Goal: Task Accomplishment & Management: Manage account settings

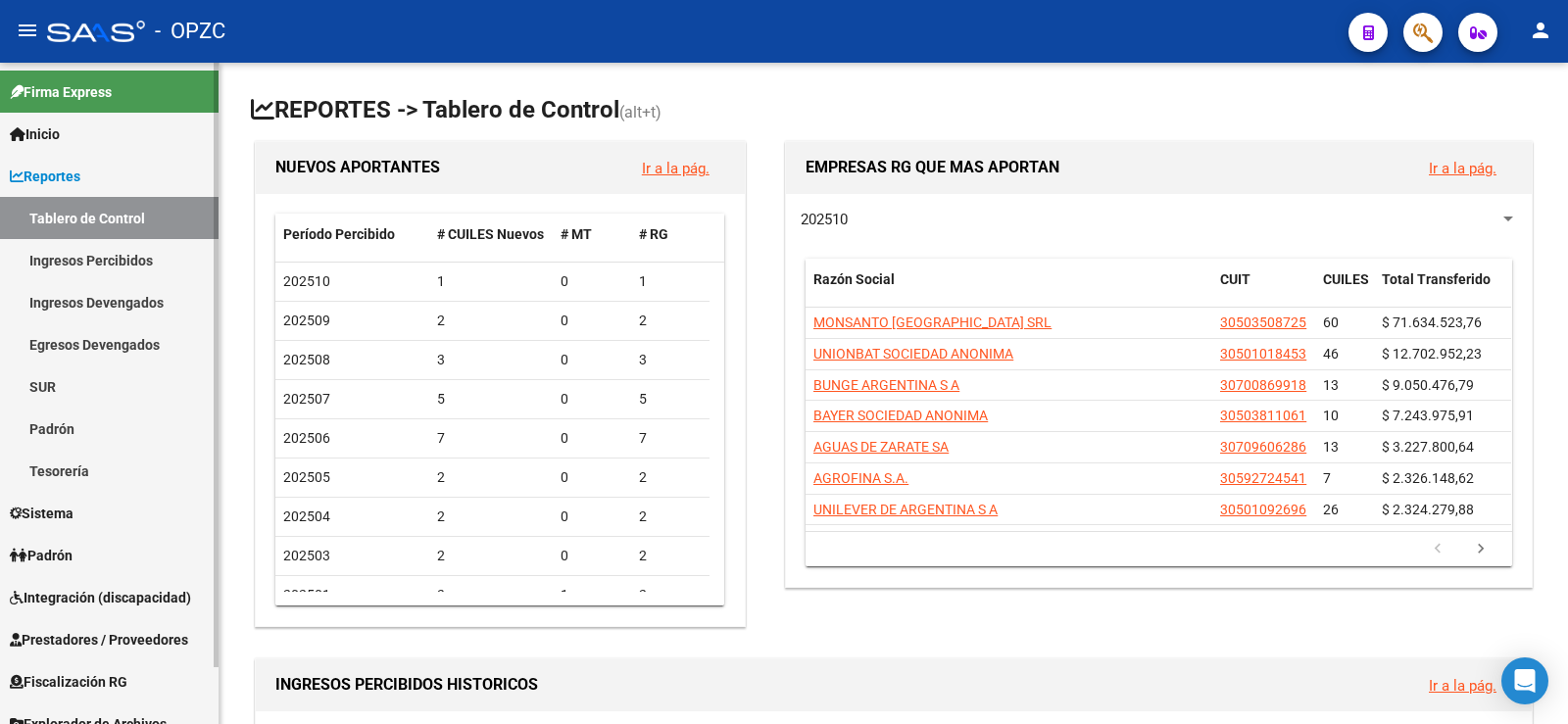
click at [66, 546] on span "Padrón" at bounding box center [41, 556] width 63 height 22
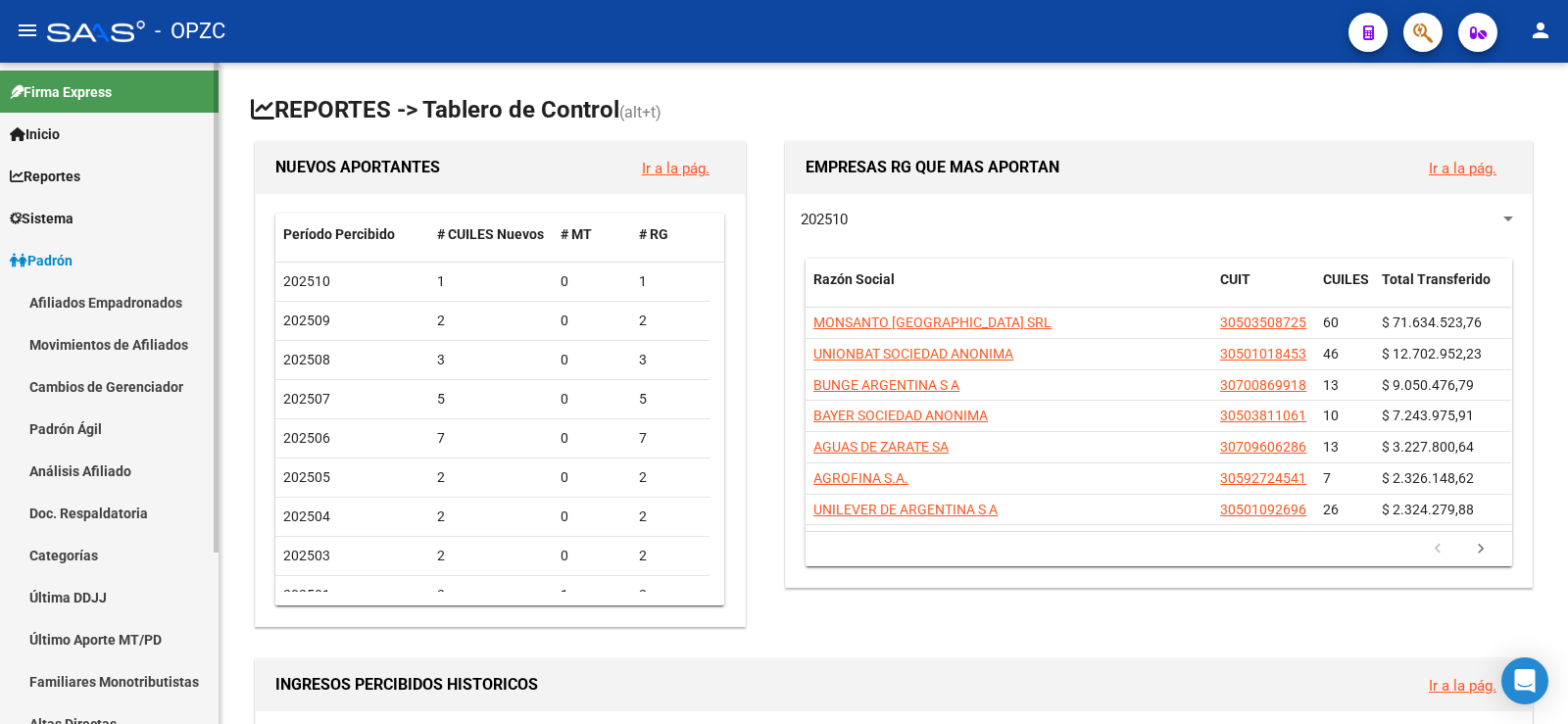
click at [144, 308] on link "Afiliados Empadronados" at bounding box center [109, 302] width 219 height 42
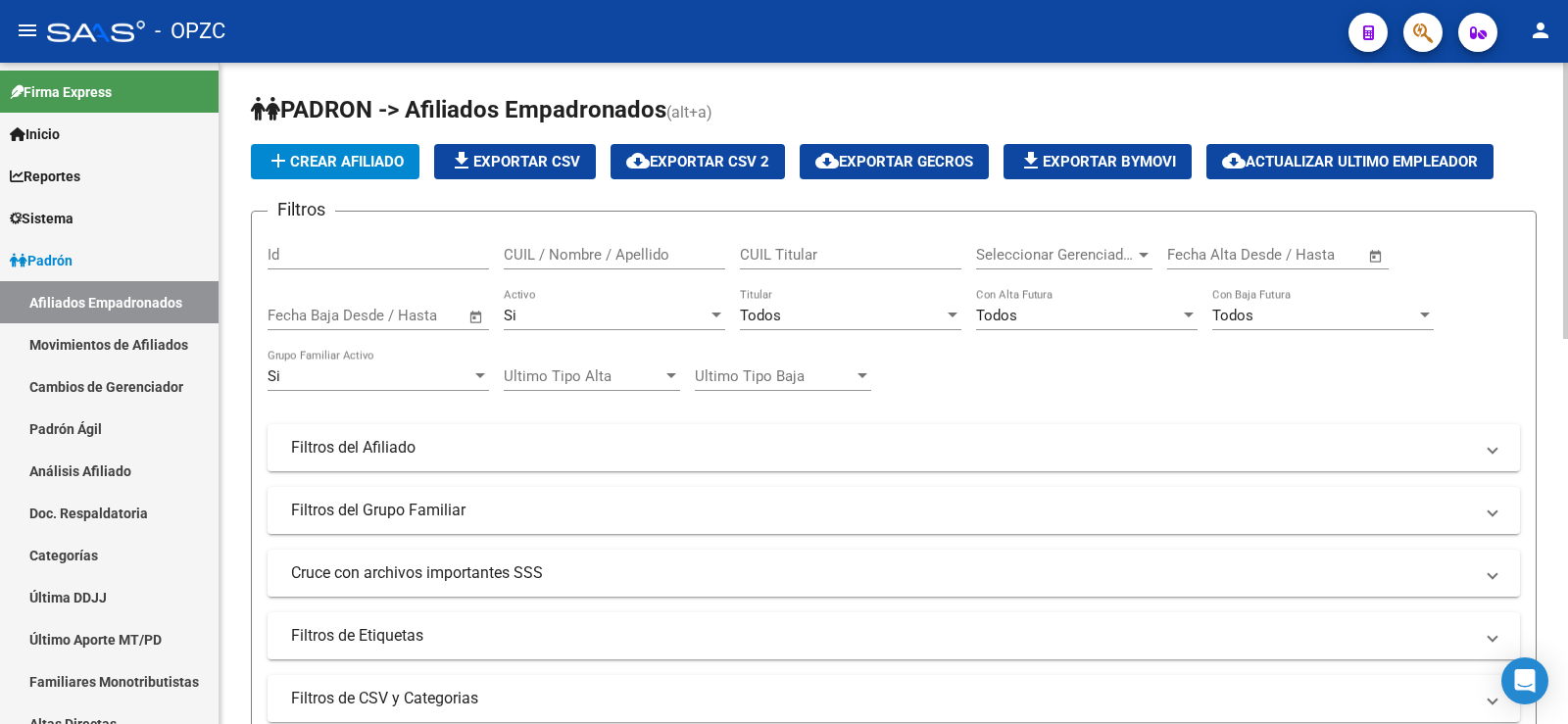
click at [536, 252] on input "CUIL / Nombre / Apellido" at bounding box center [614, 255] width 222 height 18
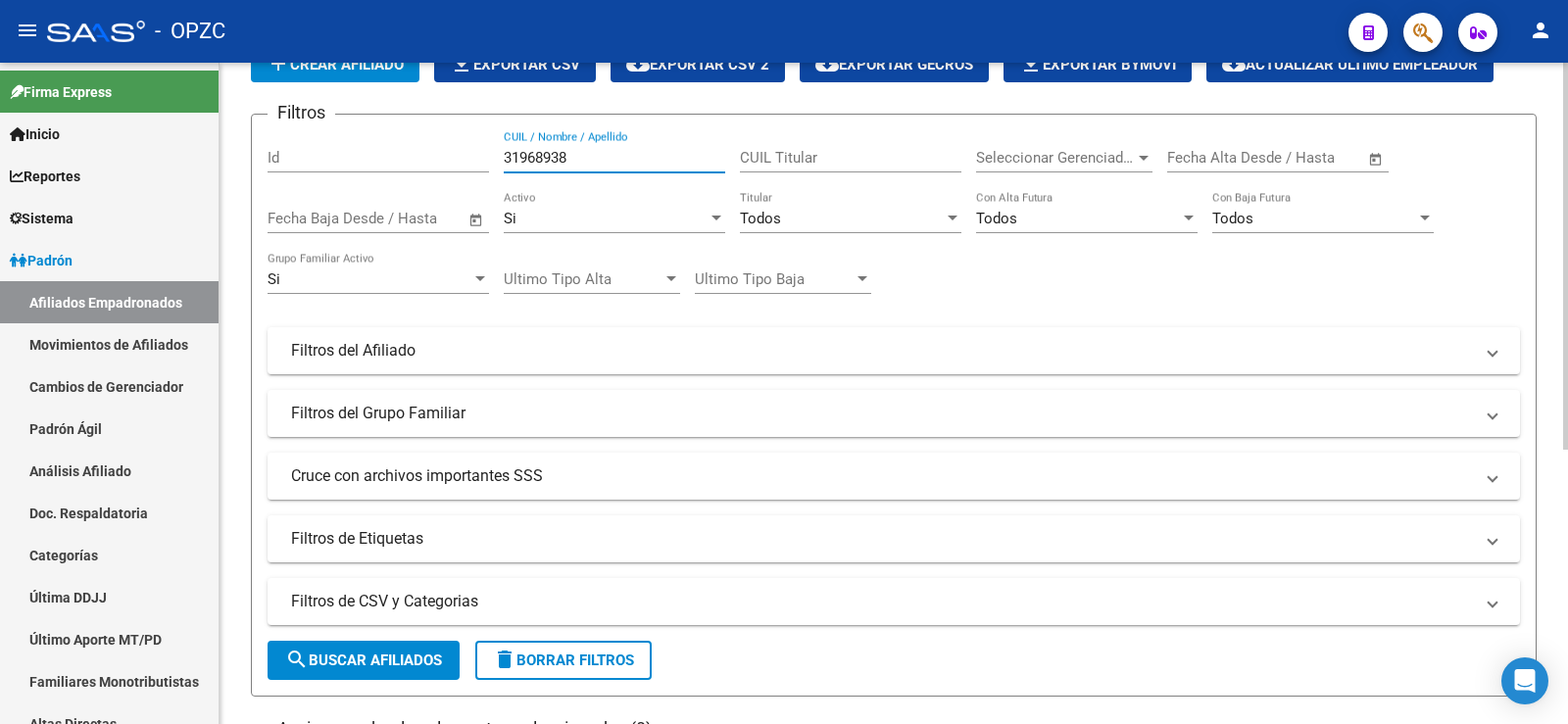
scroll to position [97, 0]
type input "31968938"
click at [568, 216] on div "Si" at bounding box center [605, 218] width 204 height 18
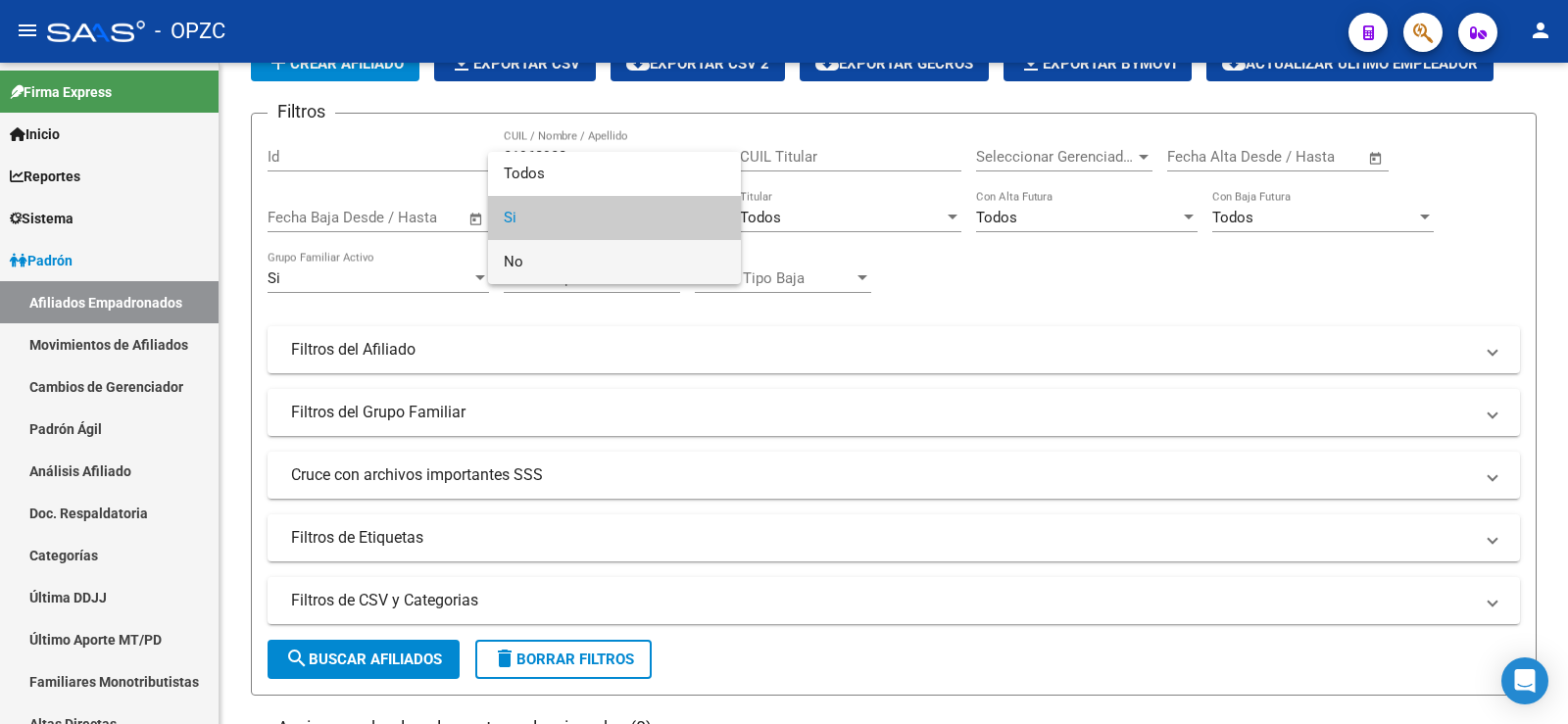
click at [553, 256] on span "No" at bounding box center [614, 262] width 222 height 44
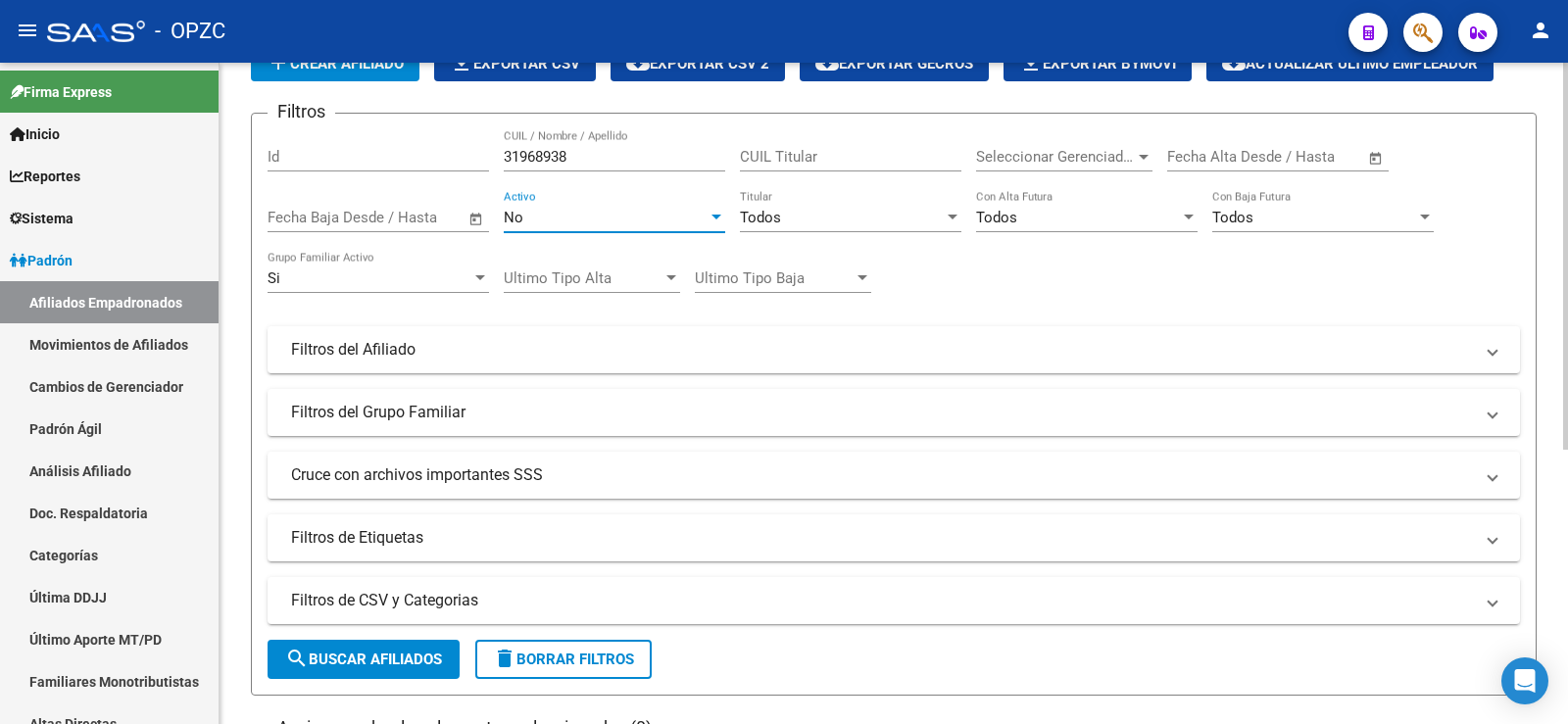
click at [415, 643] on button "search Buscar Afiliados" at bounding box center [363, 658] width 192 height 39
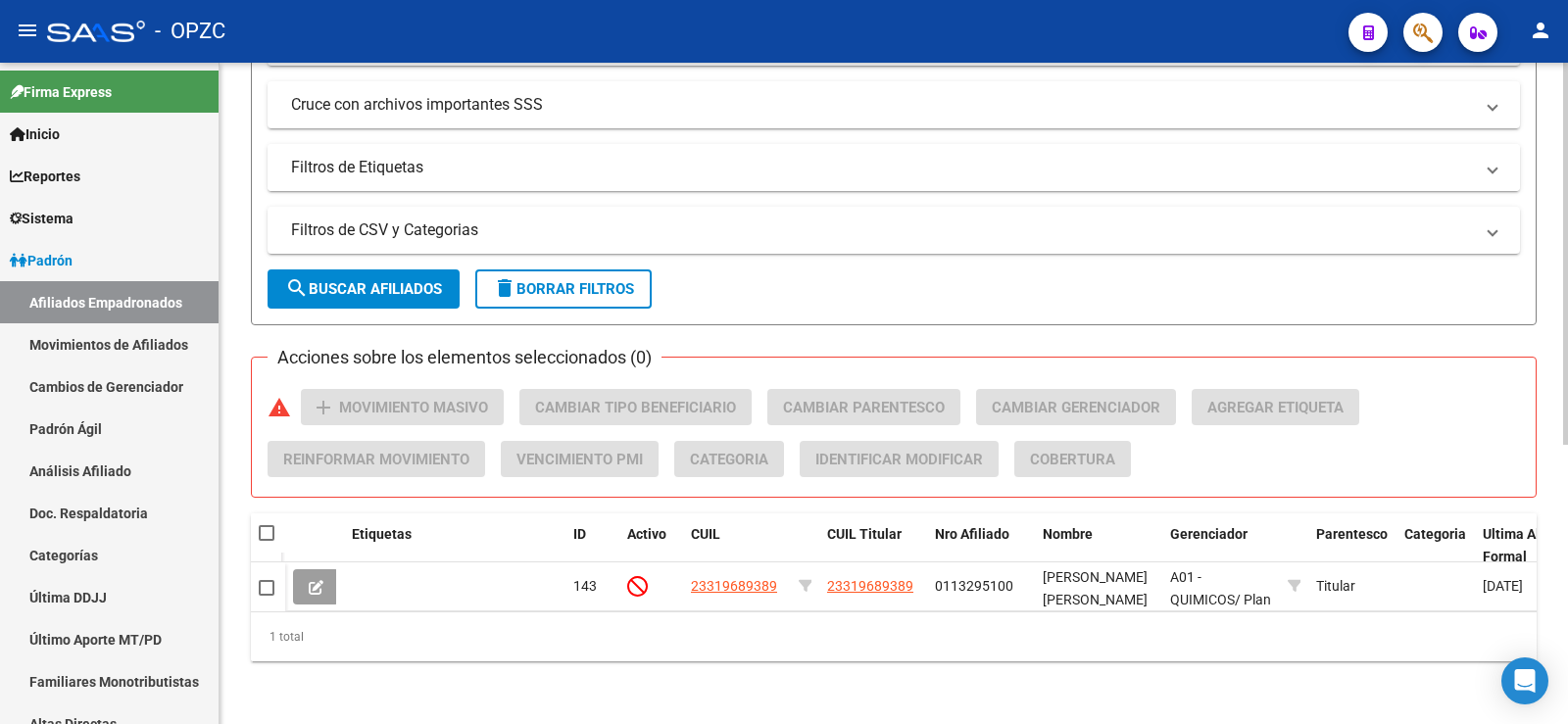
scroll to position [483, 0]
click at [570, 280] on span "delete Borrar Filtros" at bounding box center [563, 289] width 141 height 18
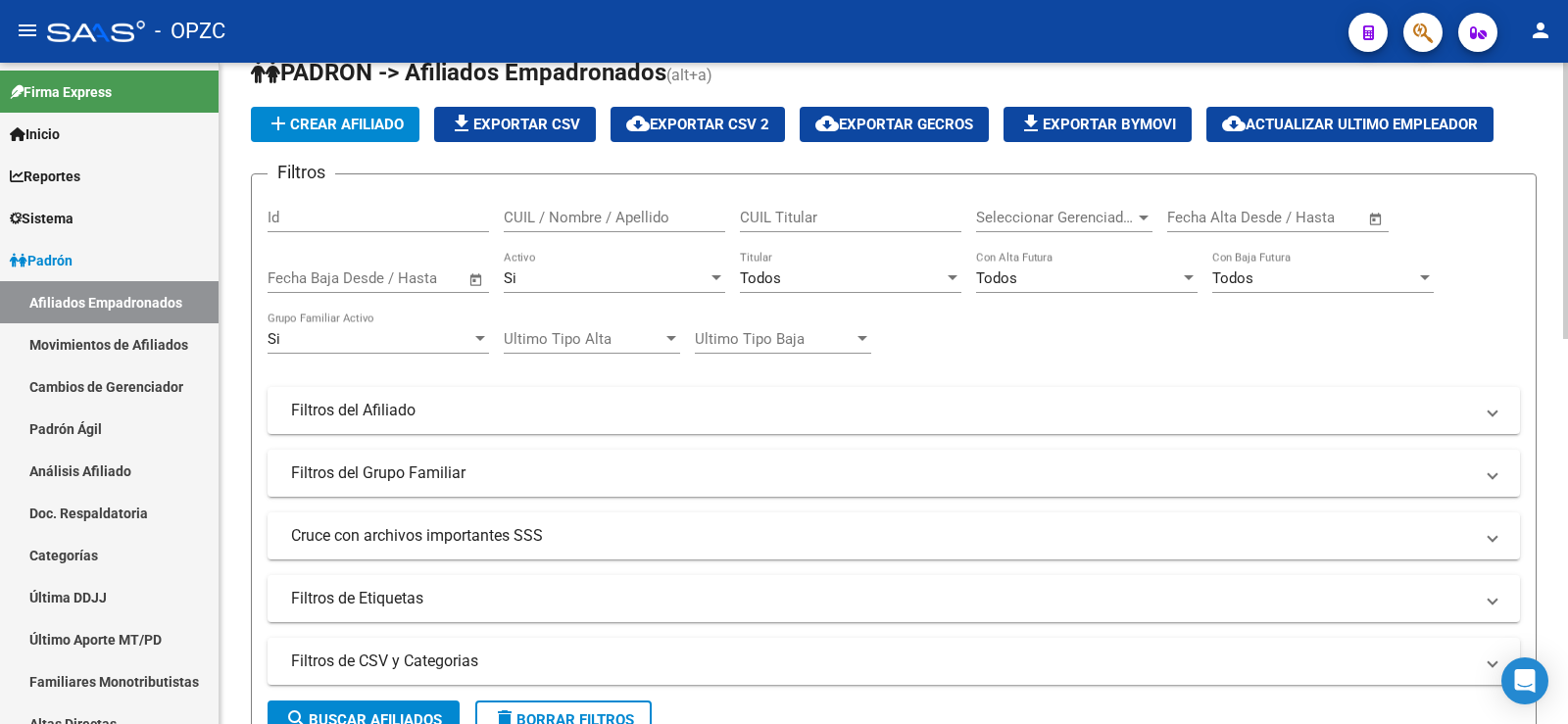
scroll to position [0, 0]
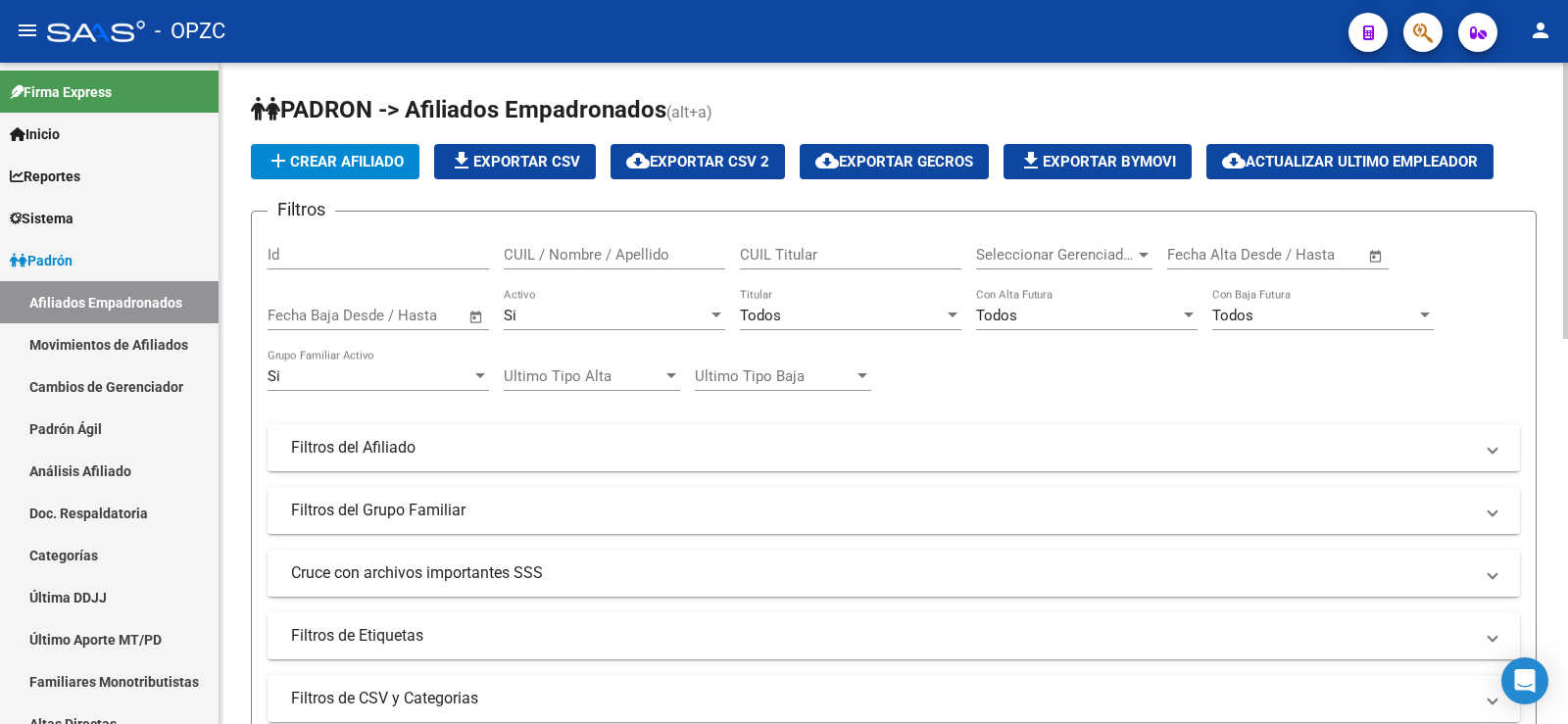
click at [621, 259] on input "CUIL / Nombre / Apellido" at bounding box center [614, 255] width 222 height 18
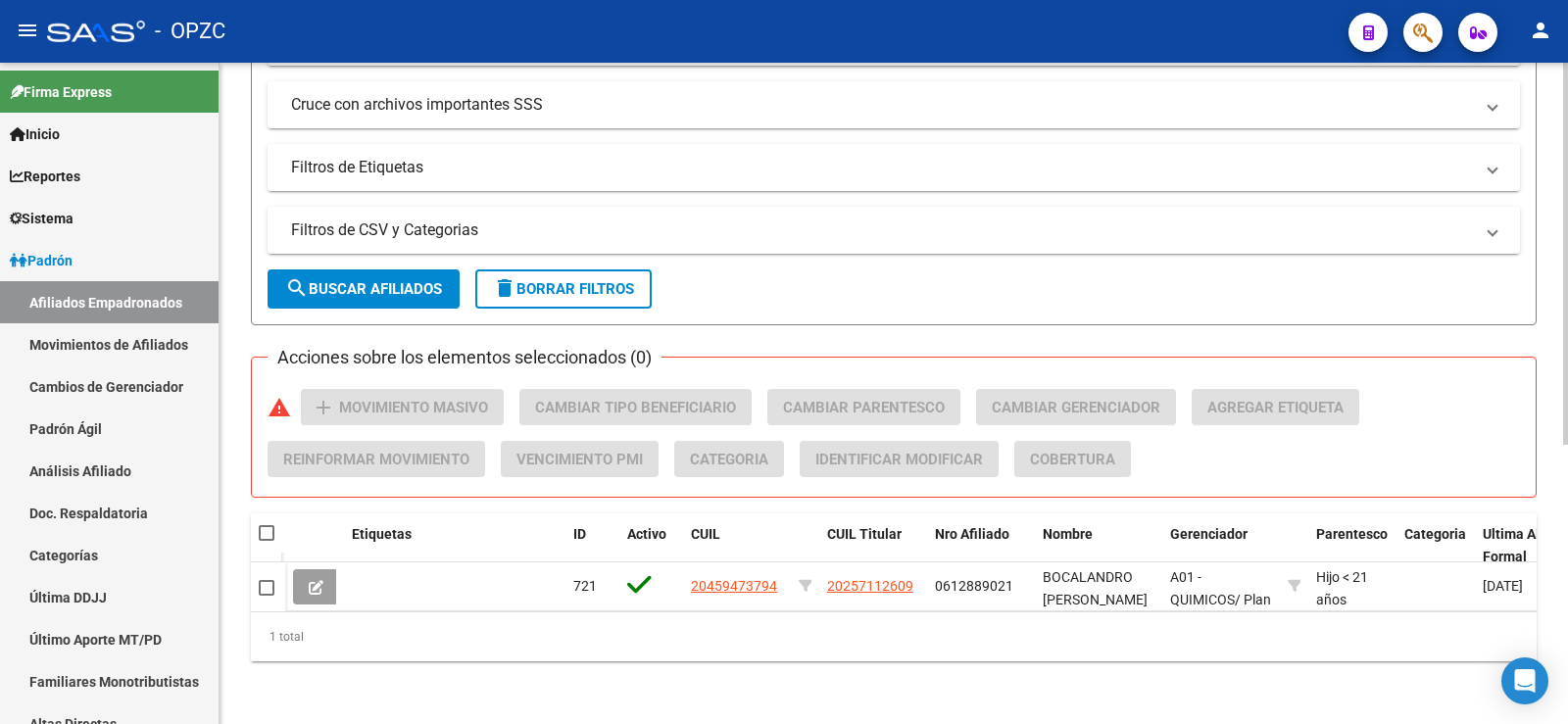
scroll to position [483, 0]
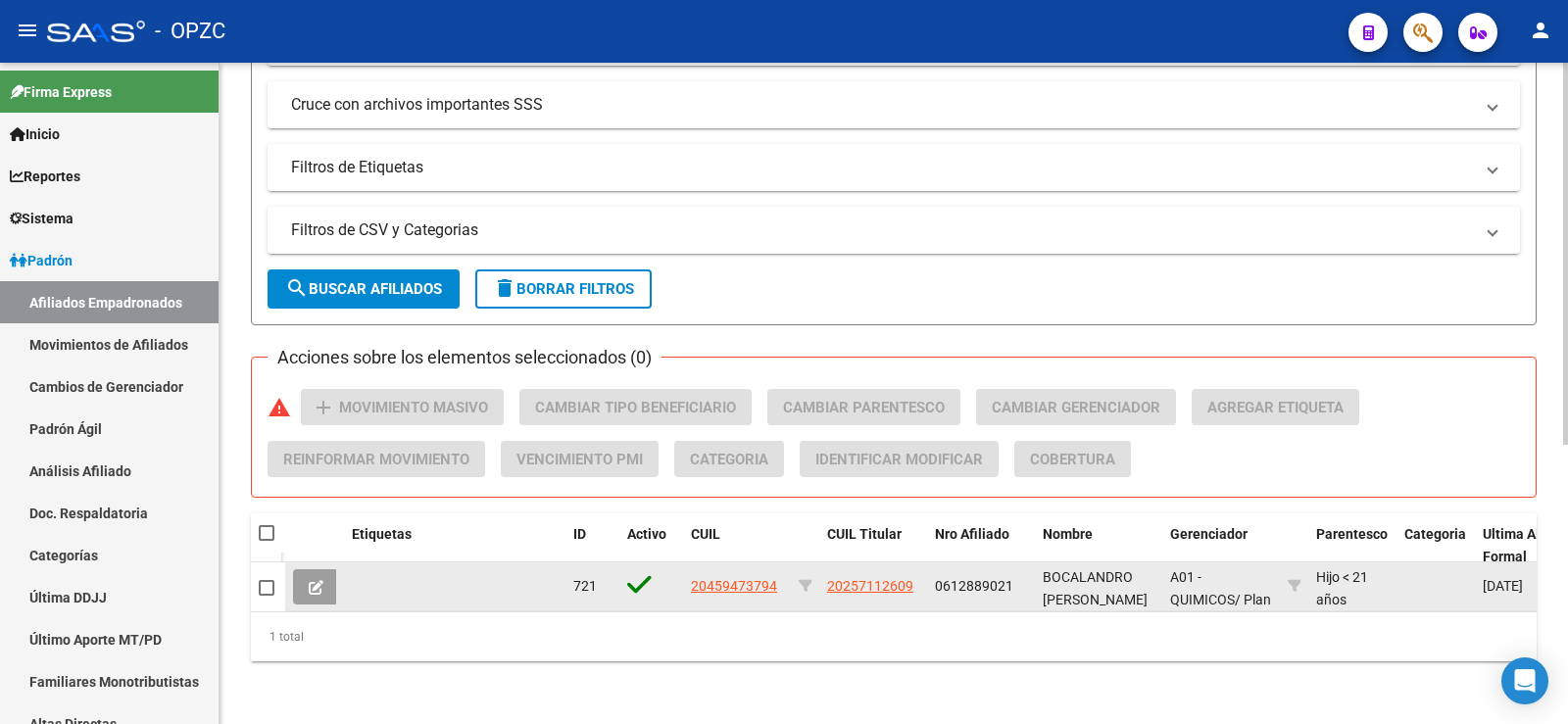
type input "bocalan"
click at [321, 580] on icon at bounding box center [315, 587] width 15 height 15
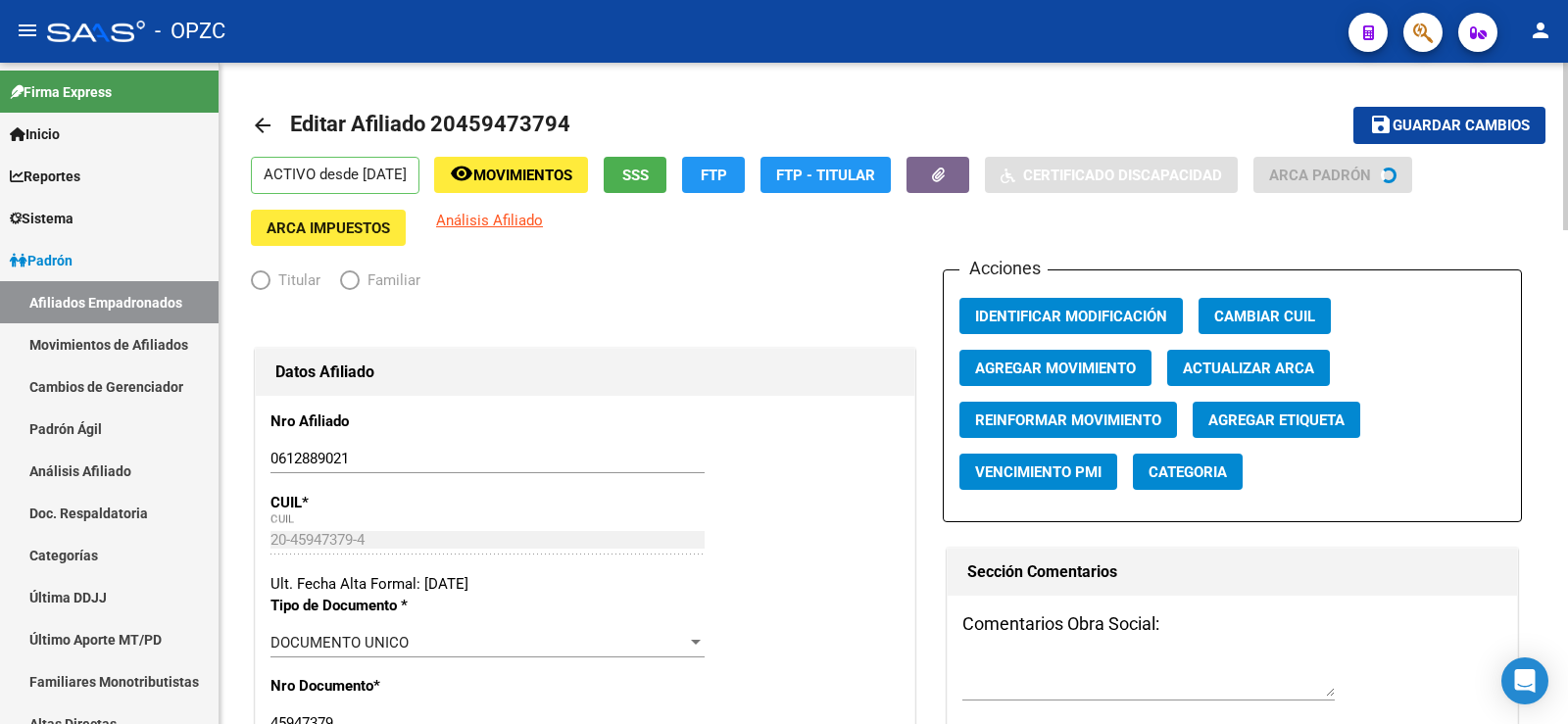
radio input "true"
type input "30-64314015-9"
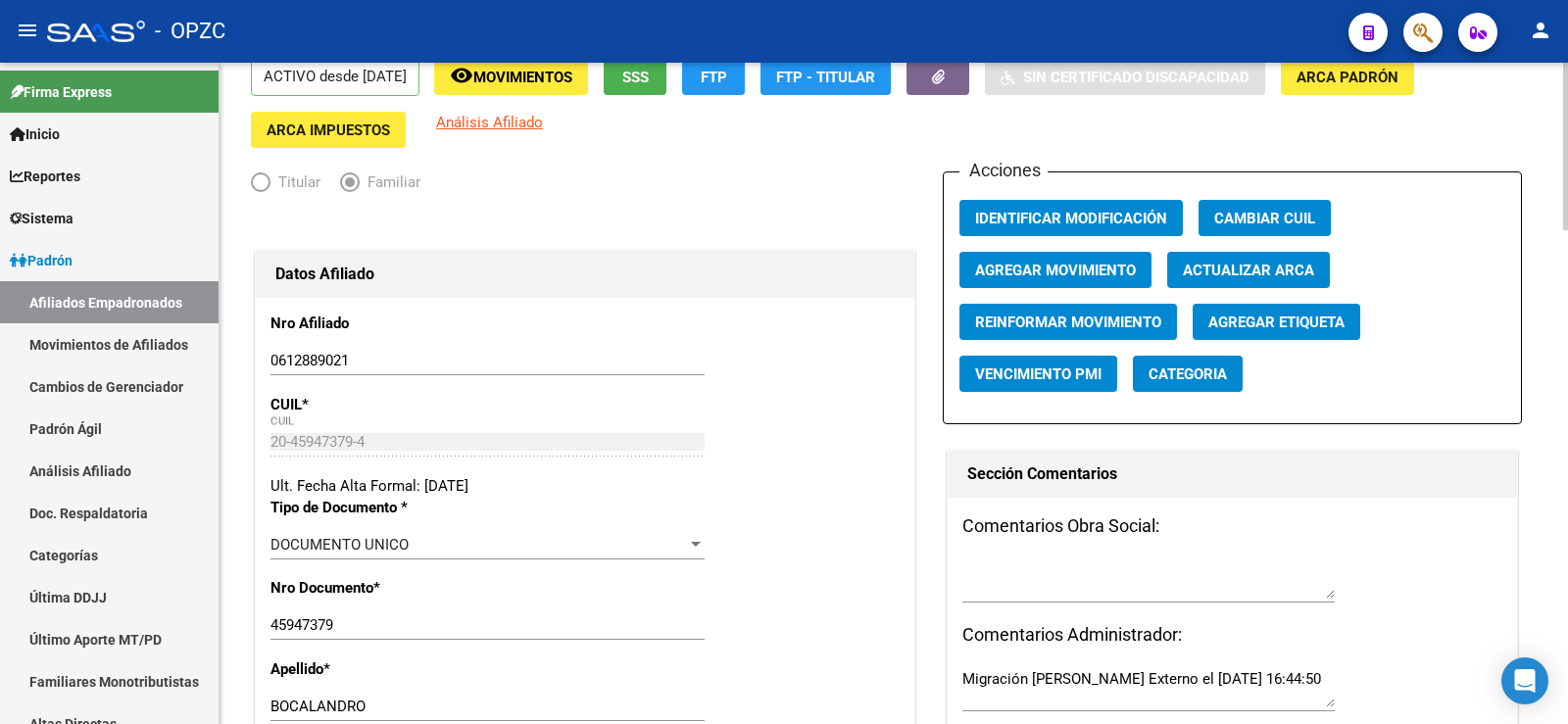
click at [1074, 268] on span "Agregar Movimiento" at bounding box center [1056, 271] width 161 height 18
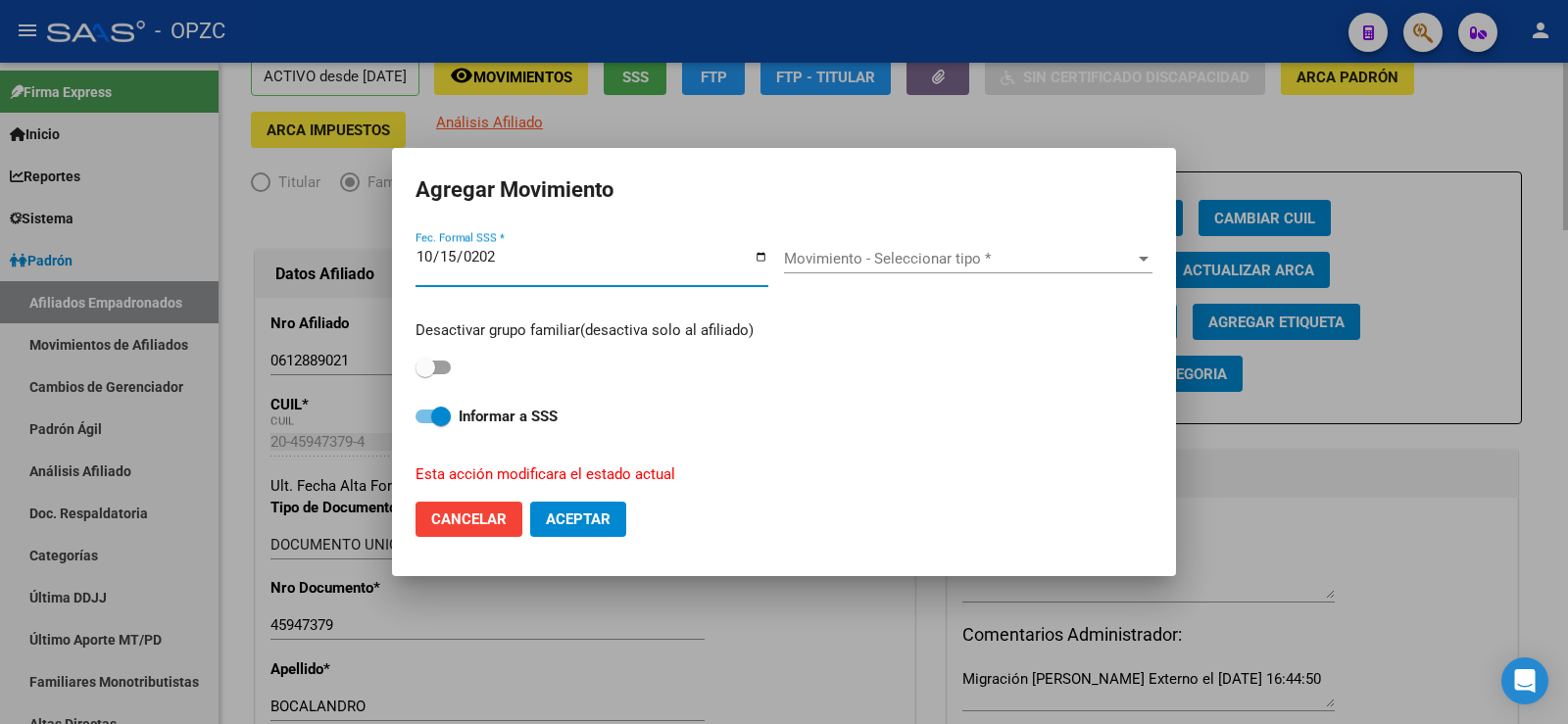
type input "[DATE]"
click at [1000, 256] on span "Movimiento - Seleccionar tipo *" at bounding box center [959, 259] width 351 height 18
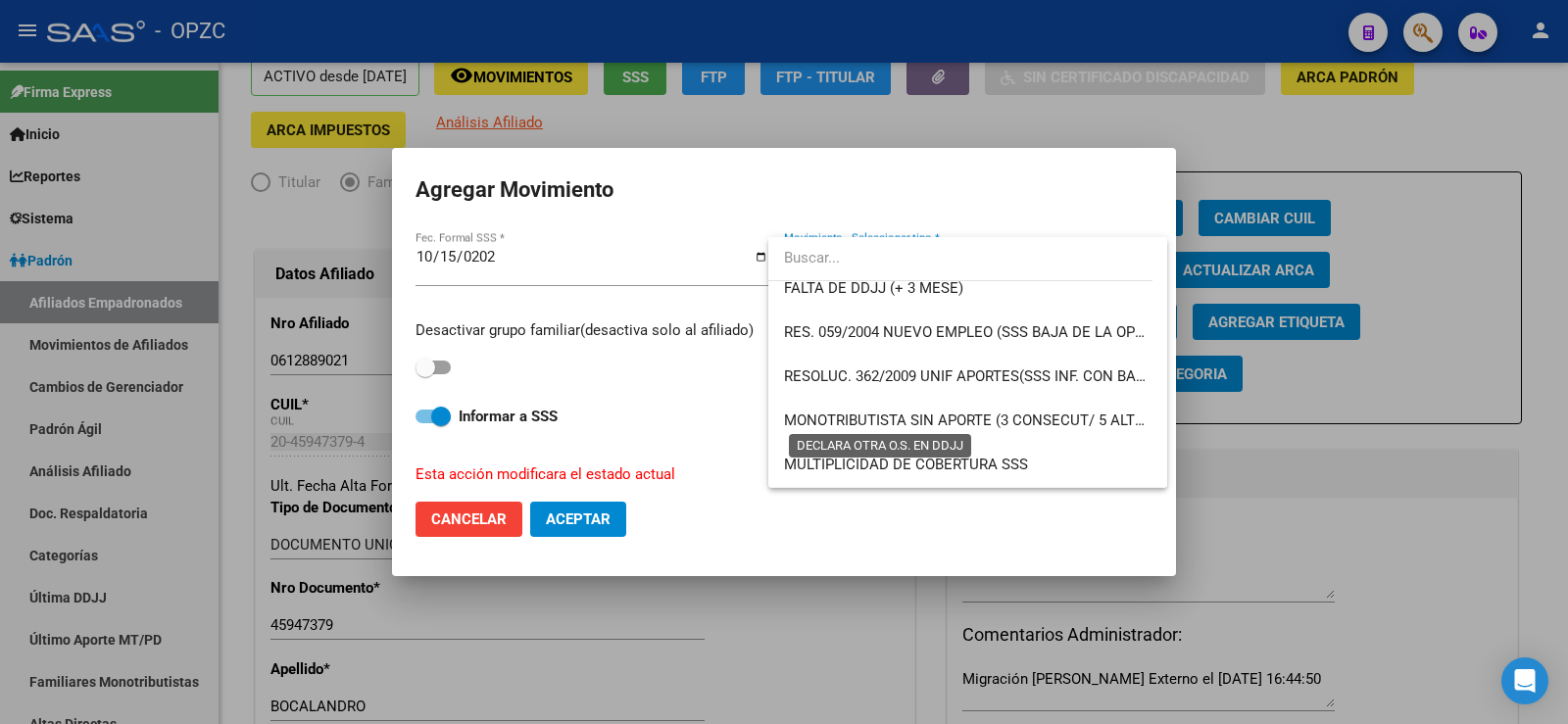
scroll to position [1273, 0]
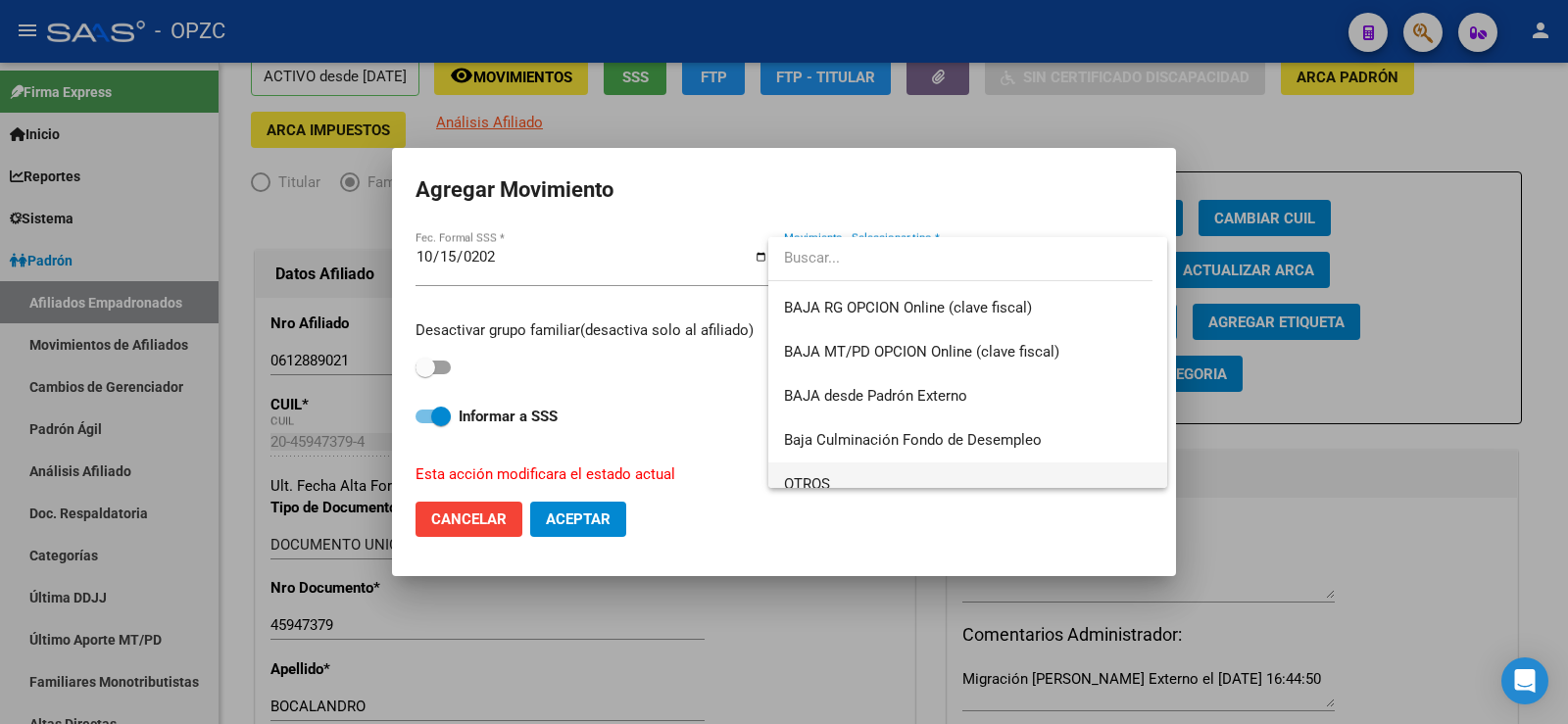
click at [832, 476] on span "OTROS" at bounding box center [967, 484] width 367 height 44
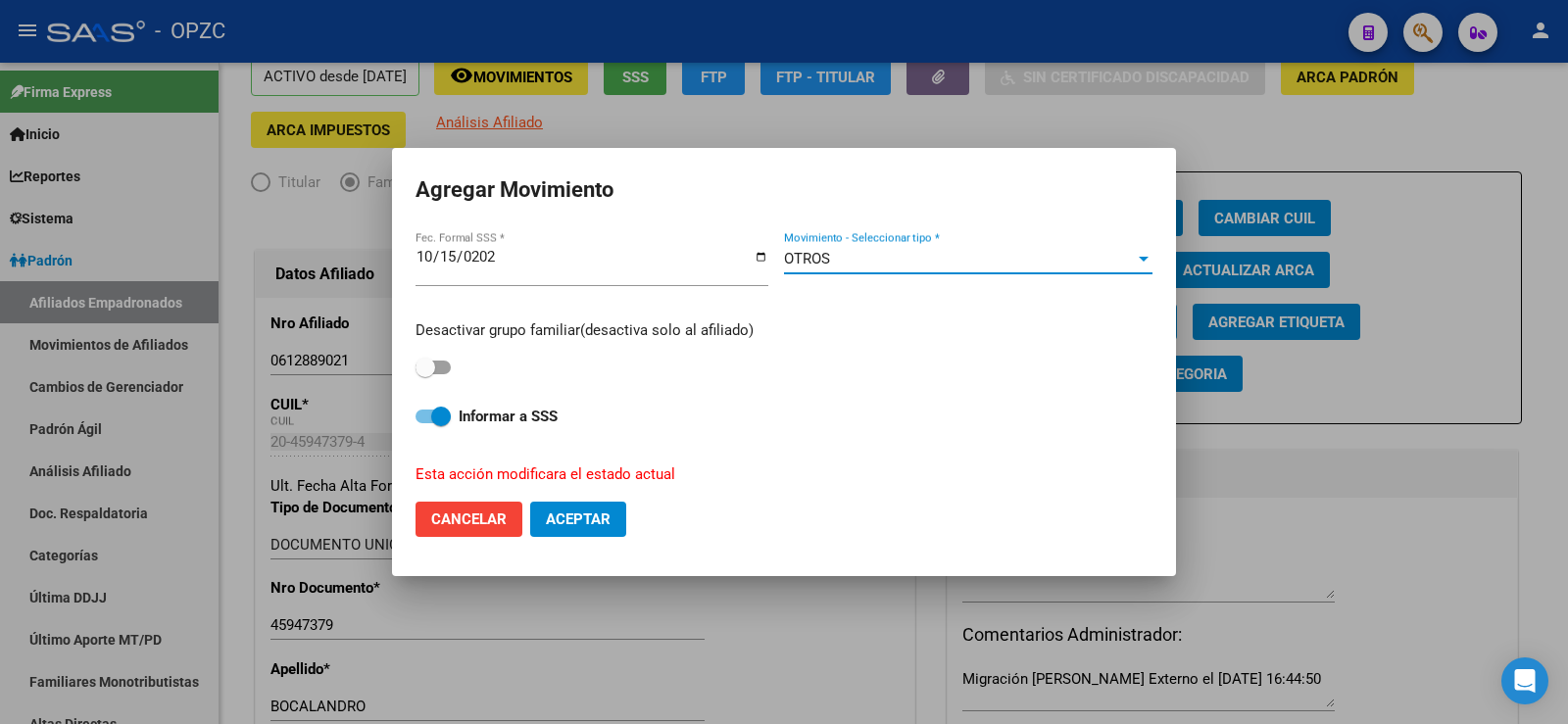
click at [442, 367] on span at bounding box center [433, 367] width 35 height 14
click at [425, 374] on input "checkbox" at bounding box center [424, 374] width 1 height 1
checkbox input "true"
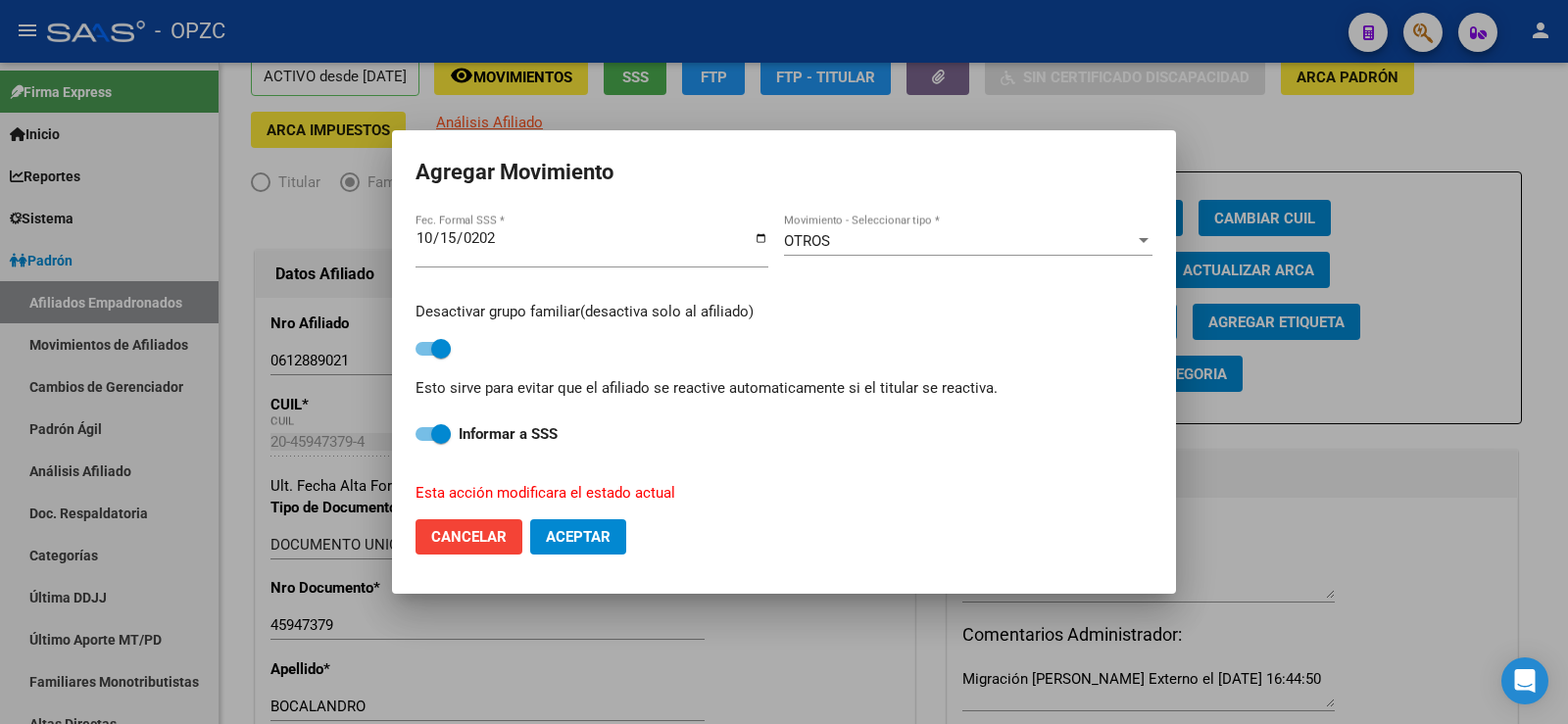
click at [575, 530] on span "Aceptar" at bounding box center [578, 537] width 65 height 18
checkbox input "false"
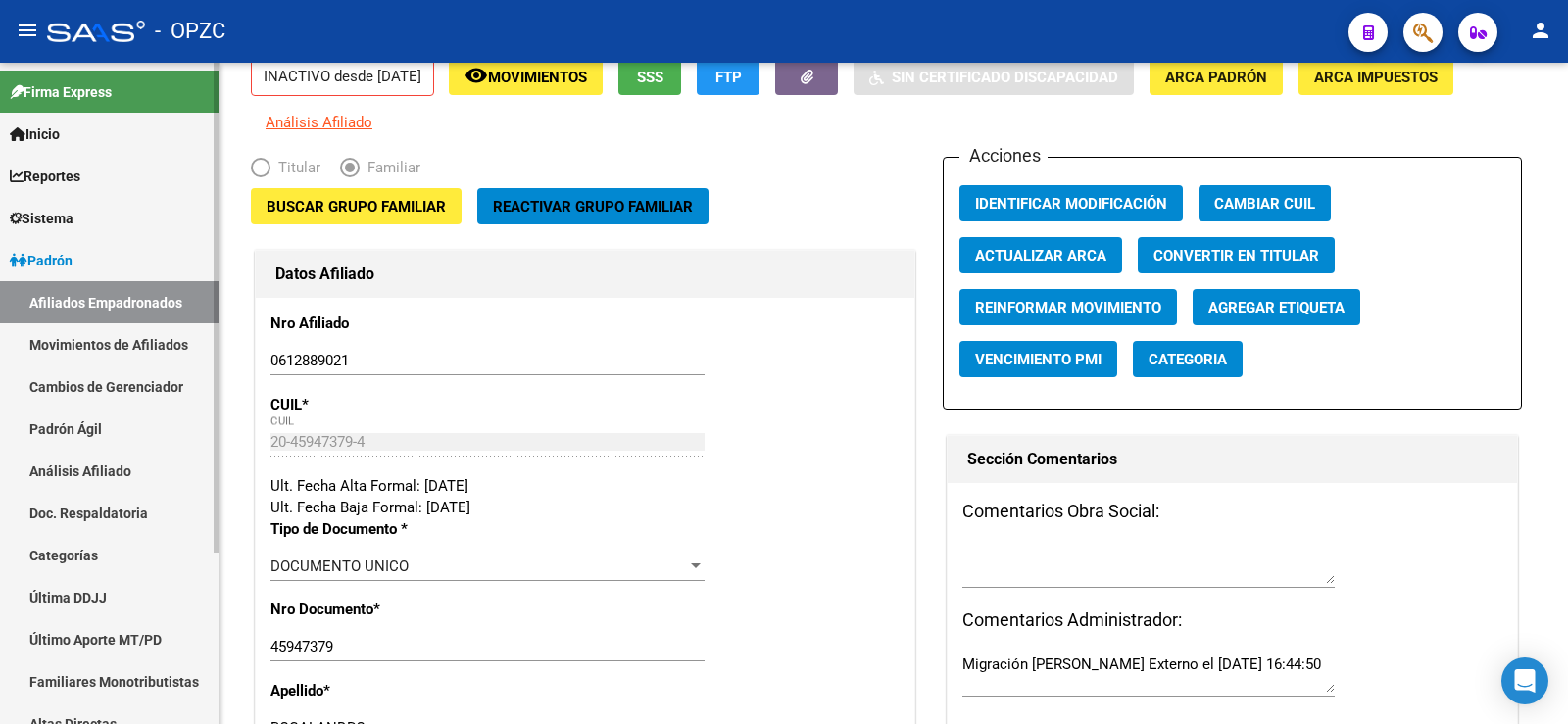
click at [122, 293] on link "Afiliados Empadronados" at bounding box center [109, 302] width 219 height 42
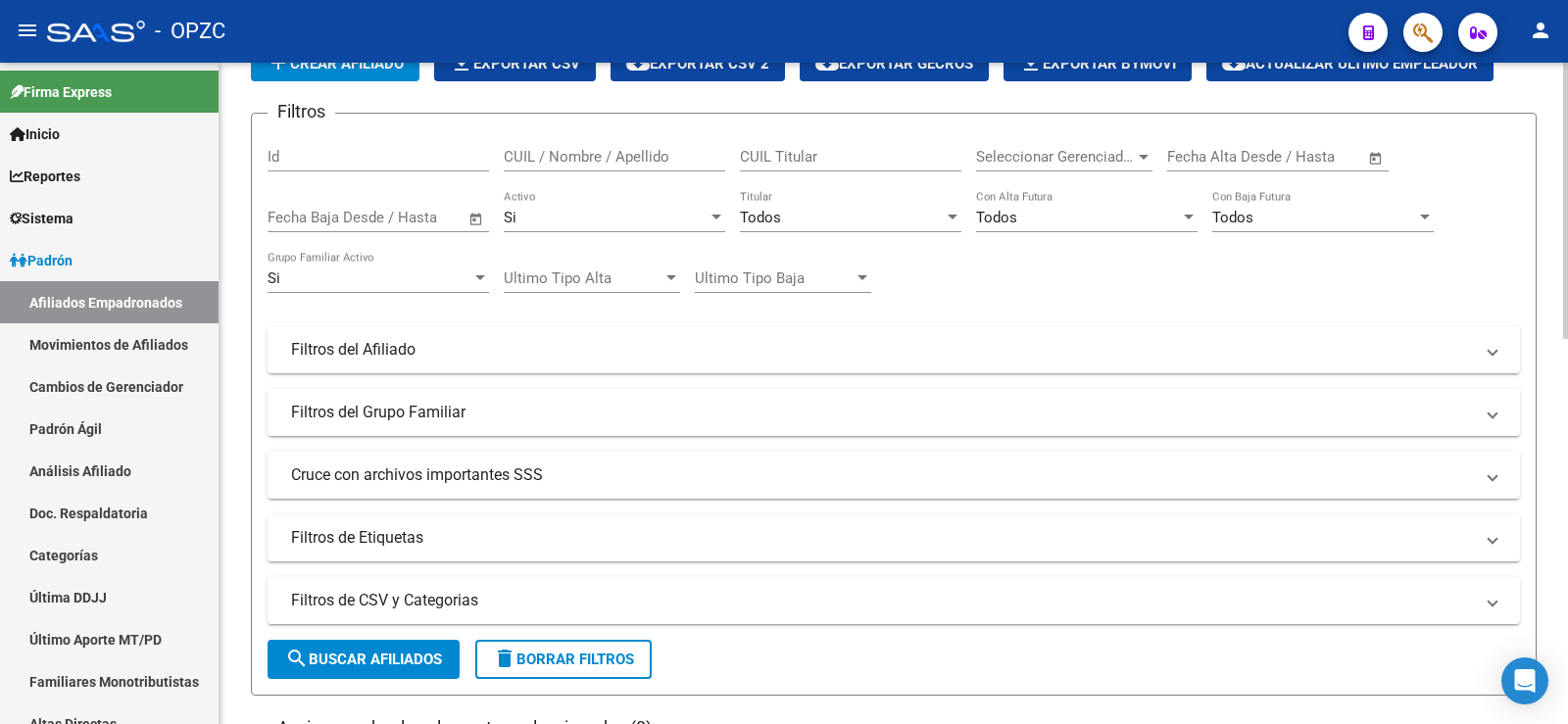
click at [586, 149] on input "CUIL / Nombre / Apellido" at bounding box center [614, 157] width 222 height 18
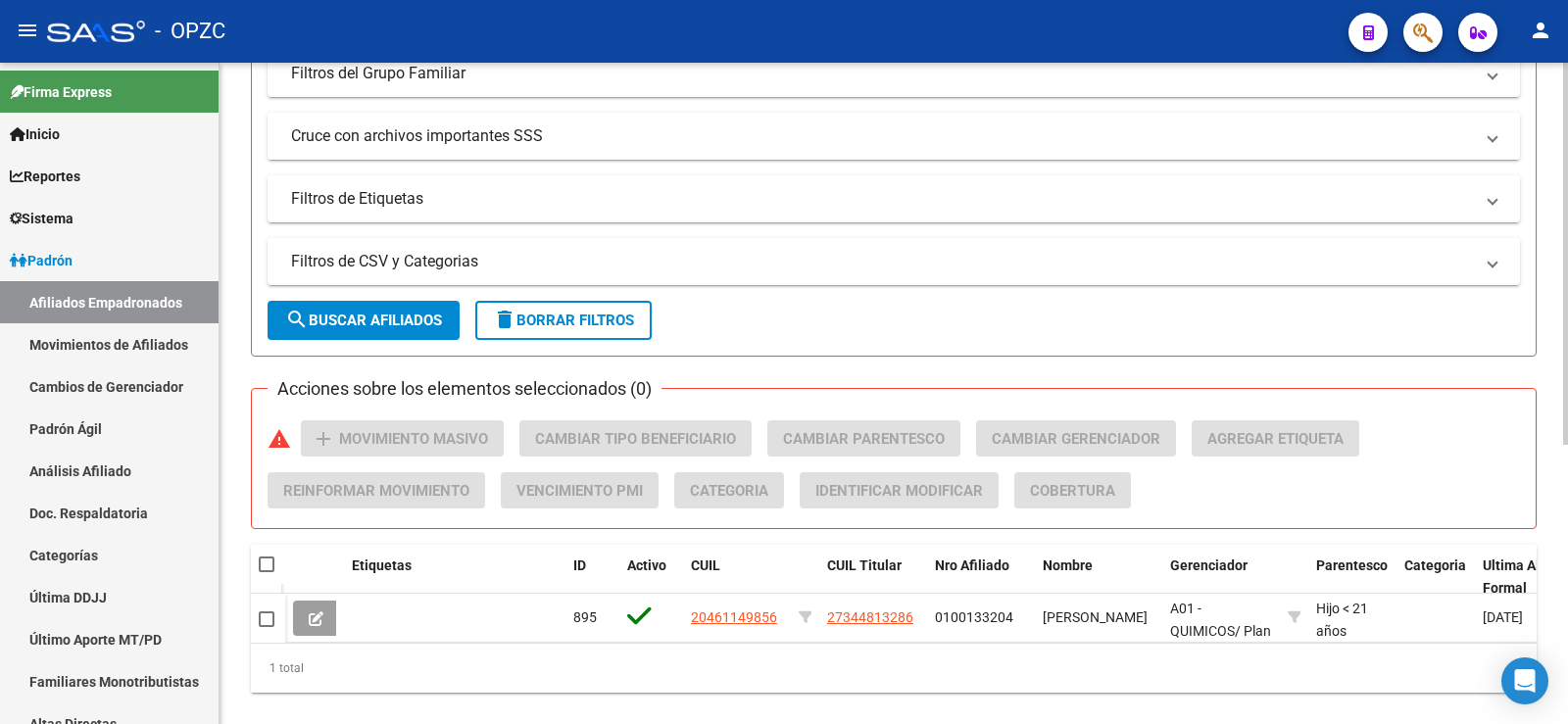
scroll to position [483, 0]
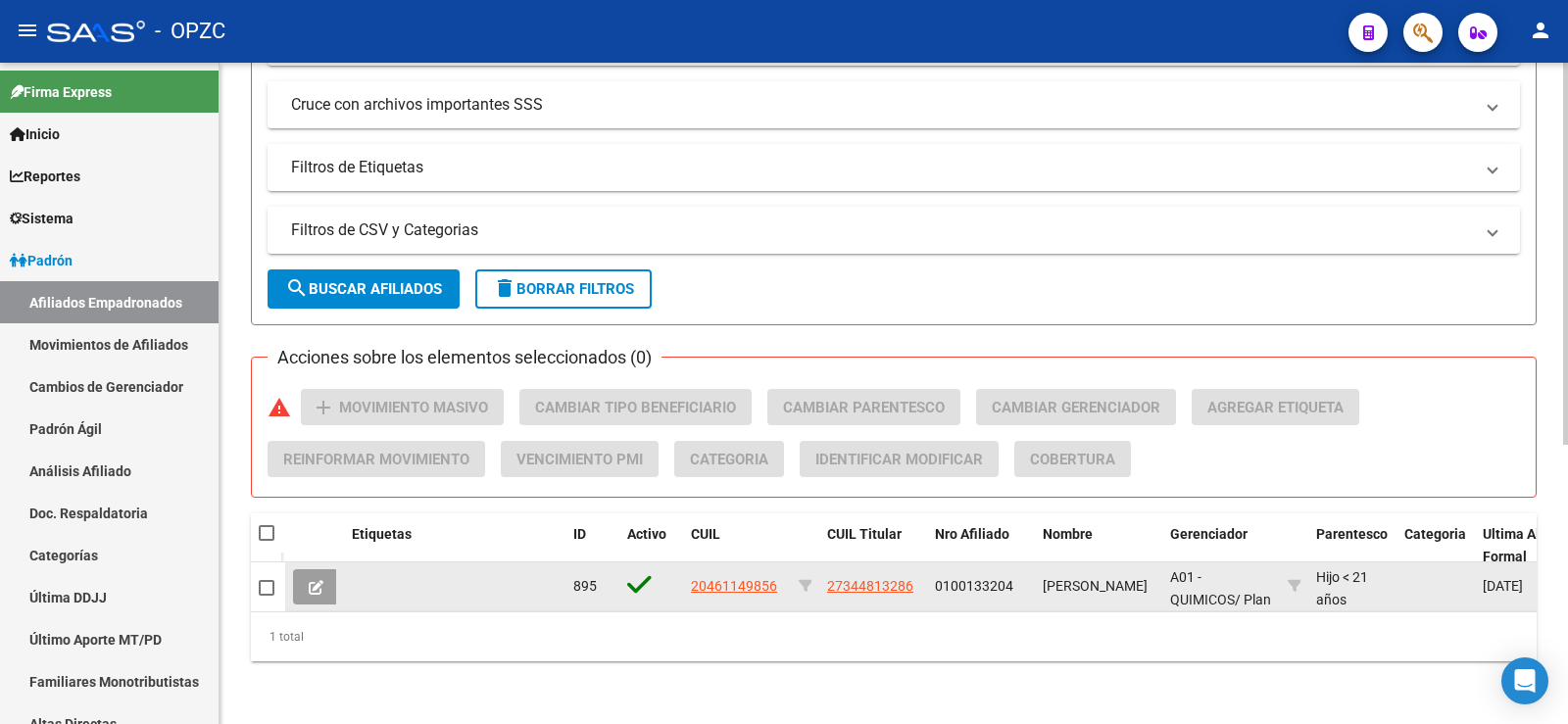
type input "garofo"
click at [318, 580] on icon at bounding box center [315, 587] width 15 height 15
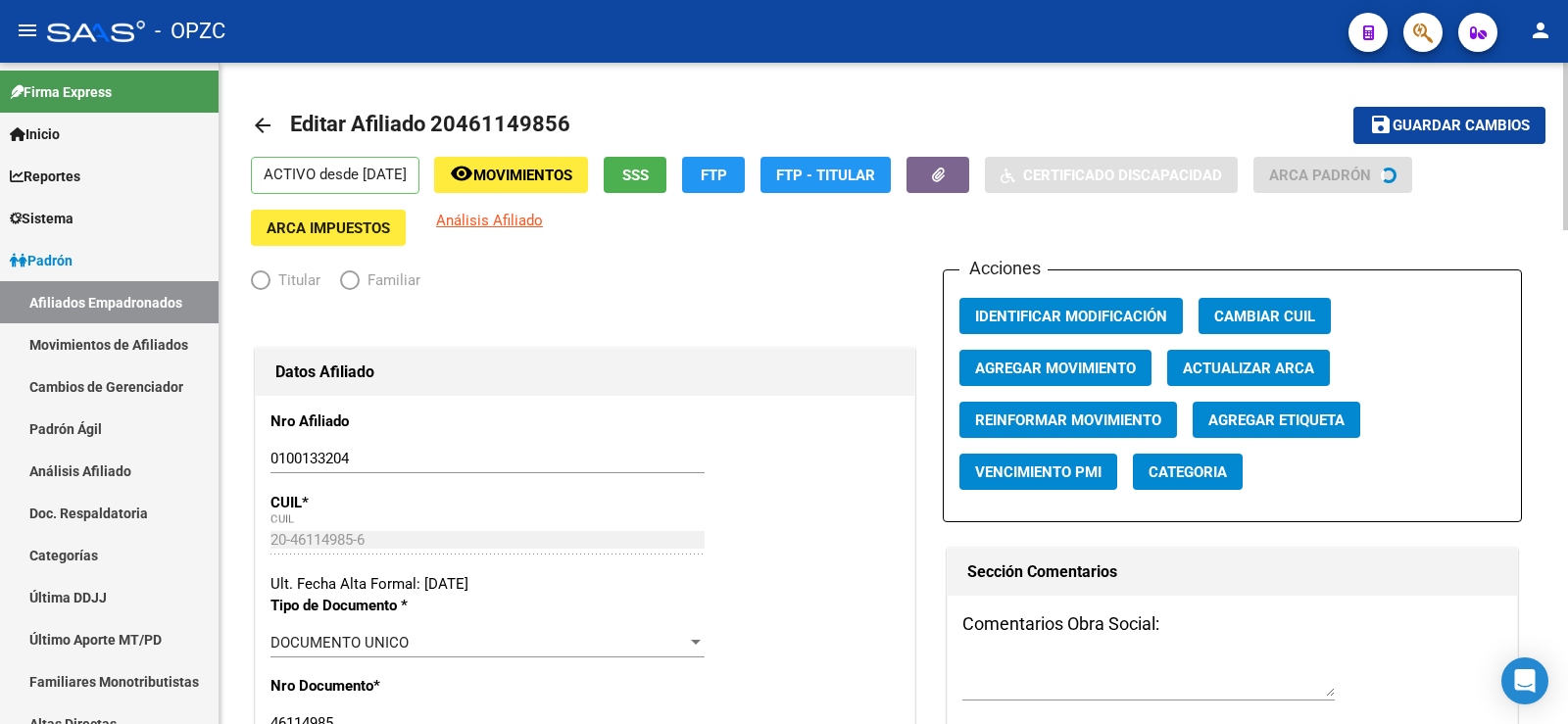
radio input "true"
type input "27-34481328-6"
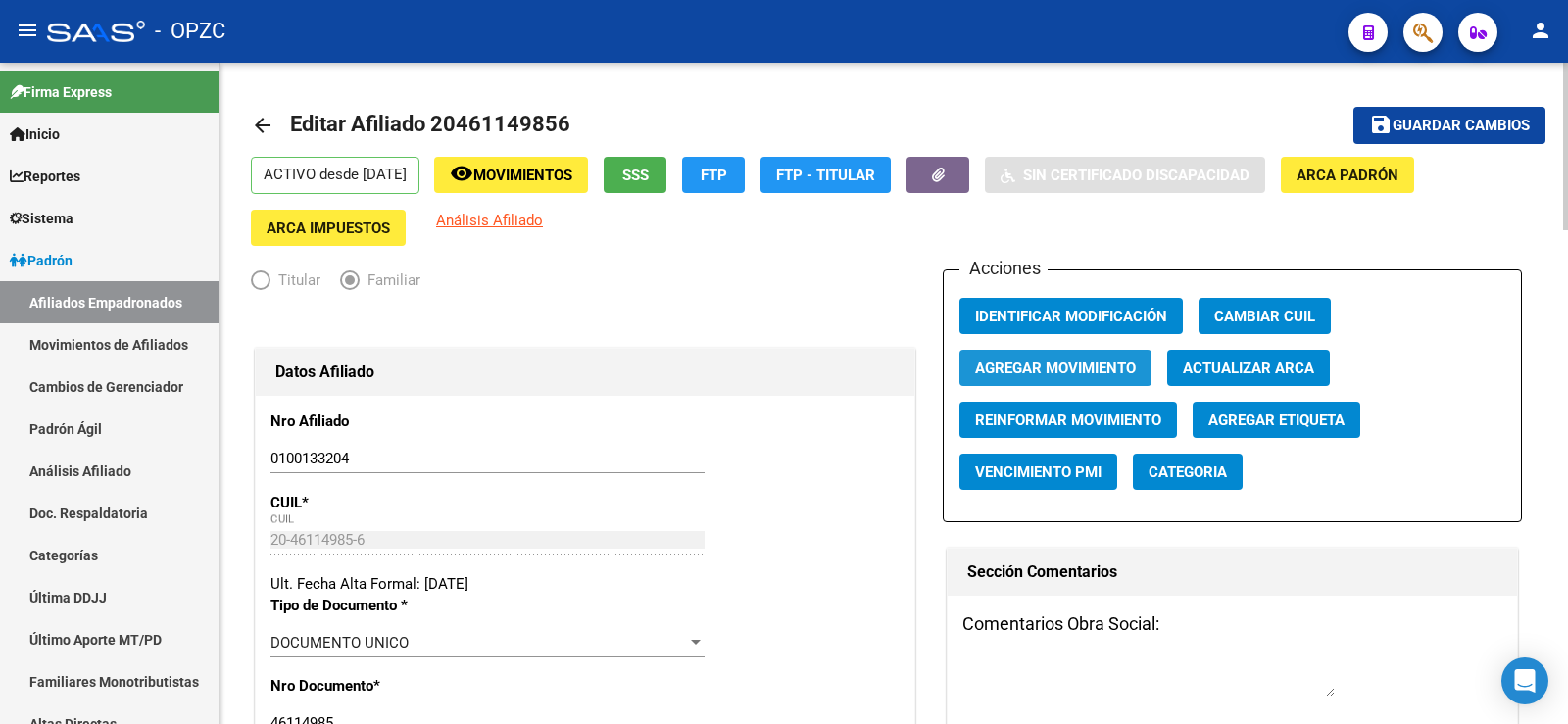
click at [1066, 364] on span "Agregar Movimiento" at bounding box center [1056, 368] width 161 height 18
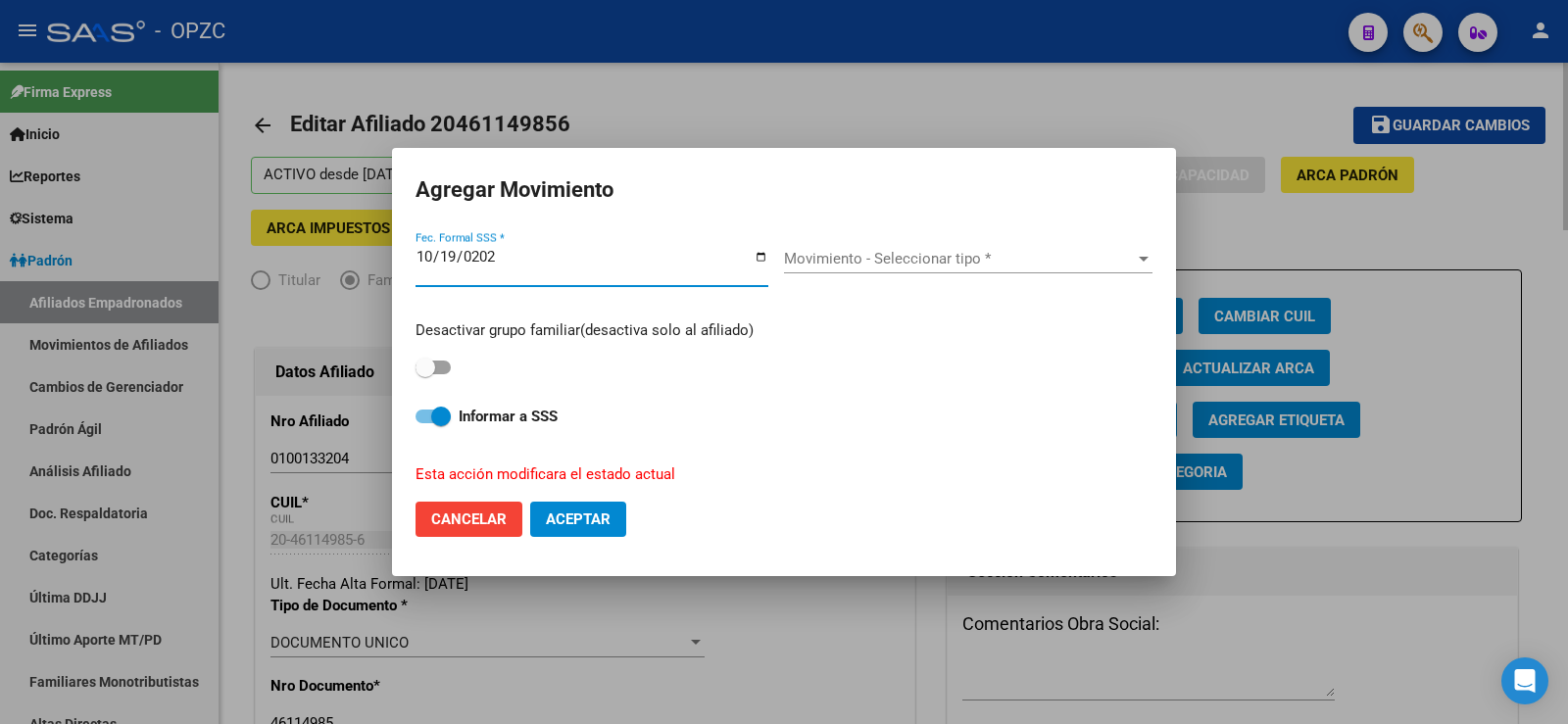
type input "[DATE]"
click at [999, 263] on span "Movimiento - Seleccionar tipo *" at bounding box center [959, 259] width 351 height 18
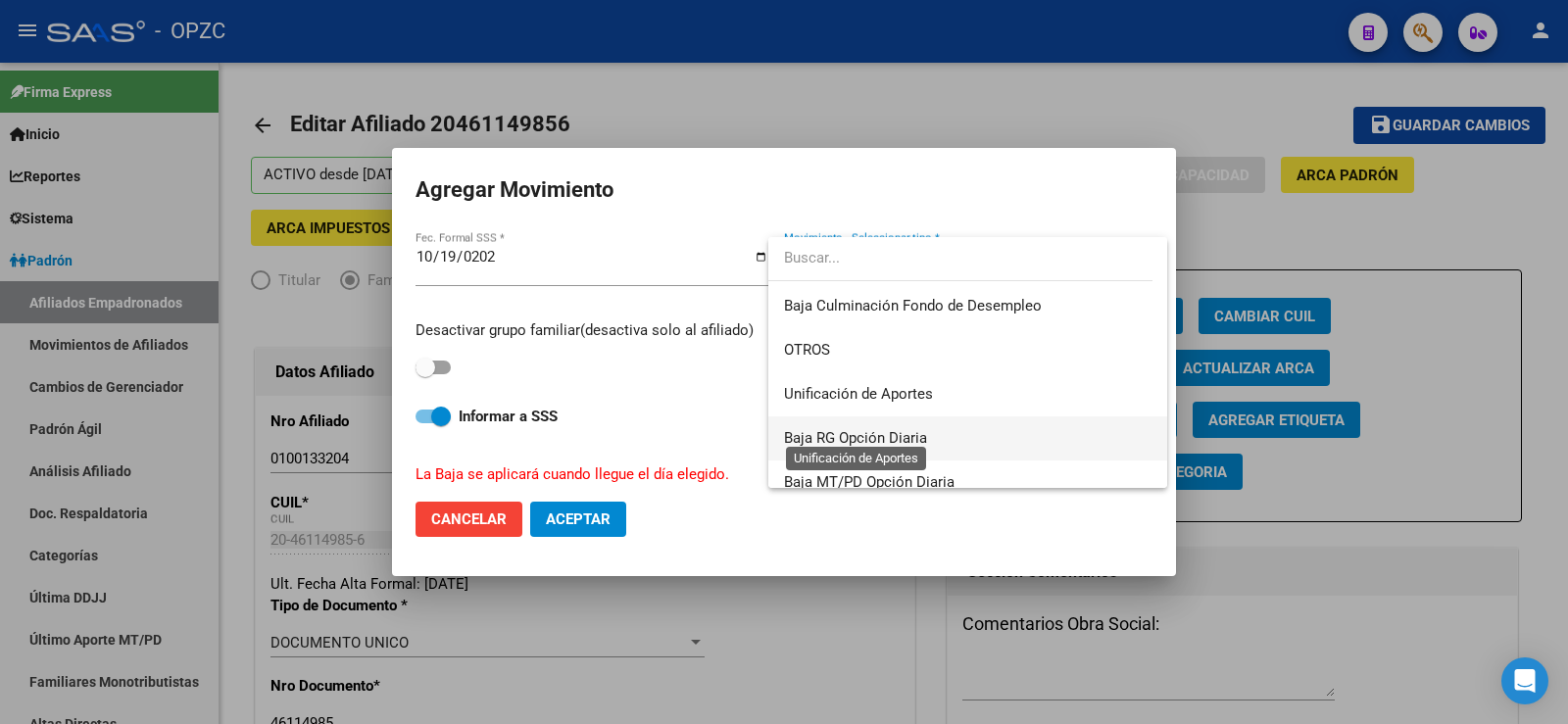
scroll to position [1424, 0]
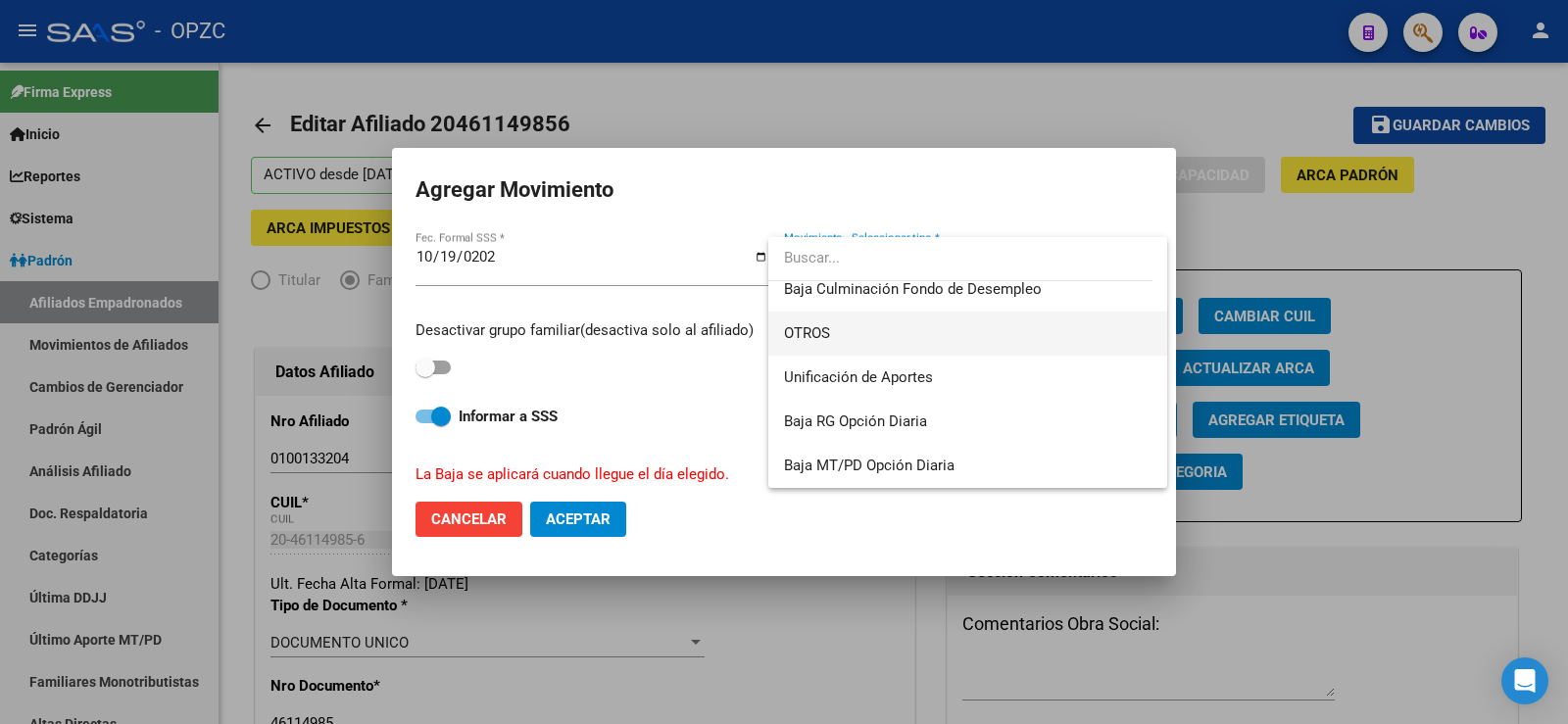
click at [860, 326] on span "OTROS" at bounding box center [967, 333] width 367 height 44
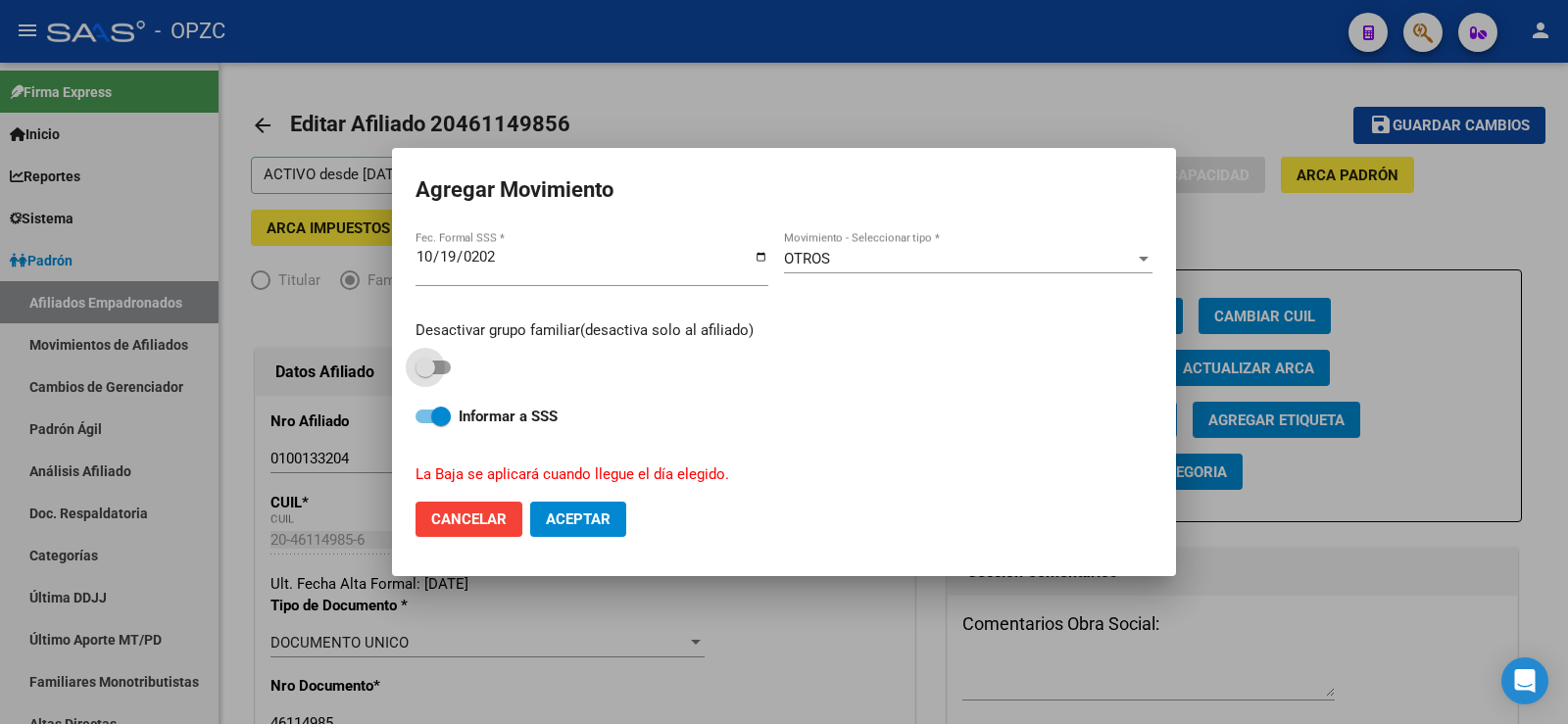
click at [450, 361] on label at bounding box center [433, 368] width 35 height 24
click at [425, 374] on input "checkbox" at bounding box center [424, 374] width 1 height 1
checkbox input "true"
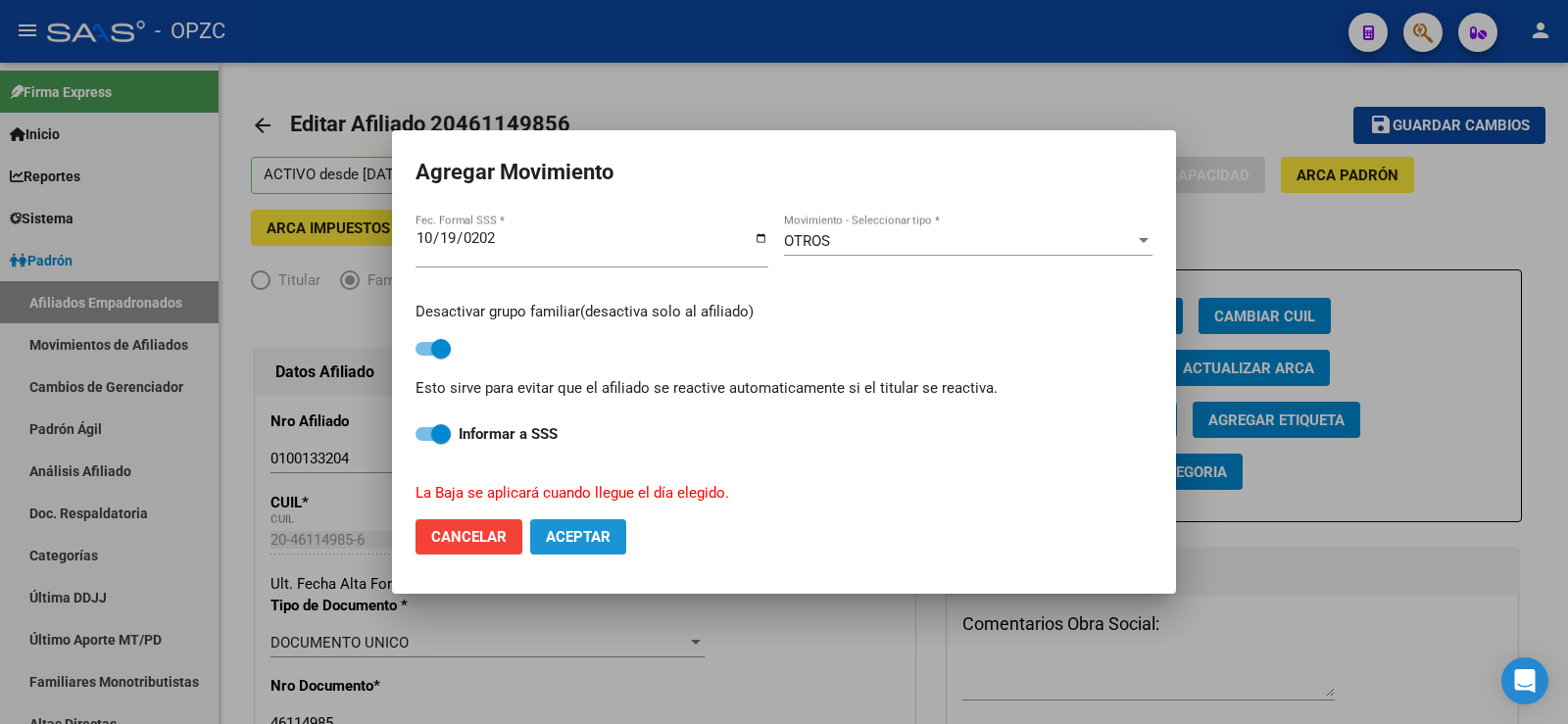
click at [612, 536] on button "Aceptar" at bounding box center [578, 536] width 97 height 35
checkbox input "false"
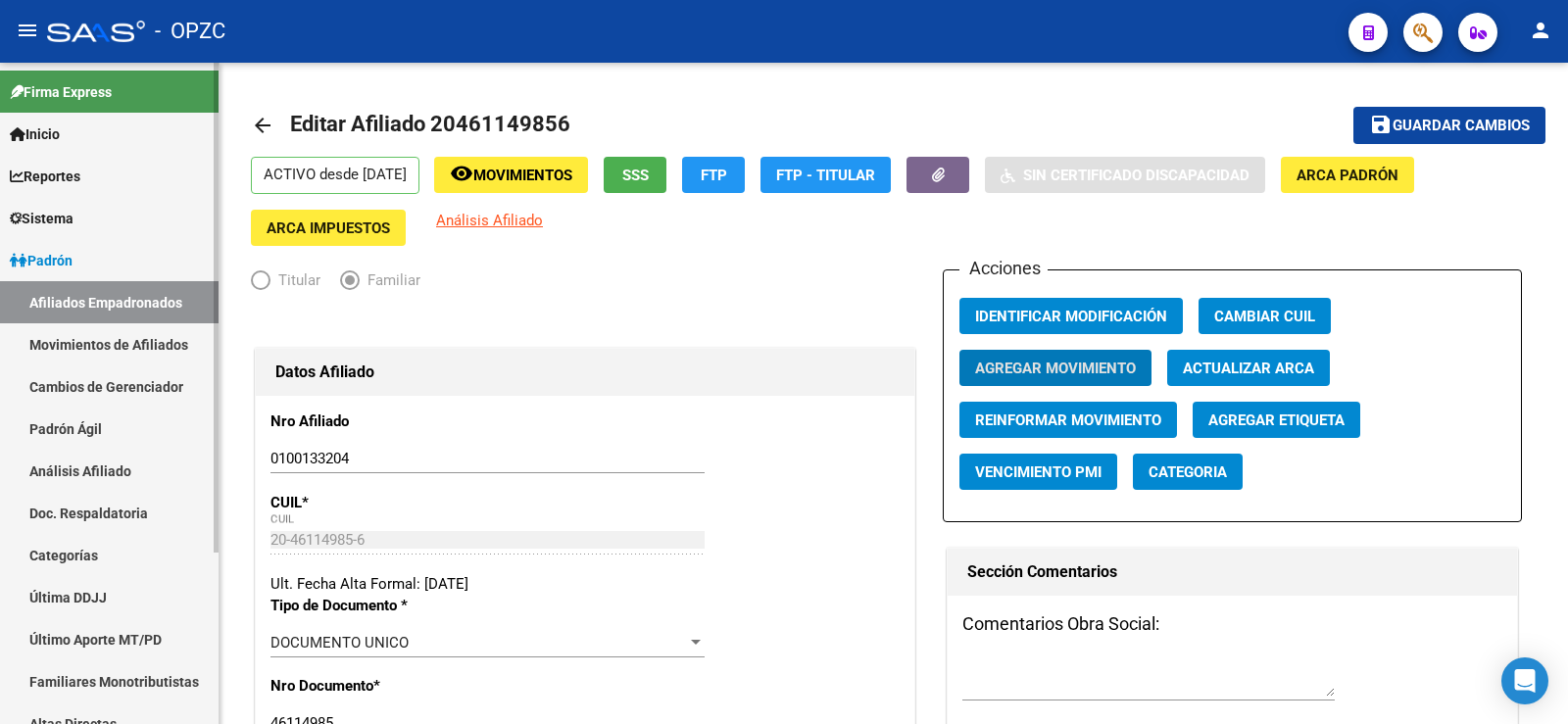
click at [141, 296] on link "Afiliados Empadronados" at bounding box center [109, 302] width 219 height 42
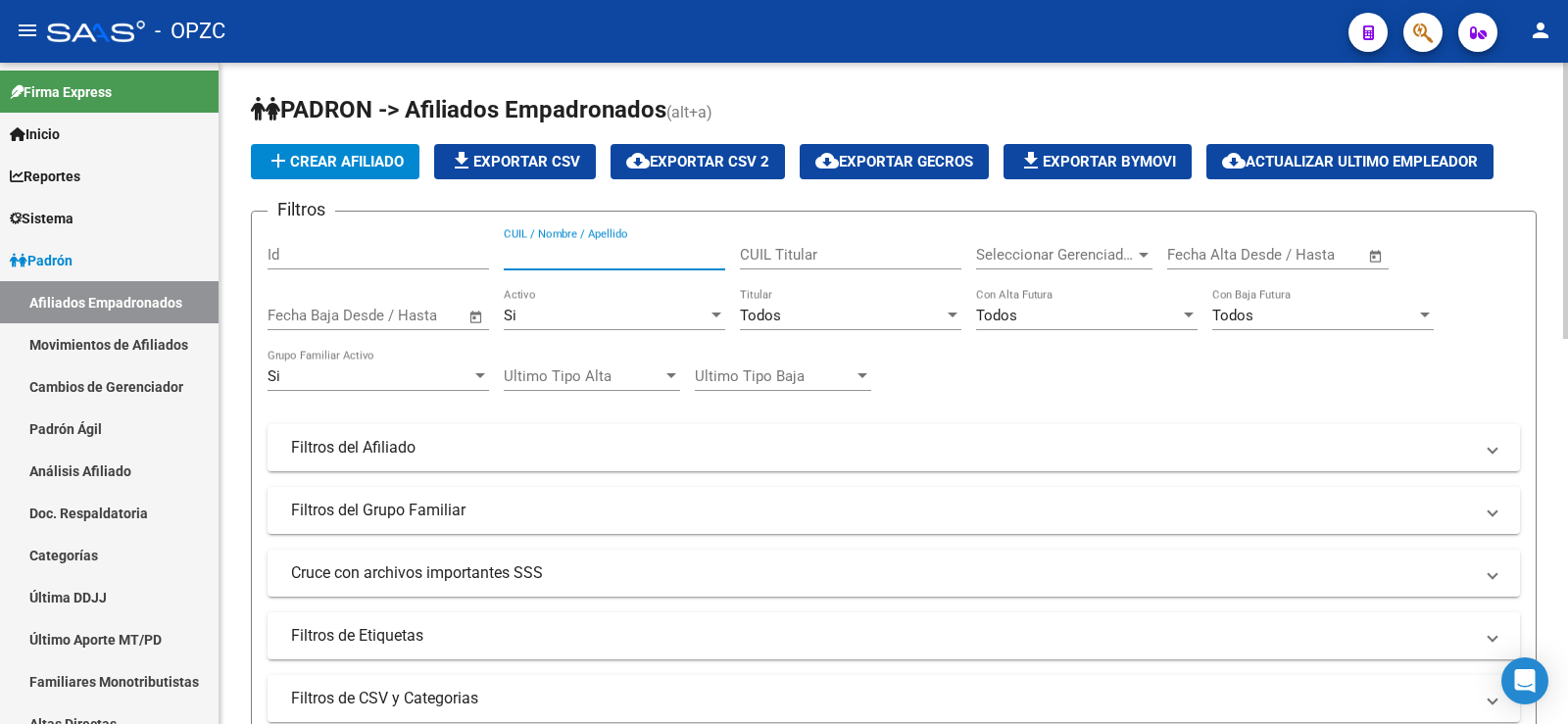
click at [538, 248] on input "CUIL / Nombre / Apellido" at bounding box center [614, 255] width 222 height 18
paste input "20364935154"
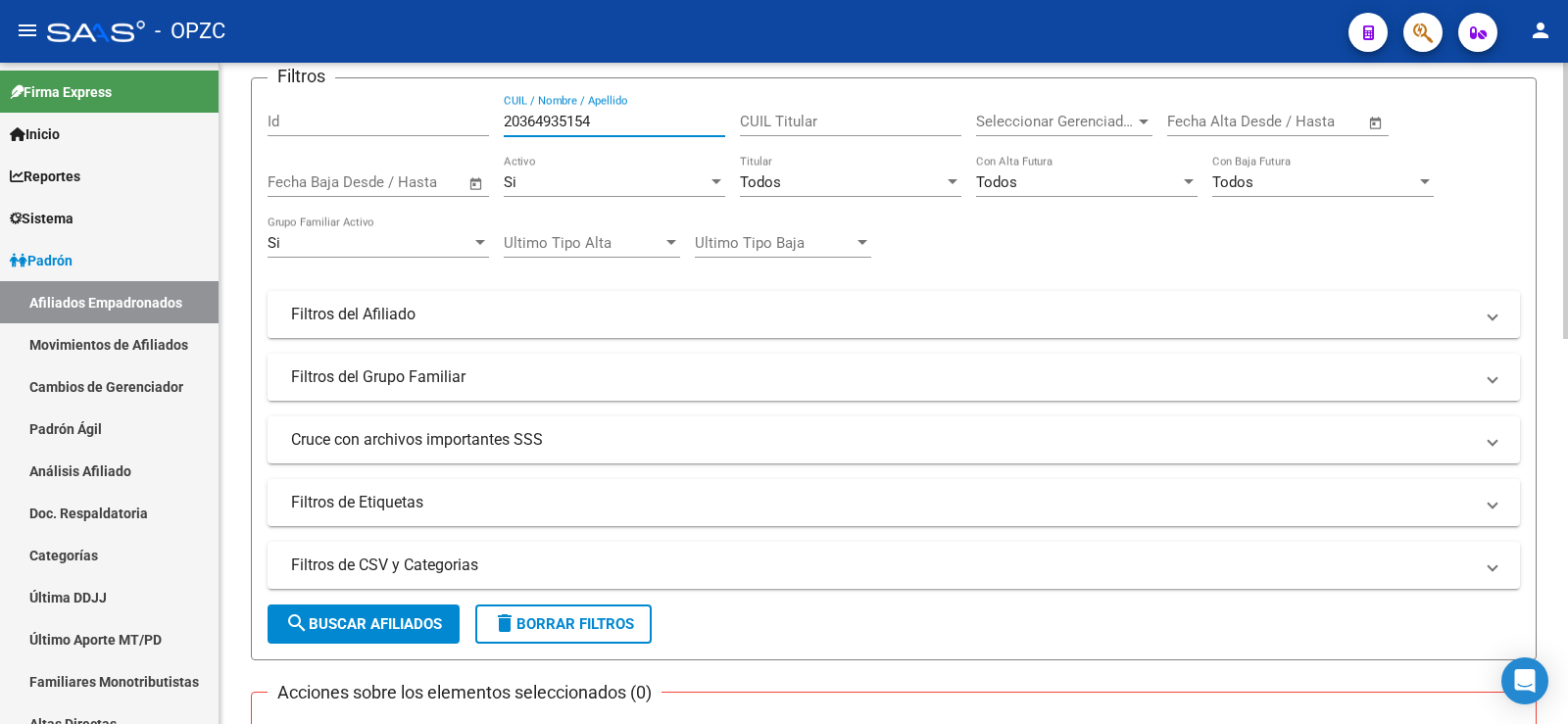
scroll to position [489, 0]
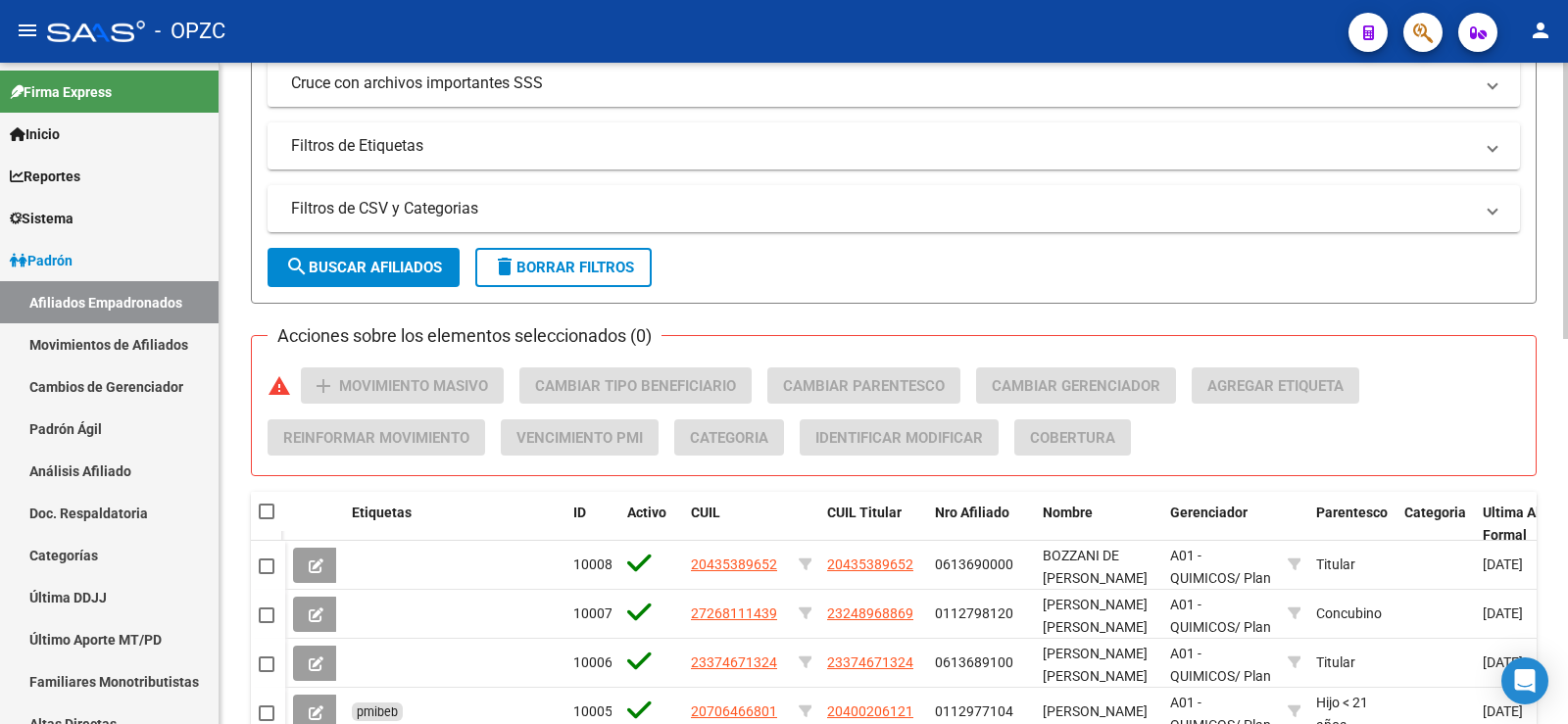
type input "20364935154"
click at [373, 260] on span "search Buscar Afiliados" at bounding box center [364, 268] width 157 height 18
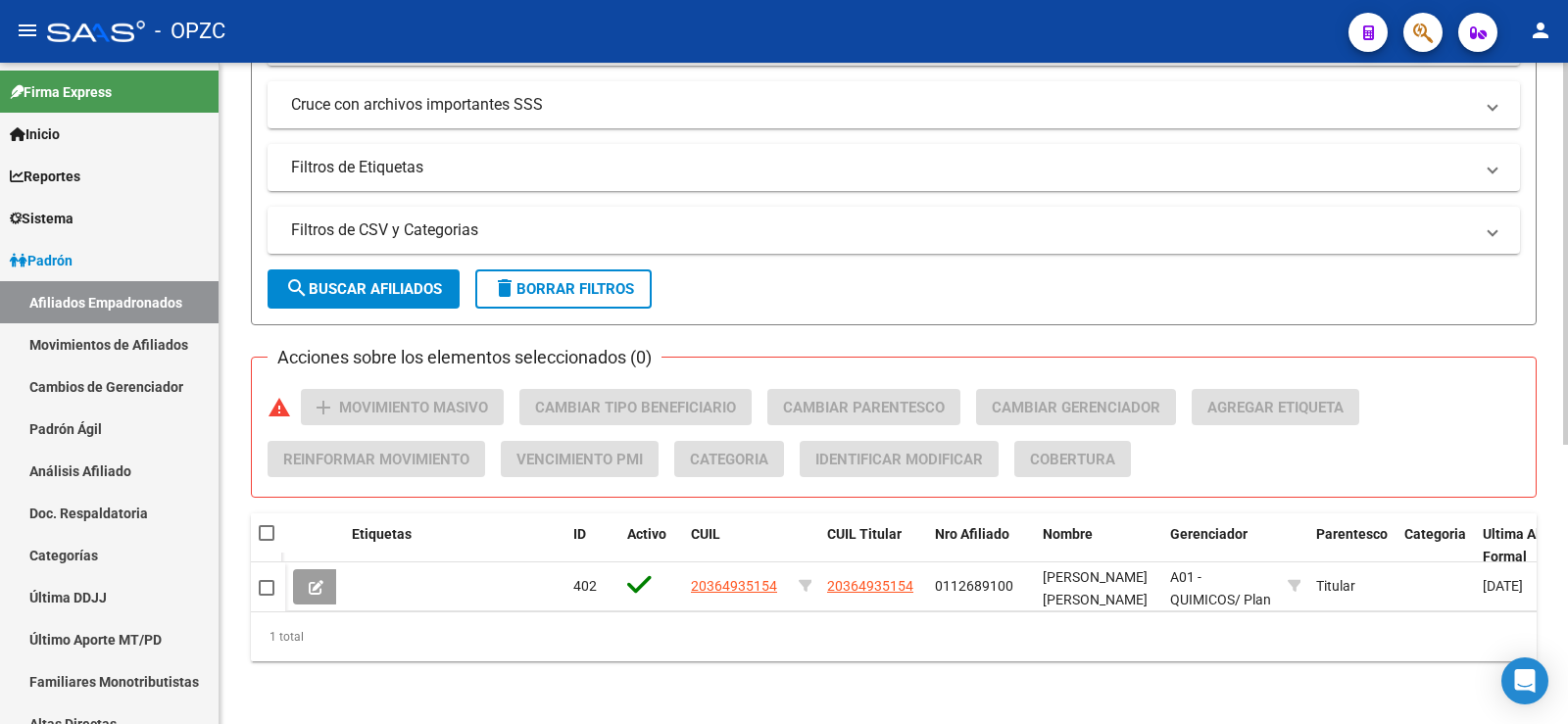
scroll to position [483, 0]
click at [954, 681] on div "[PERSON_NAME] -> Afiliados Empadronados (alt+a) add Crear Afiliado file_downloa…" at bounding box center [893, 159] width 1348 height 1130
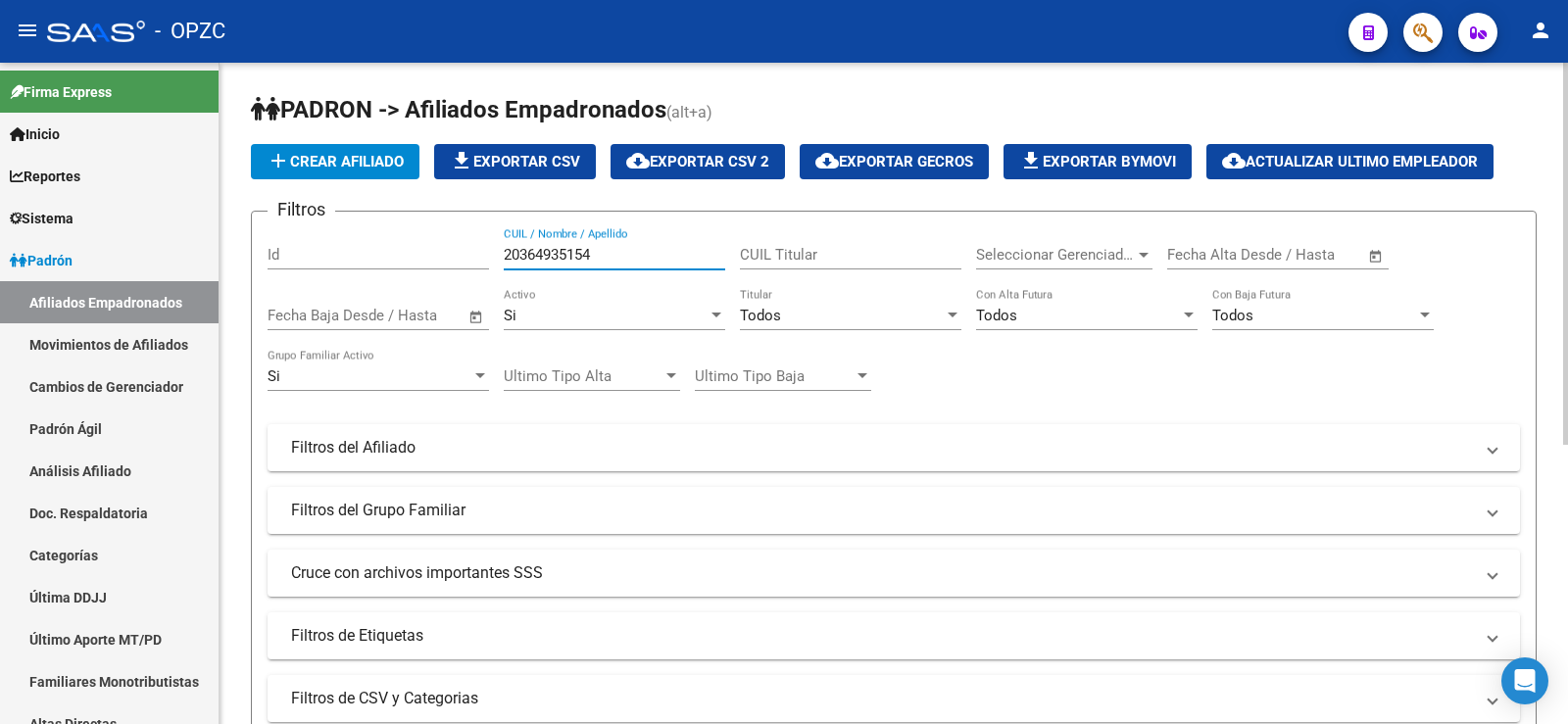
drag, startPoint x: 638, startPoint y: 260, endPoint x: 475, endPoint y: 255, distance: 163.1
click at [475, 255] on div "Filtros Id 20364935154 CUIL / Nombre / Apellido CUIL Titular Seleccionar Gerenc…" at bounding box center [893, 444] width 1253 height 432
paste input "20274633116"
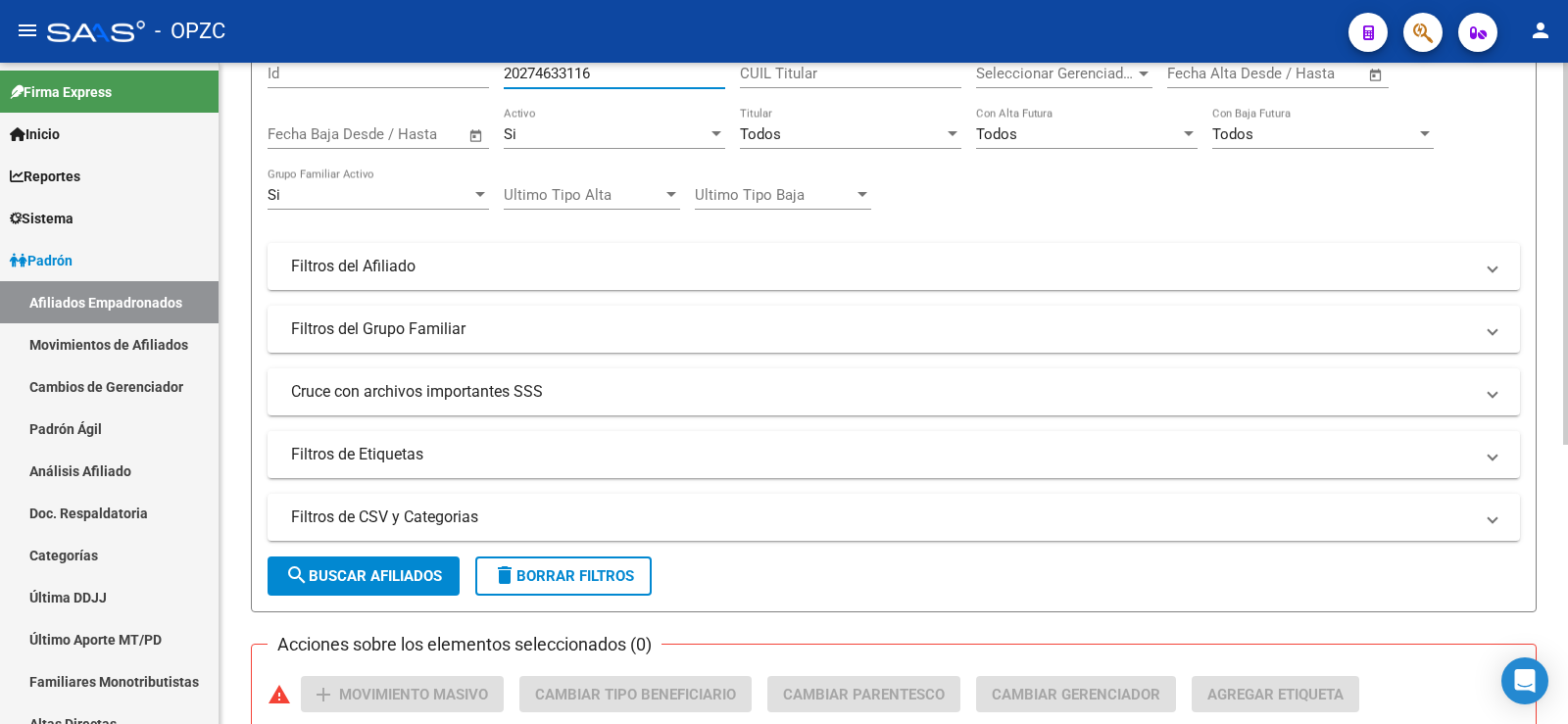
scroll to position [196, 0]
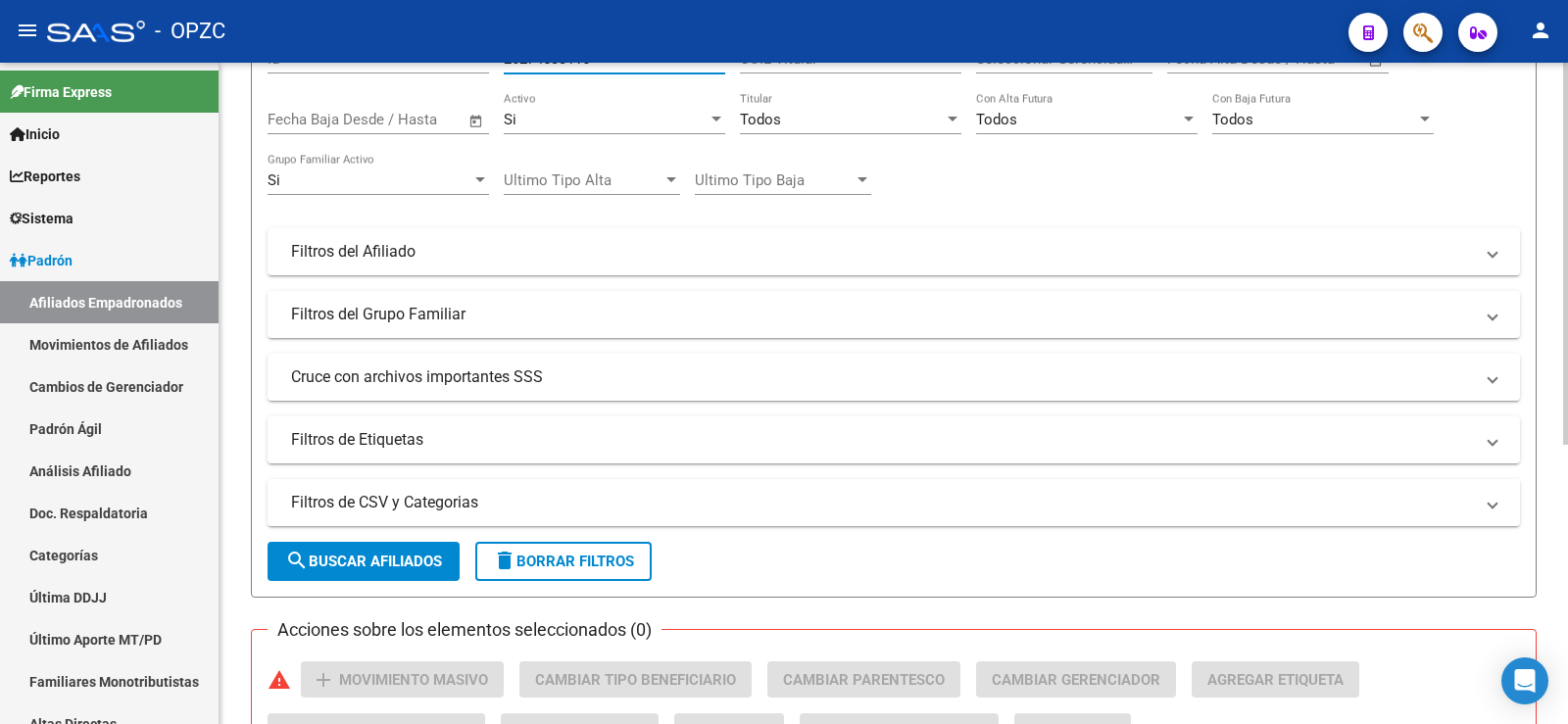
type input "20274633116"
click at [408, 554] on span "search Buscar Afiliados" at bounding box center [364, 562] width 157 height 18
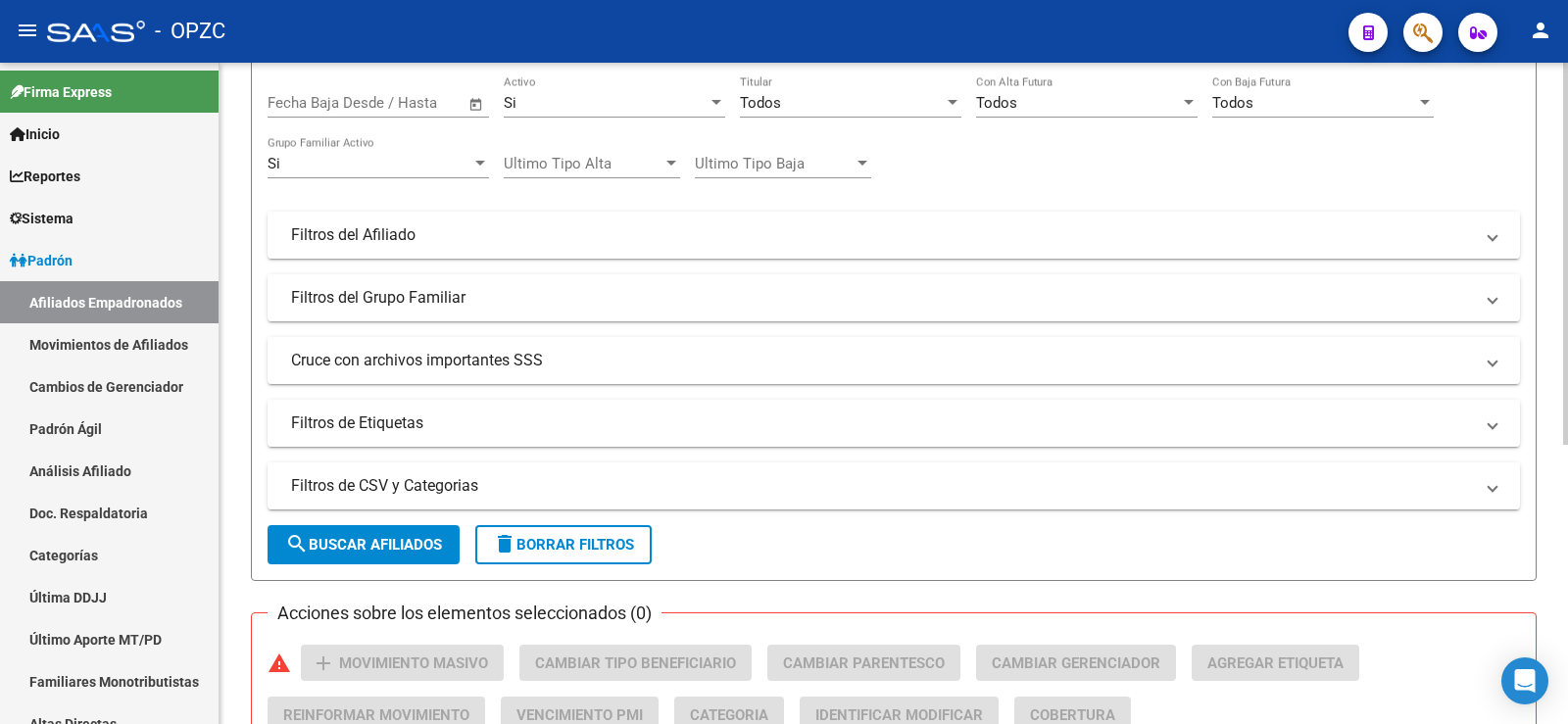
scroll to position [392, 0]
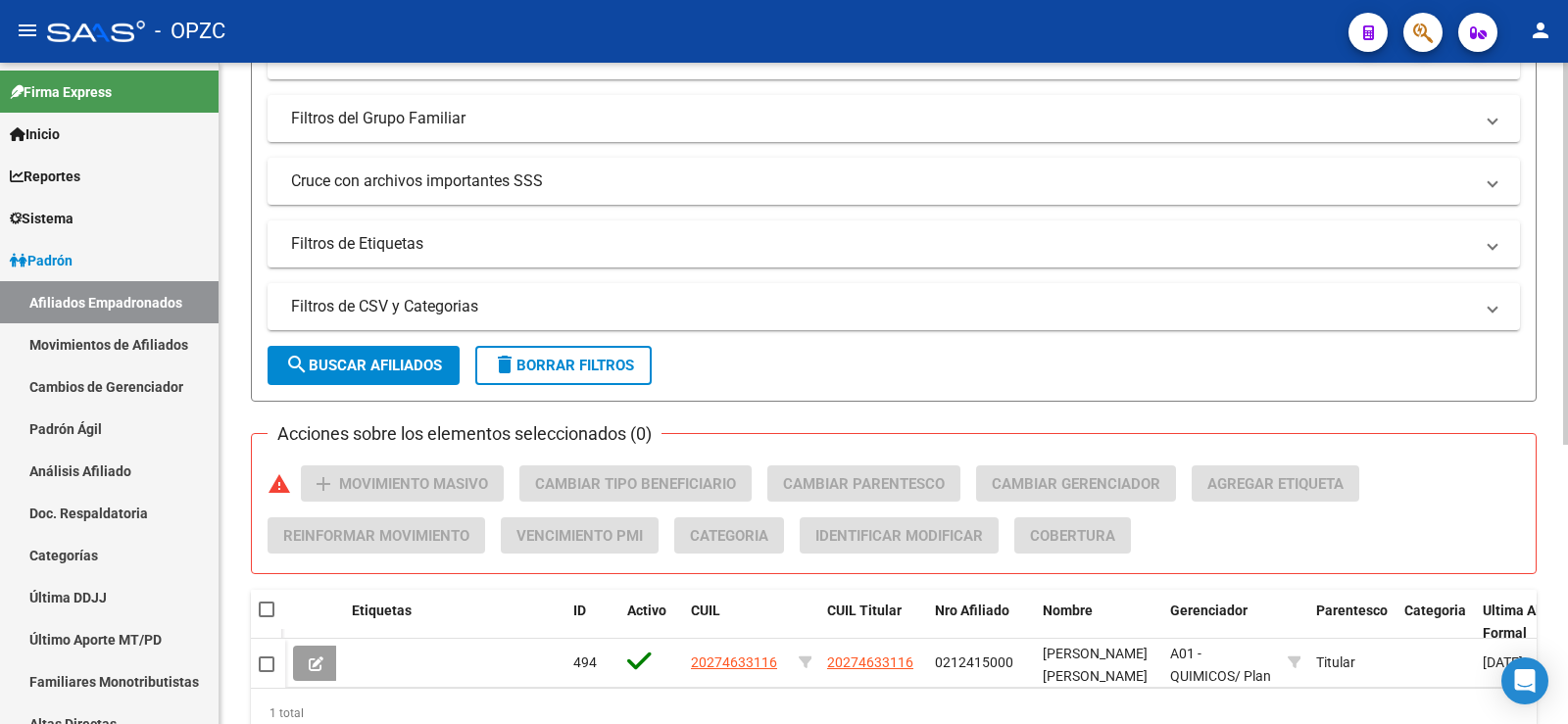
click at [600, 350] on button "delete Borrar Filtros" at bounding box center [563, 365] width 176 height 39
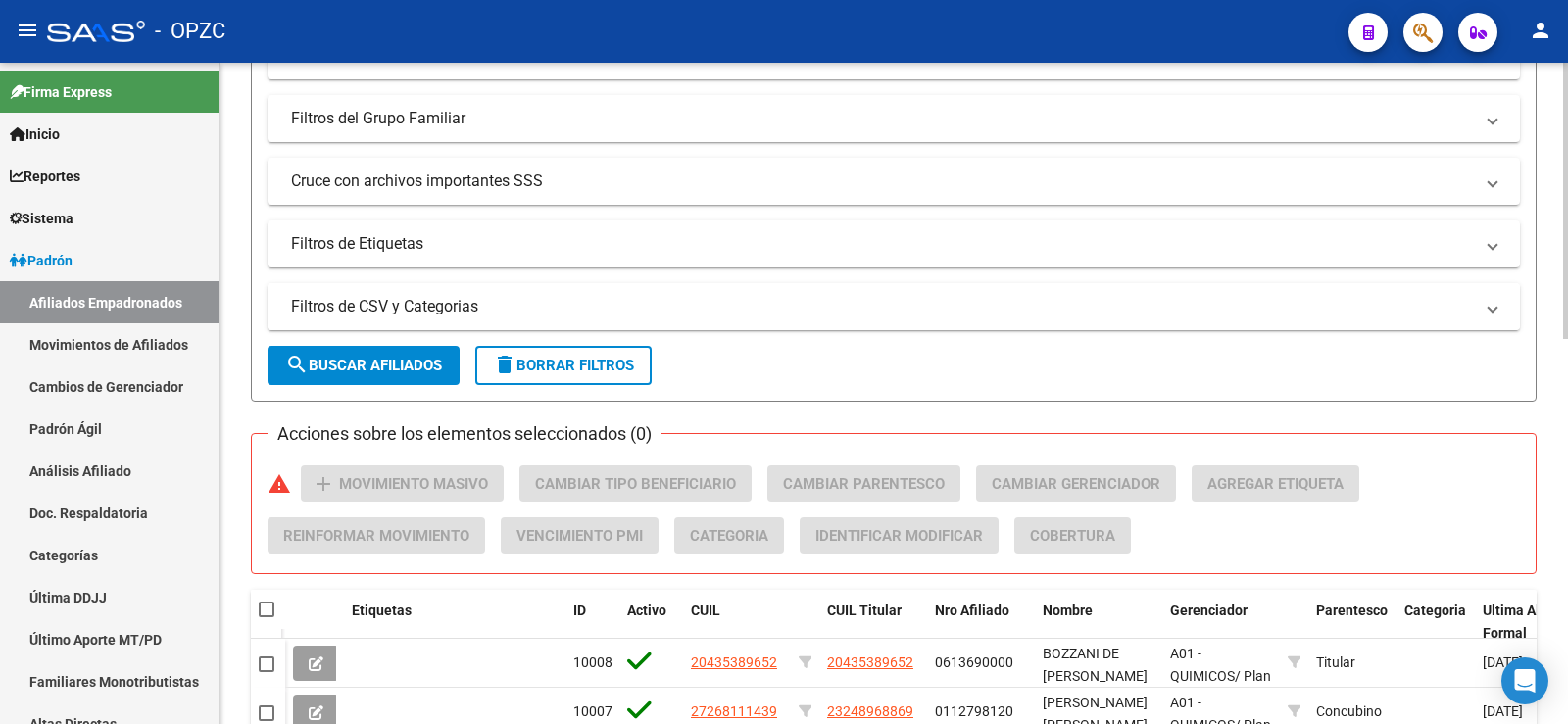
scroll to position [0, 0]
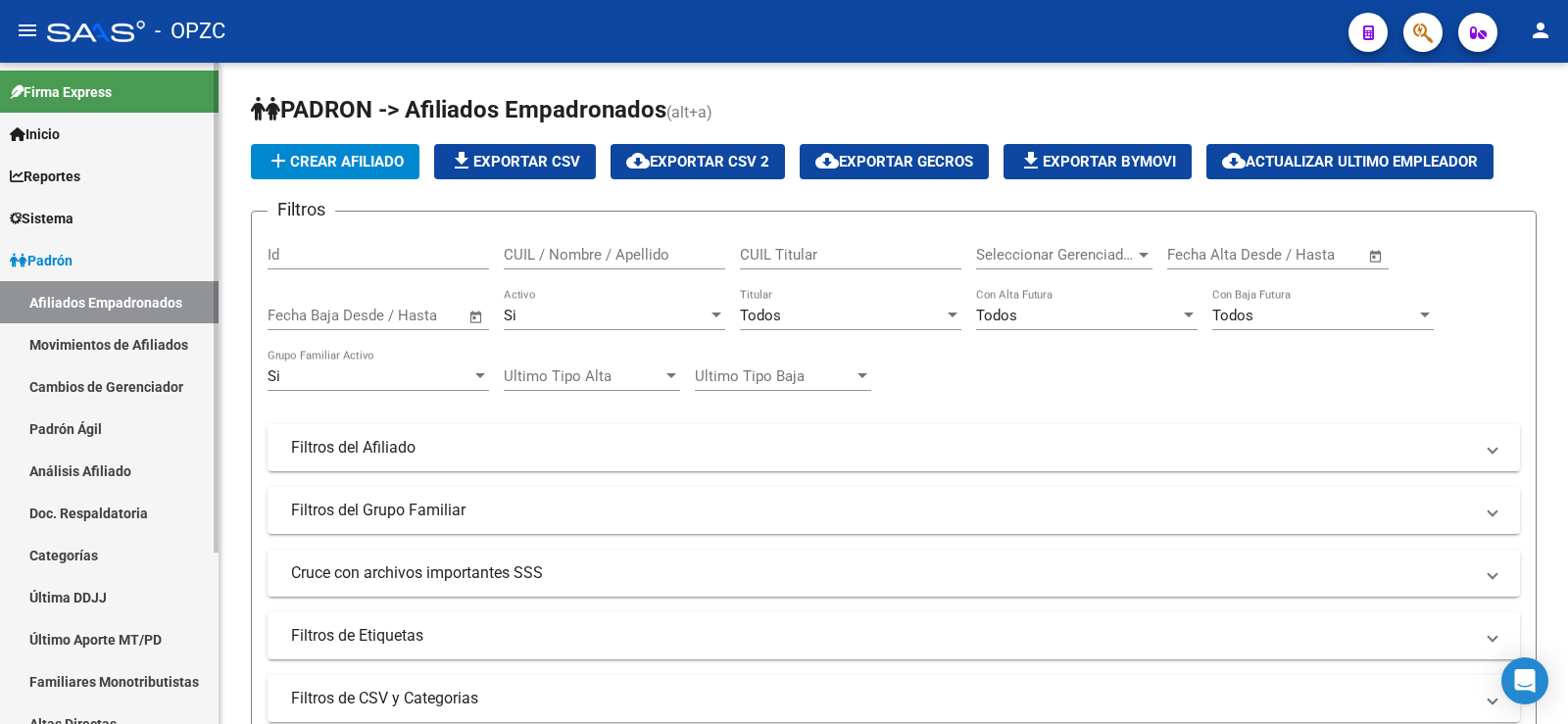
click at [108, 472] on link "Análisis Afiliado" at bounding box center [109, 470] width 219 height 42
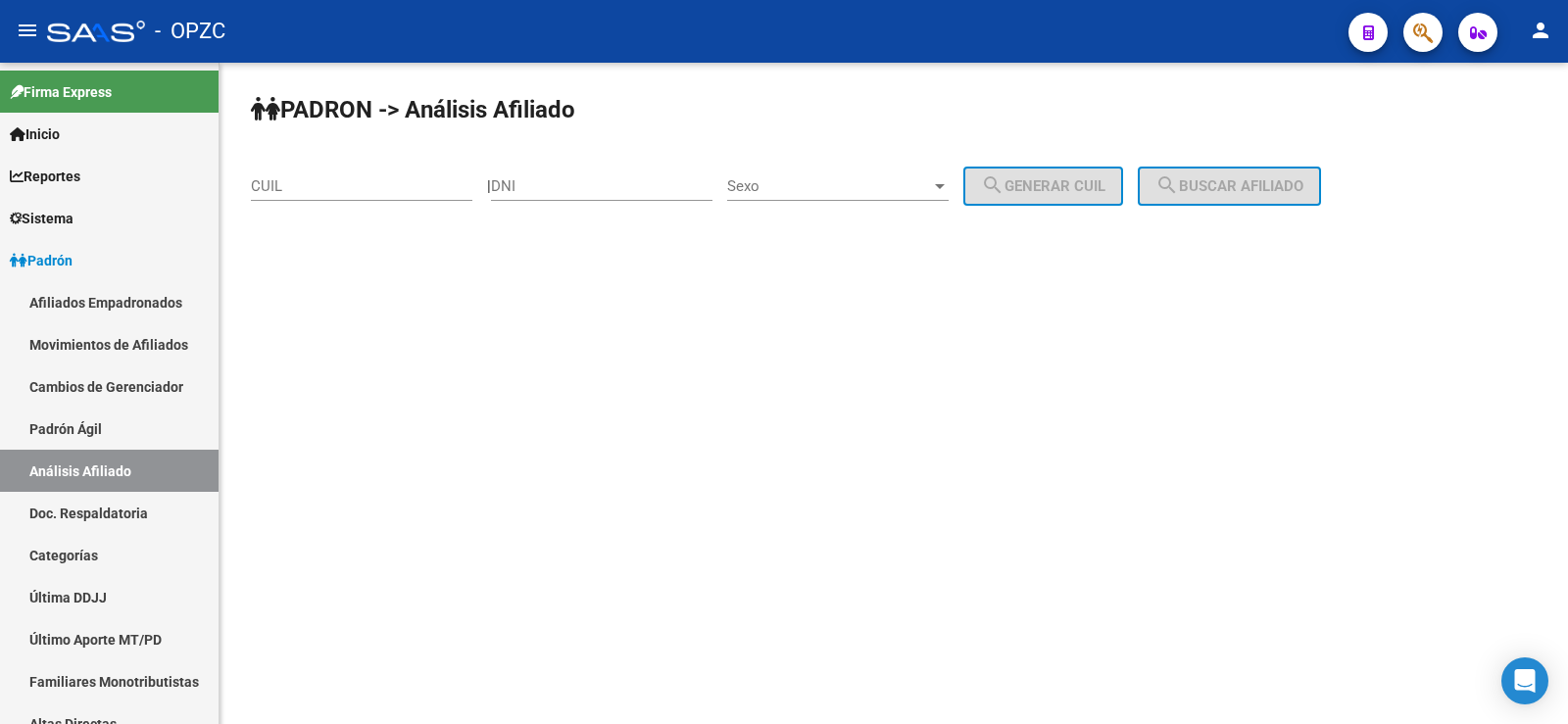
click at [381, 187] on input "CUIL" at bounding box center [361, 186] width 222 height 18
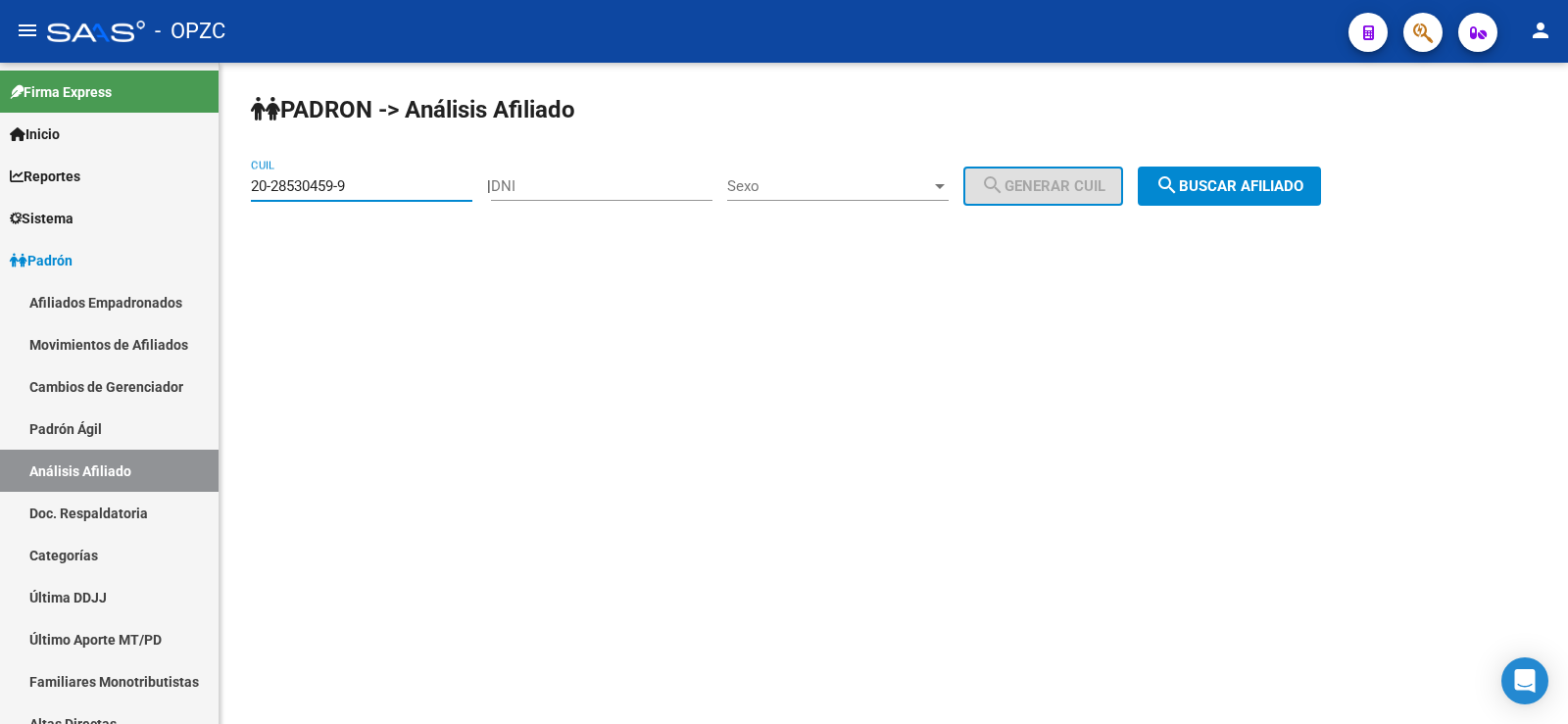
click at [1213, 187] on span "search Buscar afiliado" at bounding box center [1229, 186] width 148 height 18
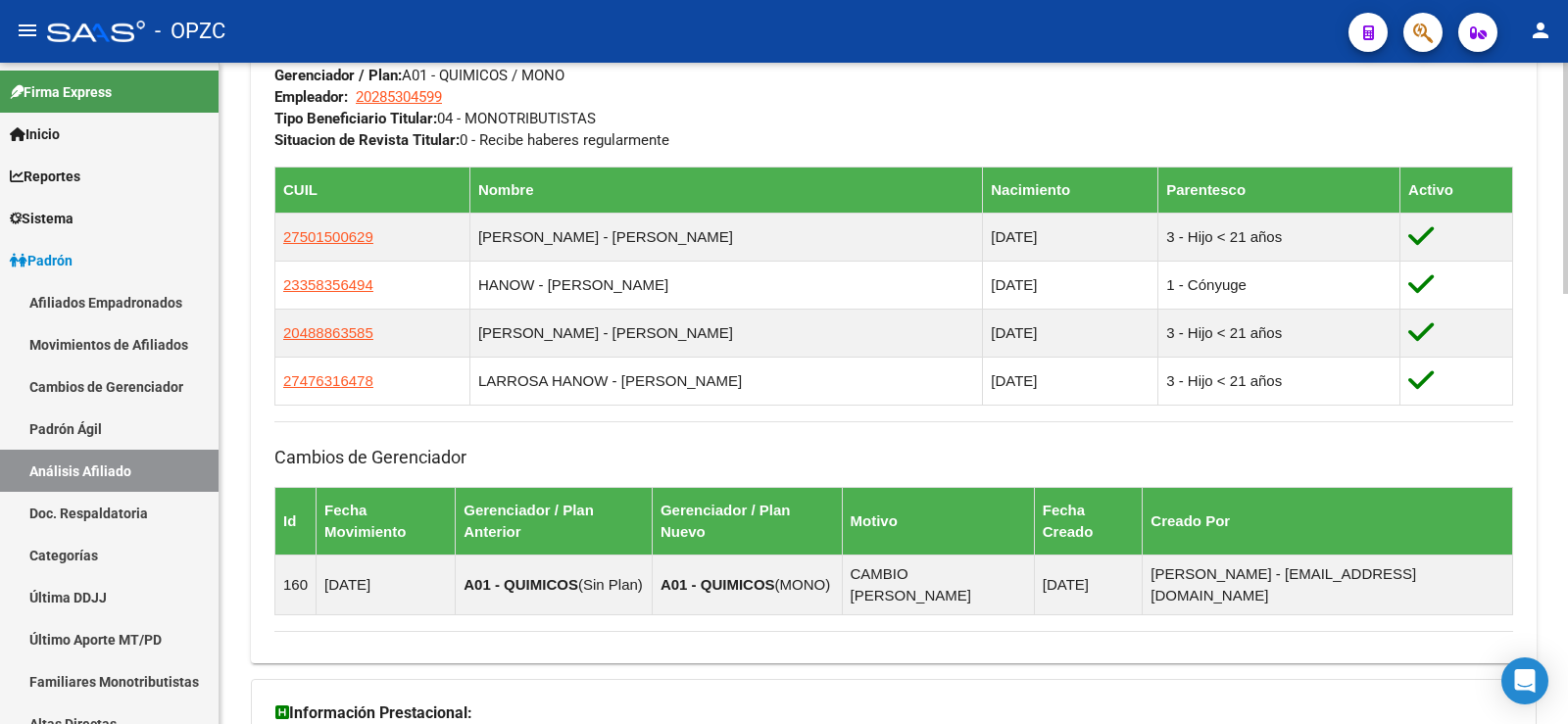
scroll to position [1229, 0]
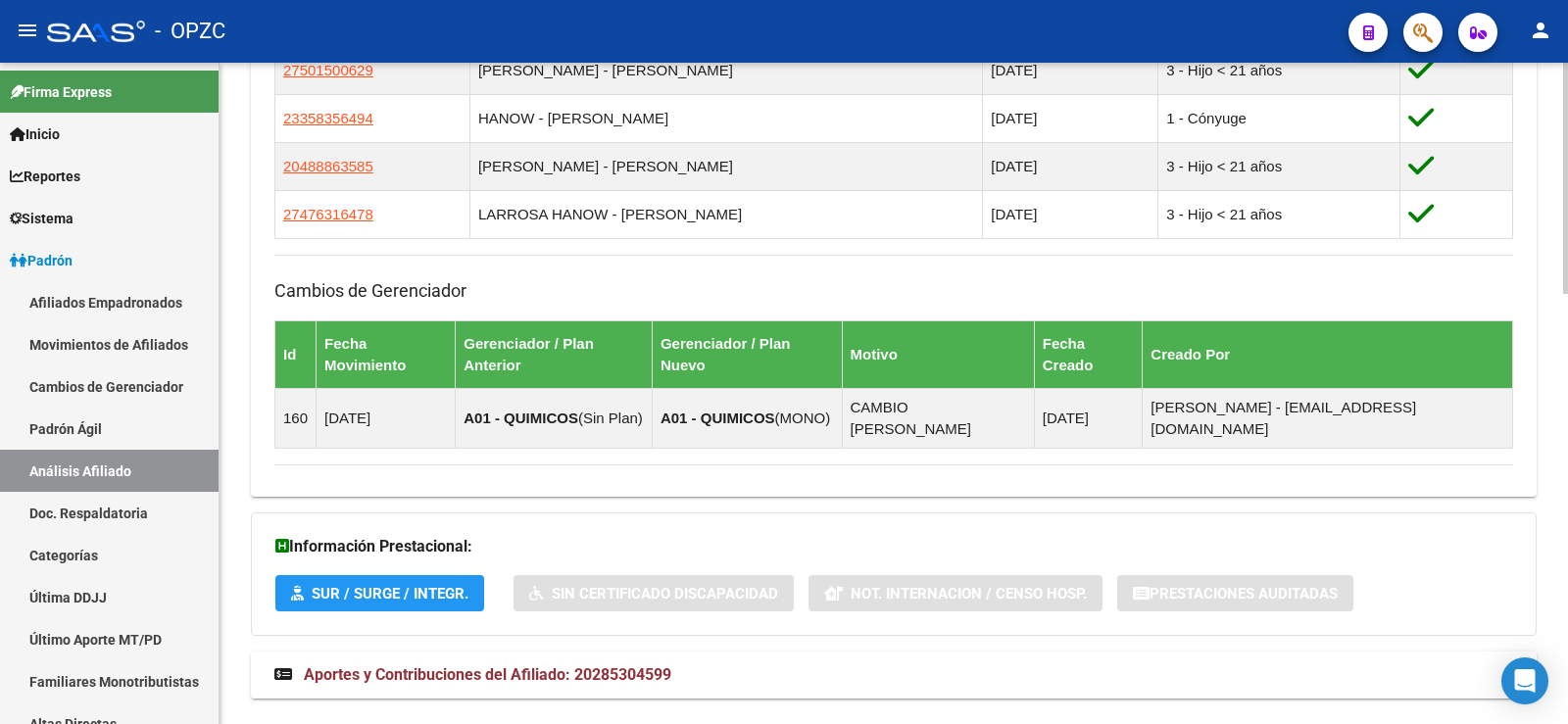
click at [592, 665] on span "Aportes y Contribuciones del Afiliado: 20285304599" at bounding box center [487, 674] width 367 height 19
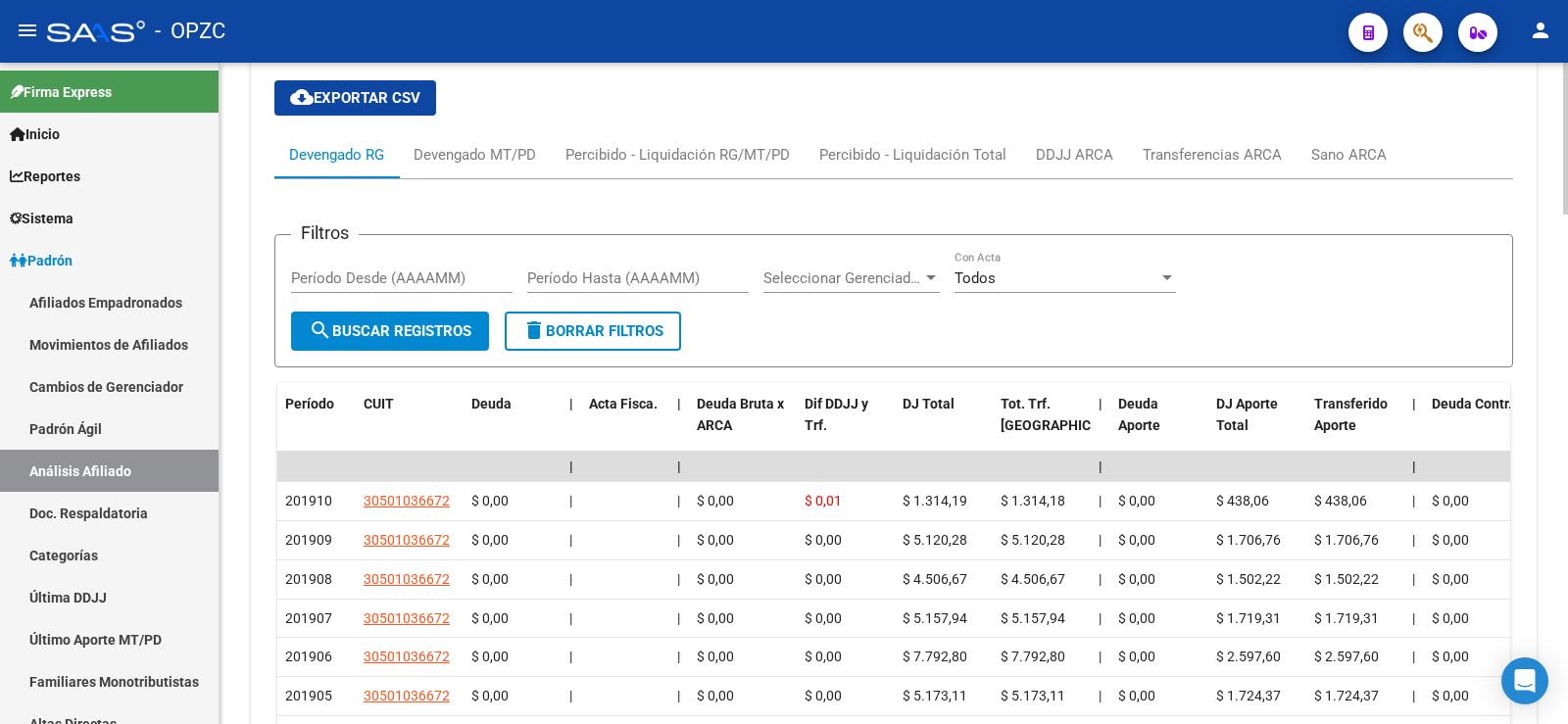
scroll to position [1915, 0]
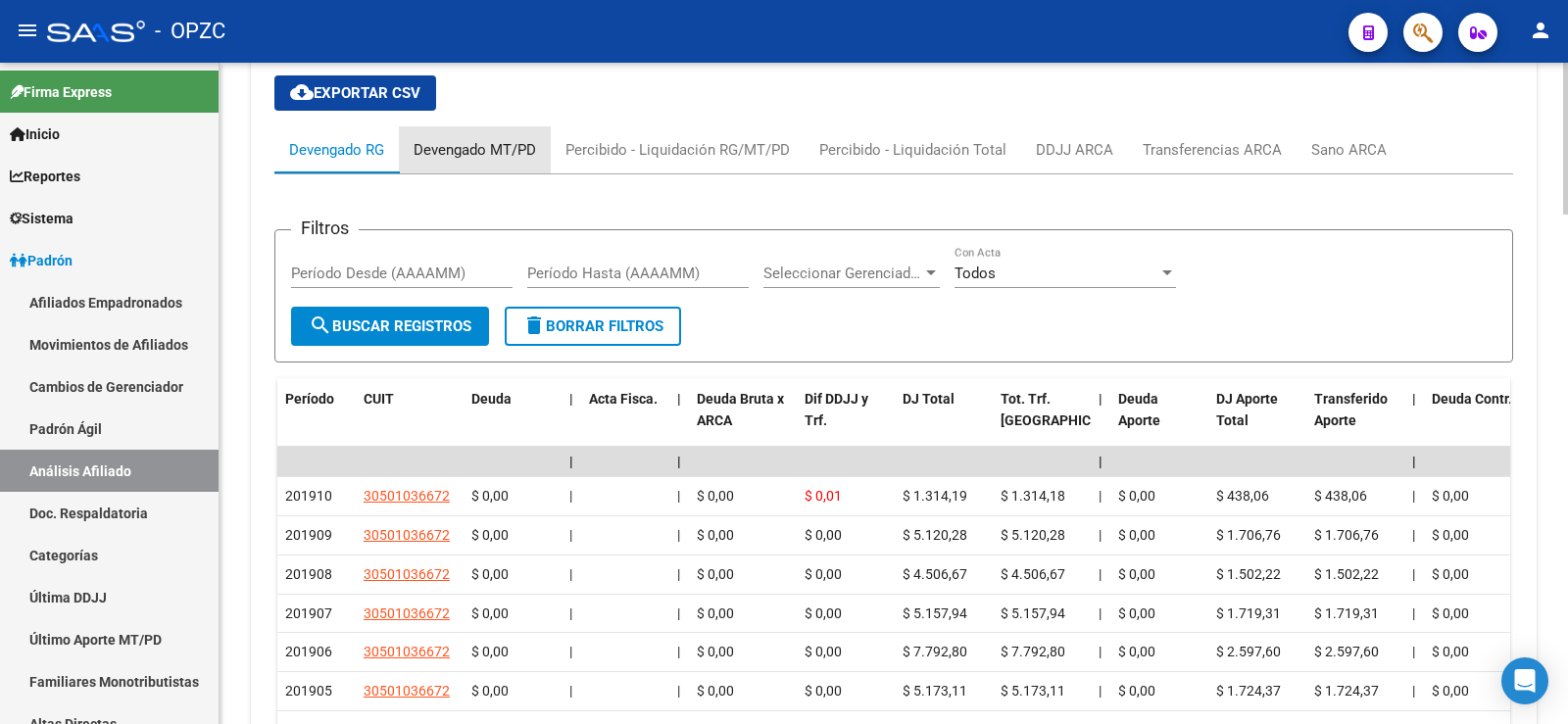
click at [477, 139] on div "Devengado MT/PD" at bounding box center [475, 150] width 122 height 22
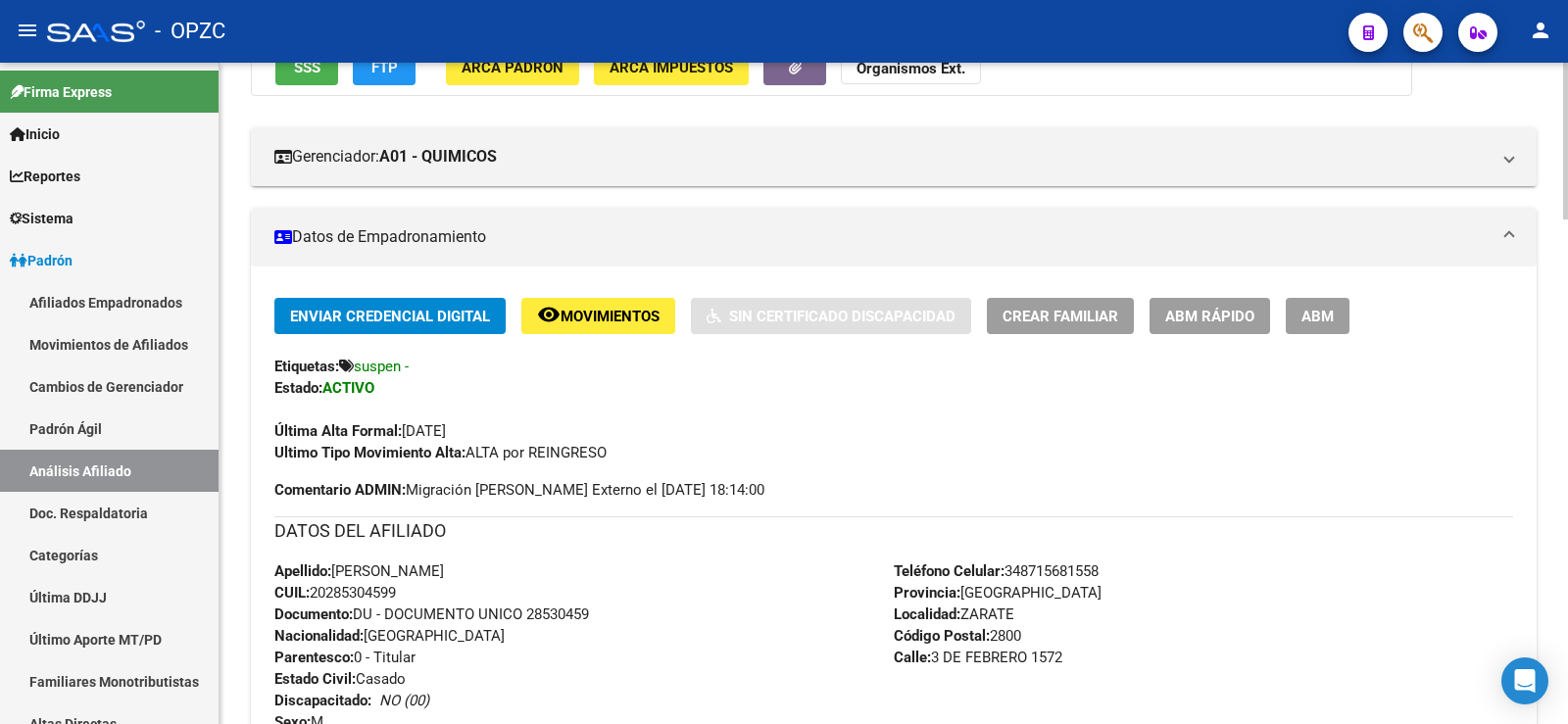
scroll to position [0, 0]
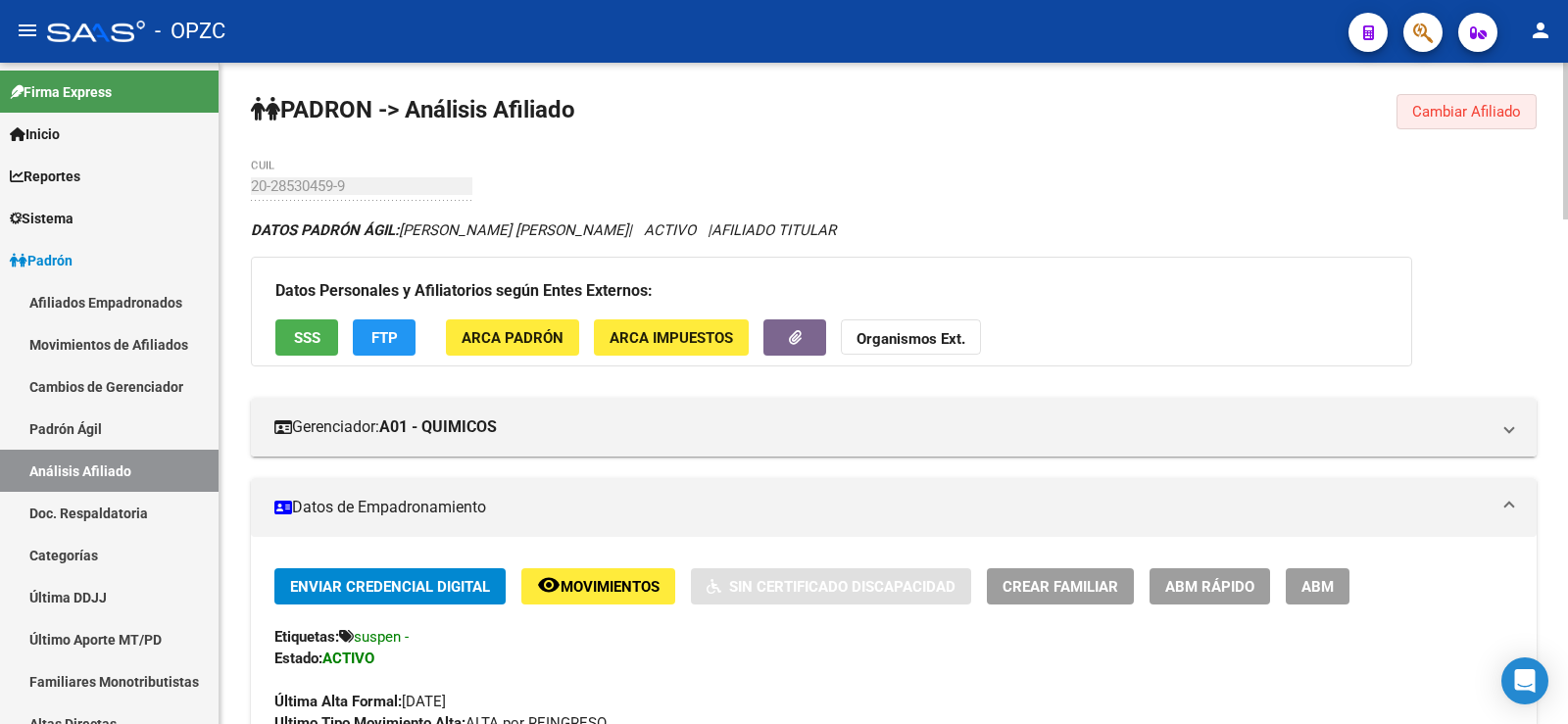
click at [1444, 113] on span "Cambiar Afiliado" at bounding box center [1466, 111] width 108 height 18
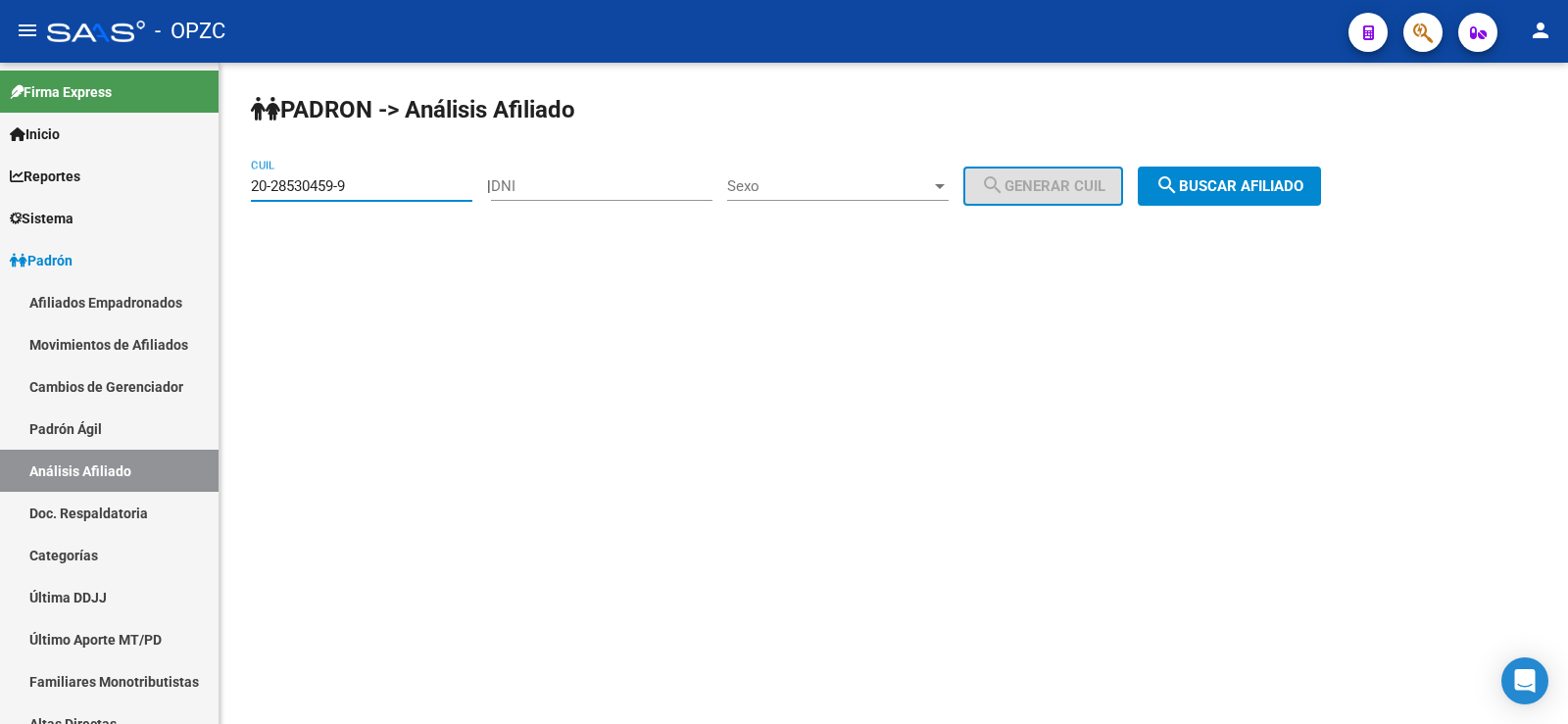
drag, startPoint x: 384, startPoint y: 182, endPoint x: 239, endPoint y: 191, distance: 145.3
click at [239, 191] on div "[PERSON_NAME] -> Análisis Afiliado 20-28530459-9 CUIL | DNI Sexo Sexo search Ge…" at bounding box center [893, 165] width 1348 height 206
type input "27-42342548-8"
click at [1179, 182] on mat-icon "search" at bounding box center [1167, 185] width 24 height 24
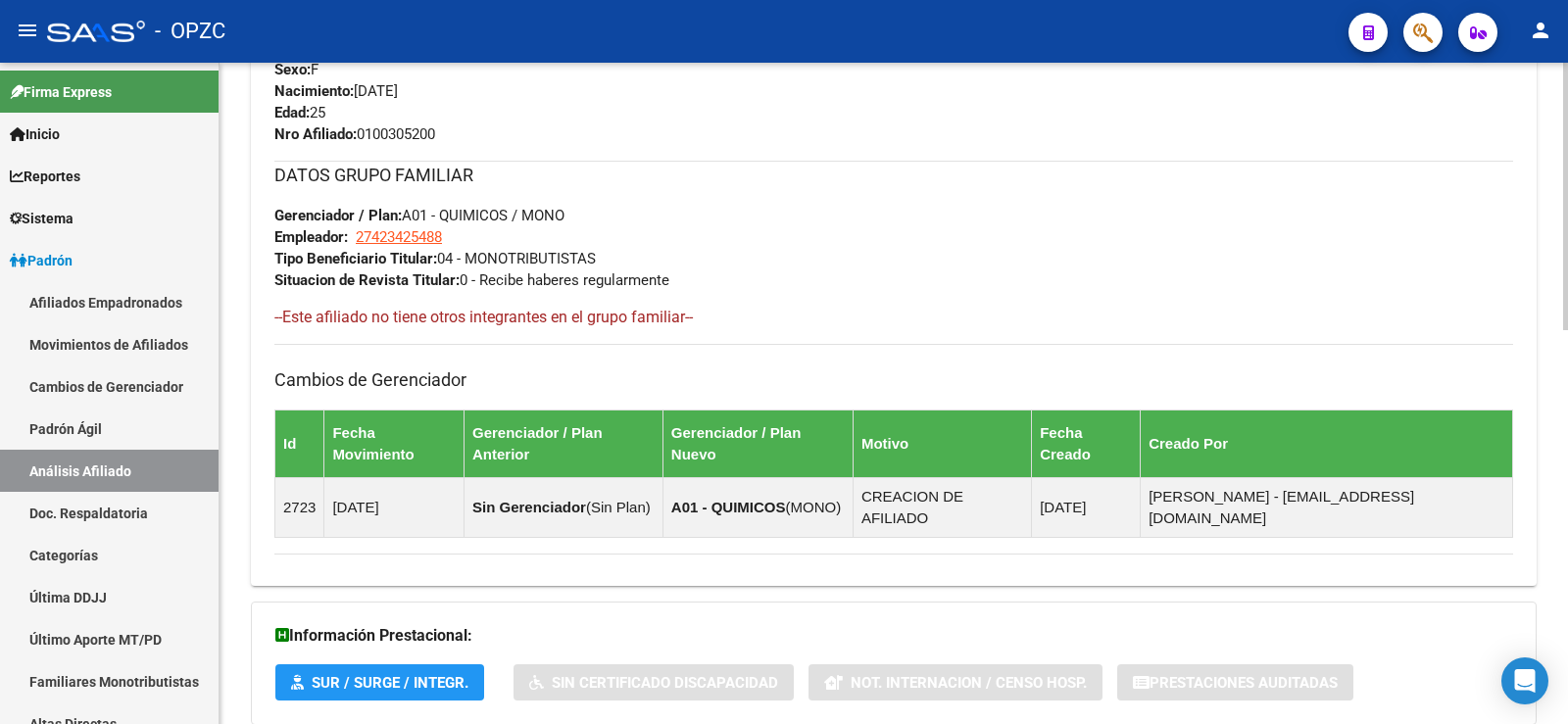
scroll to position [975, 0]
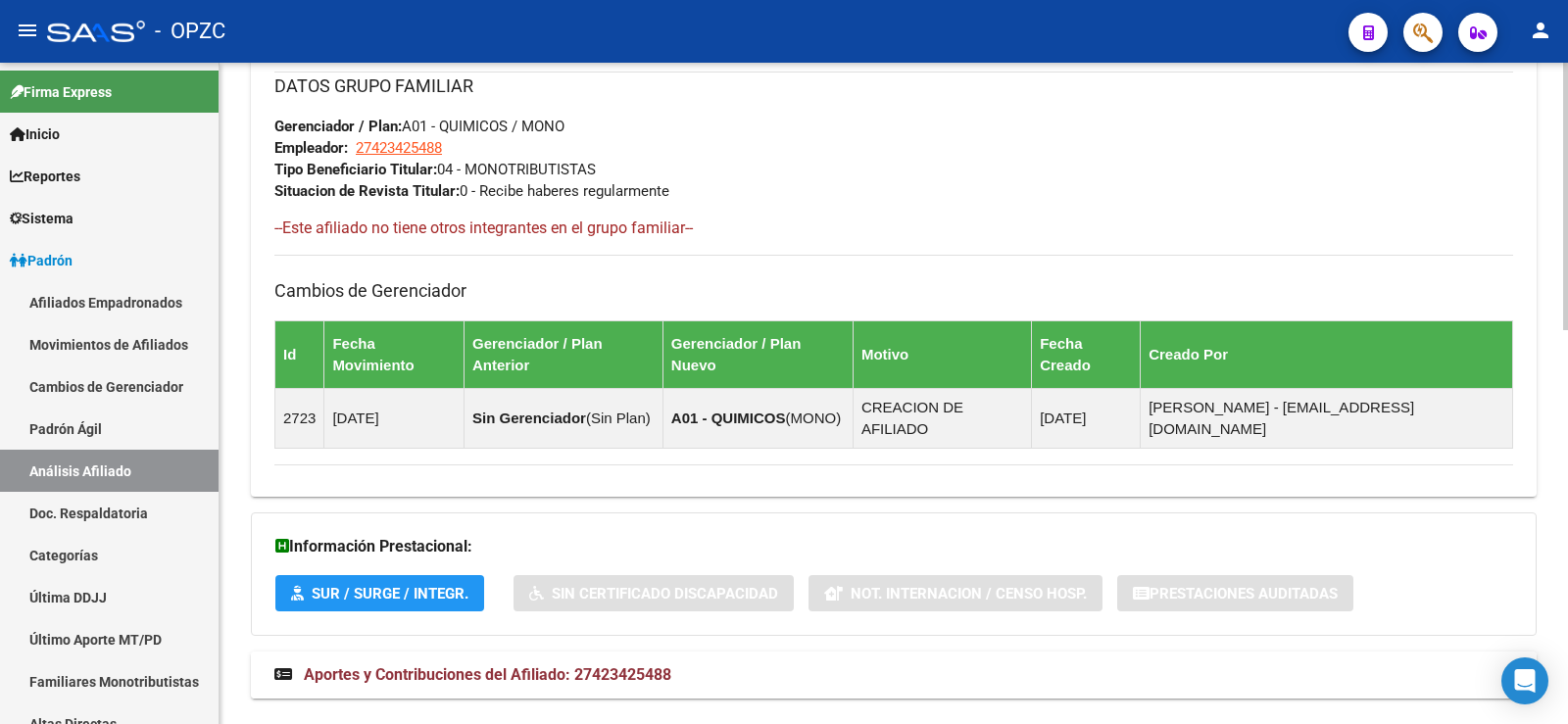
click at [651, 665] on span "Aportes y Contribuciones del Afiliado: 27423425488" at bounding box center [487, 674] width 367 height 19
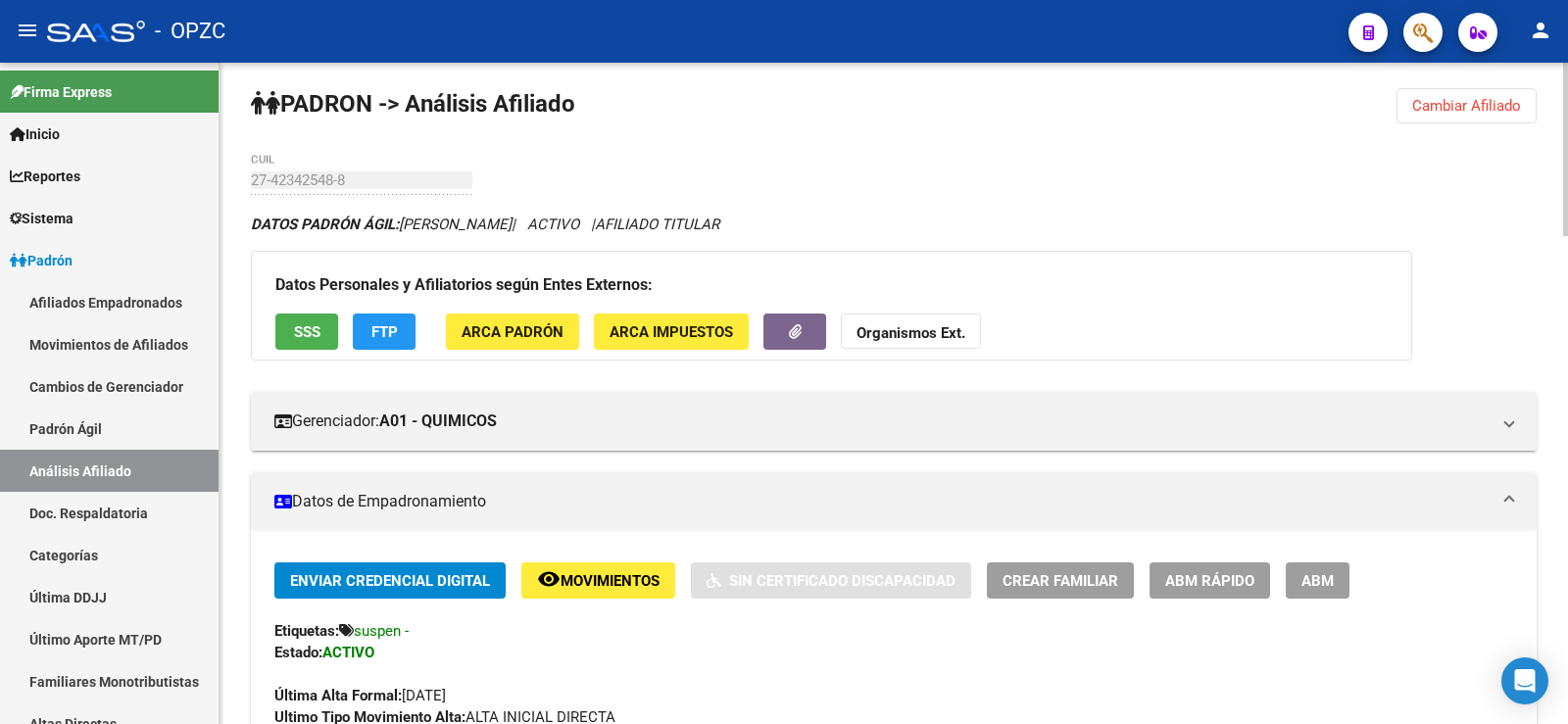
scroll to position [0, 0]
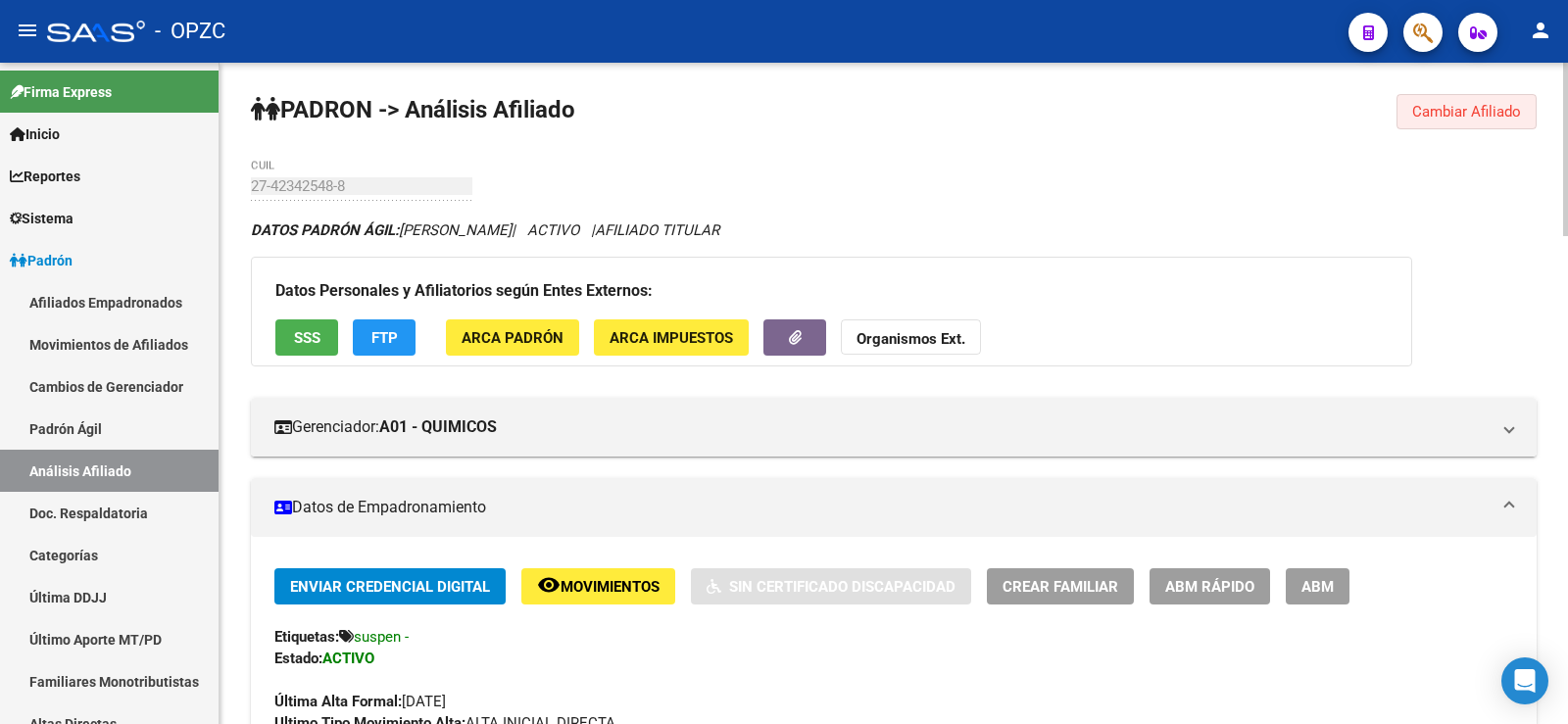
click at [1490, 101] on button "Cambiar Afiliado" at bounding box center [1467, 111] width 140 height 35
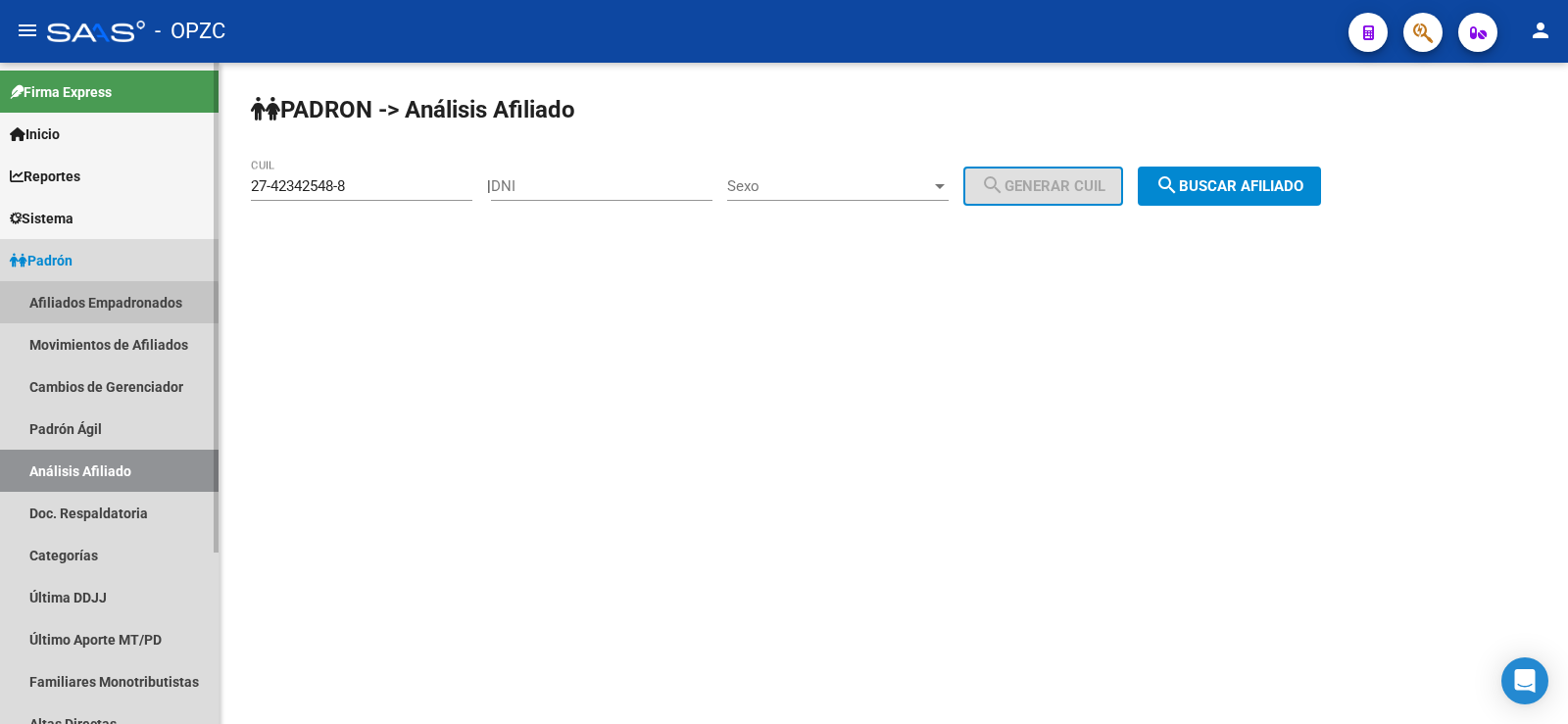
click at [84, 306] on link "Afiliados Empadronados" at bounding box center [109, 302] width 219 height 42
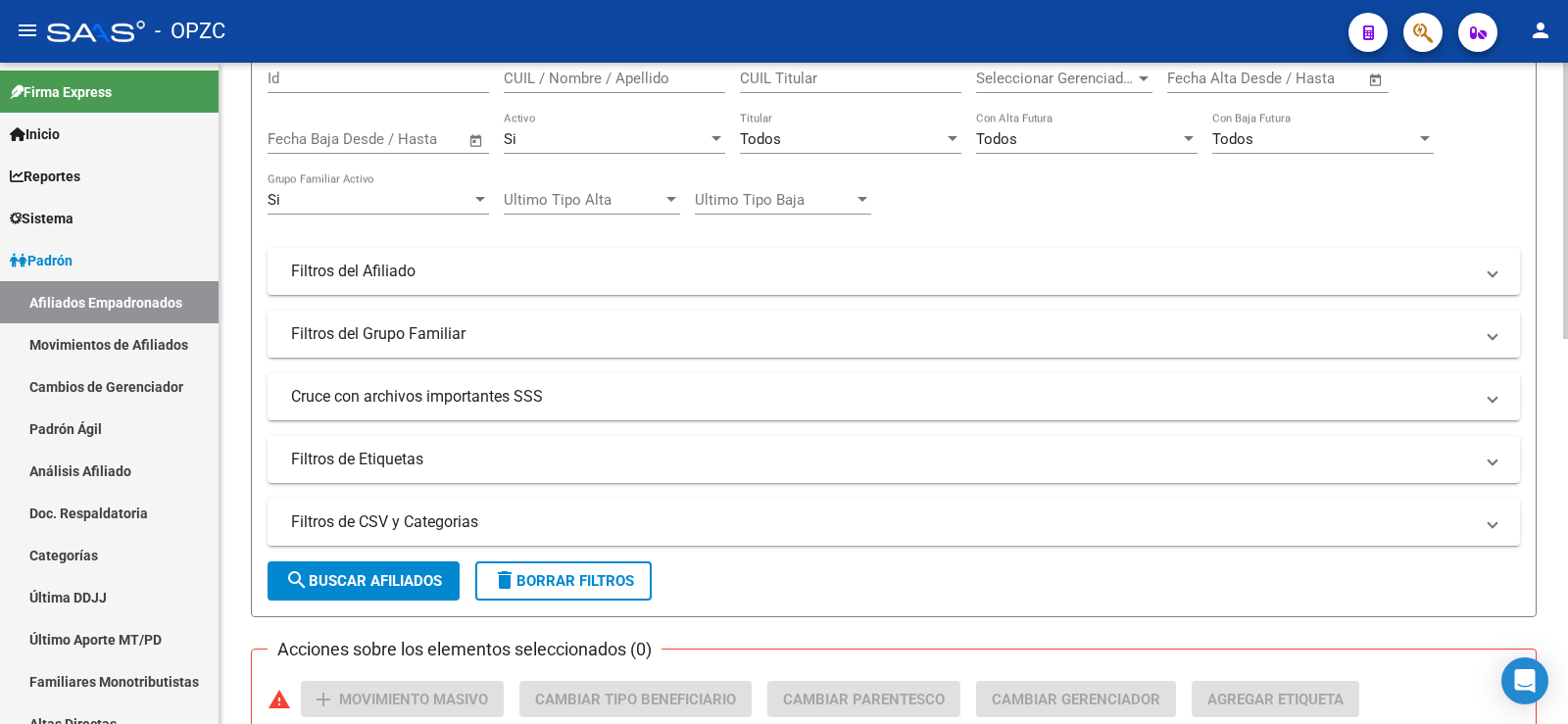
scroll to position [196, 0]
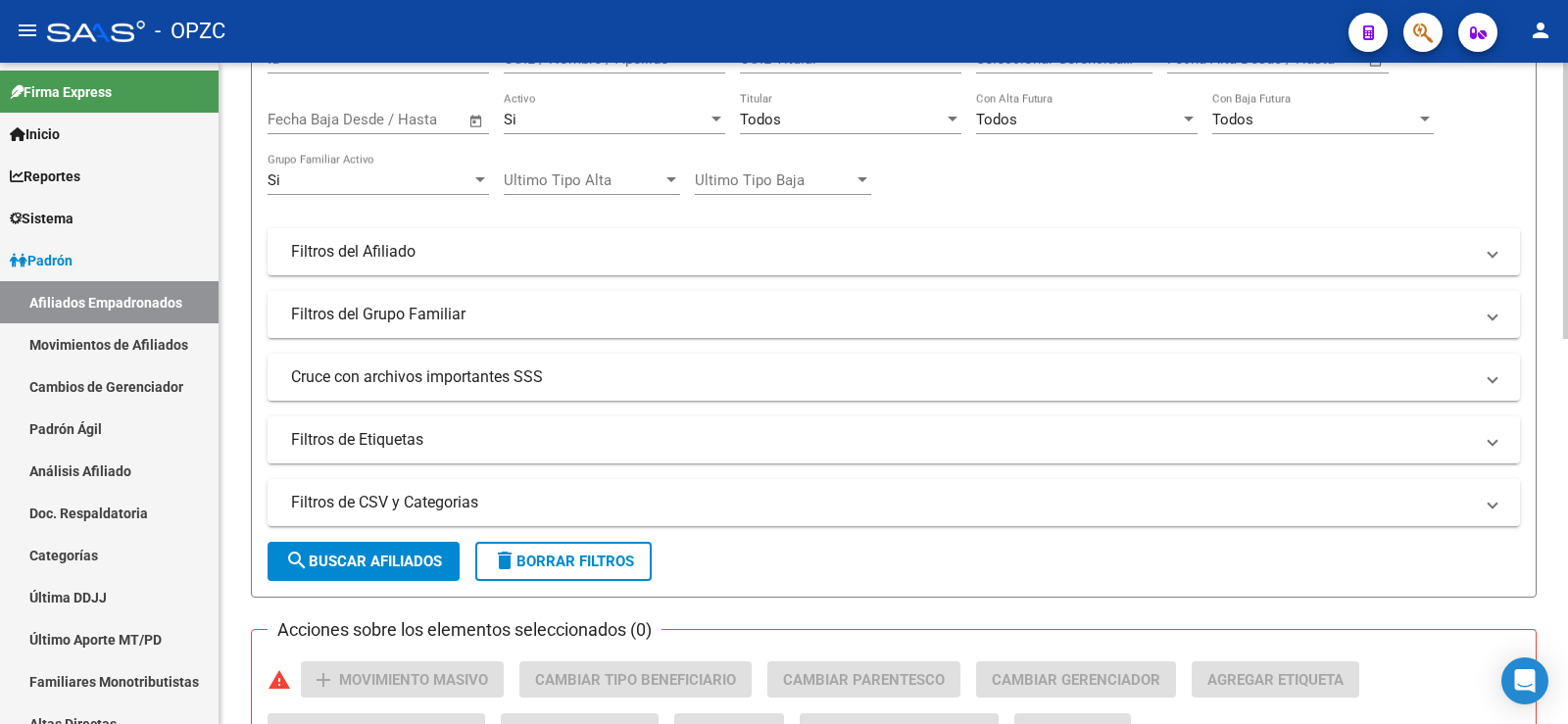
click at [354, 441] on mat-panel-title "Filtros de Etiquetas" at bounding box center [882, 440] width 1182 height 22
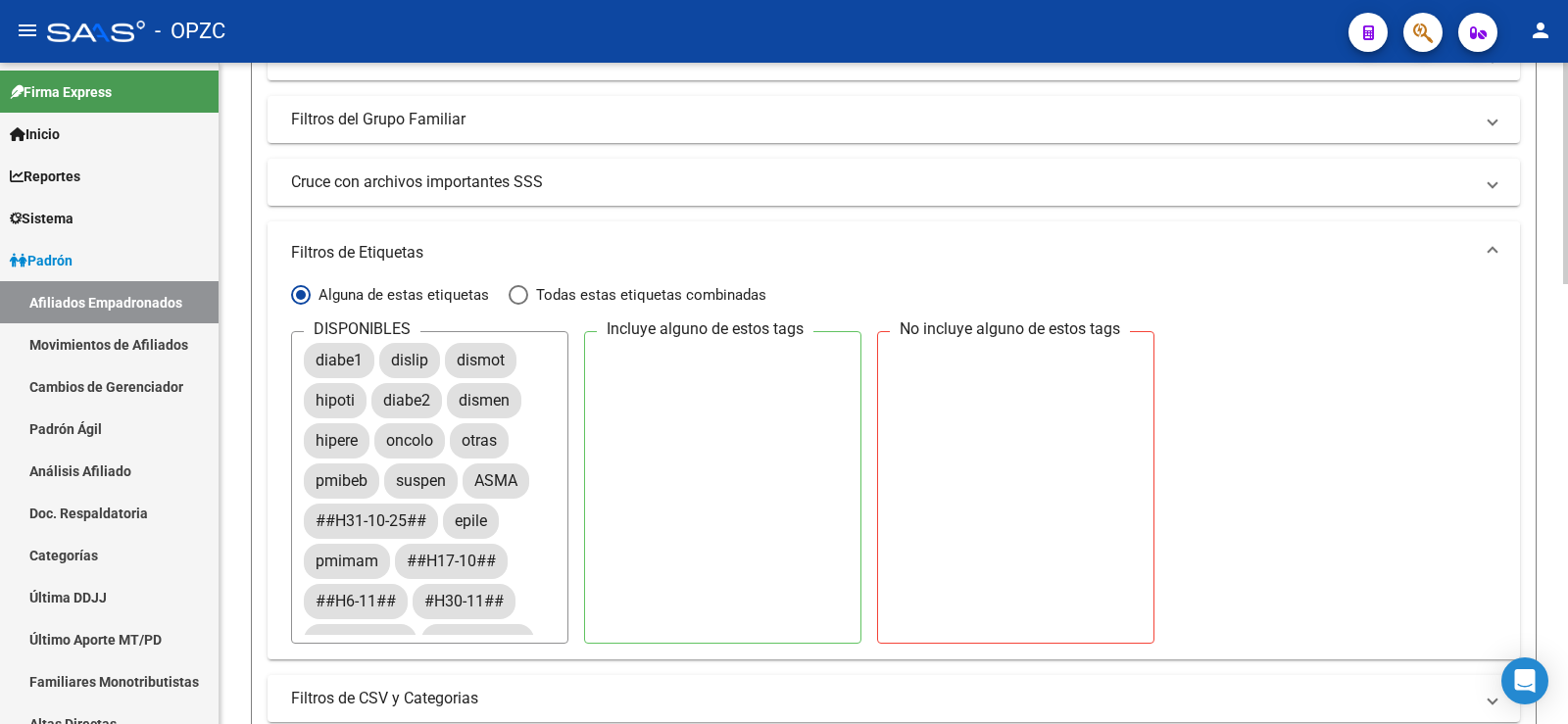
scroll to position [392, 0]
drag, startPoint x: 467, startPoint y: 558, endPoint x: 758, endPoint y: 412, distance: 325.6
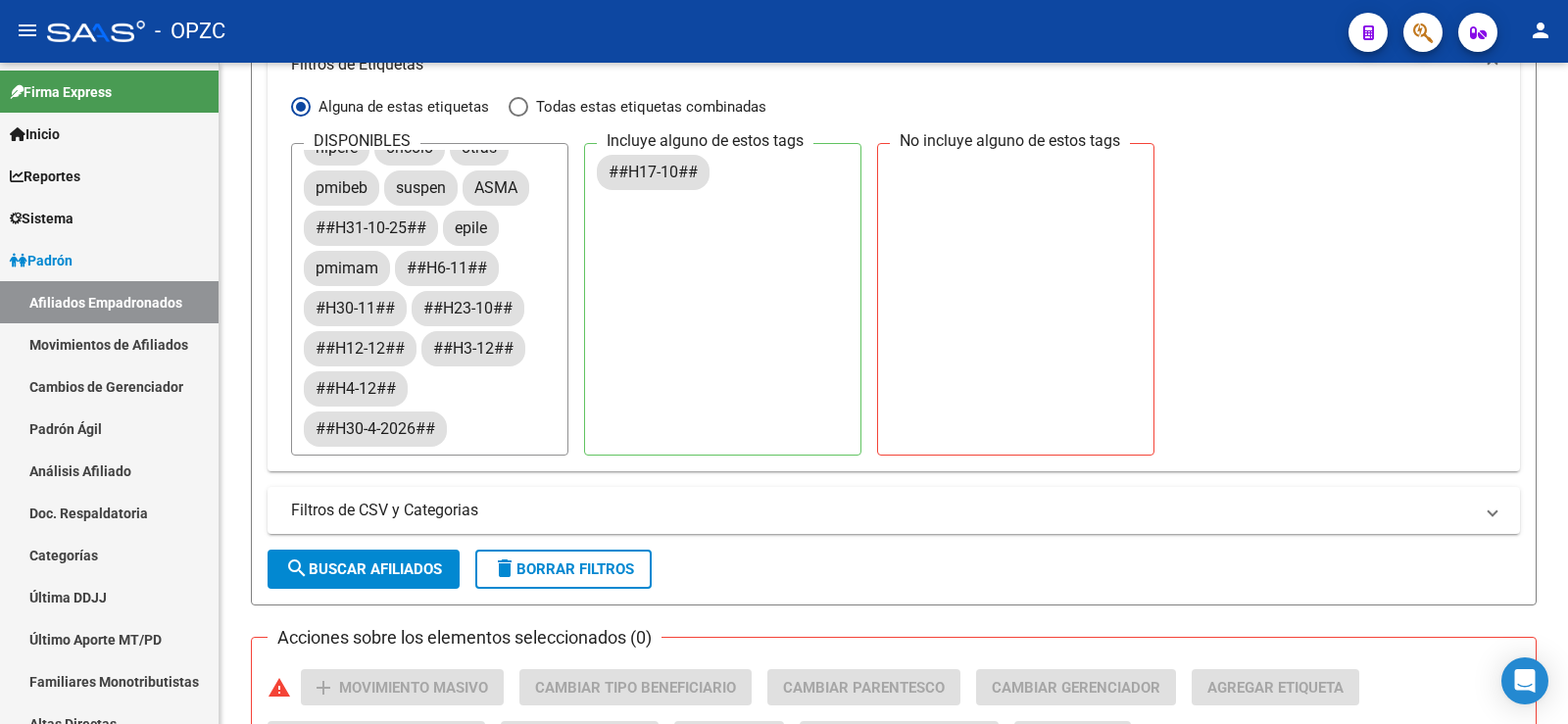
scroll to position [588, 0]
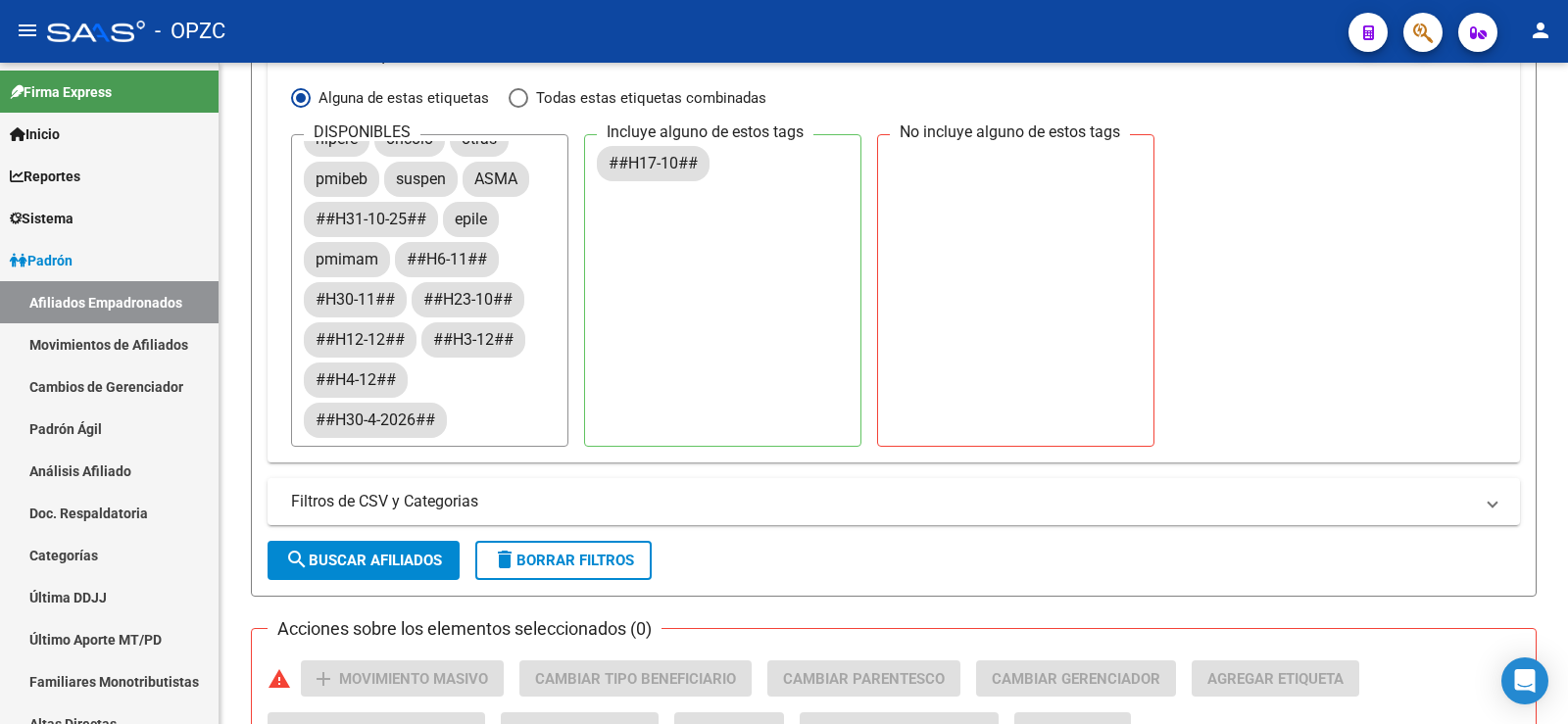
click at [387, 560] on span "search Buscar Afiliados" at bounding box center [364, 561] width 157 height 18
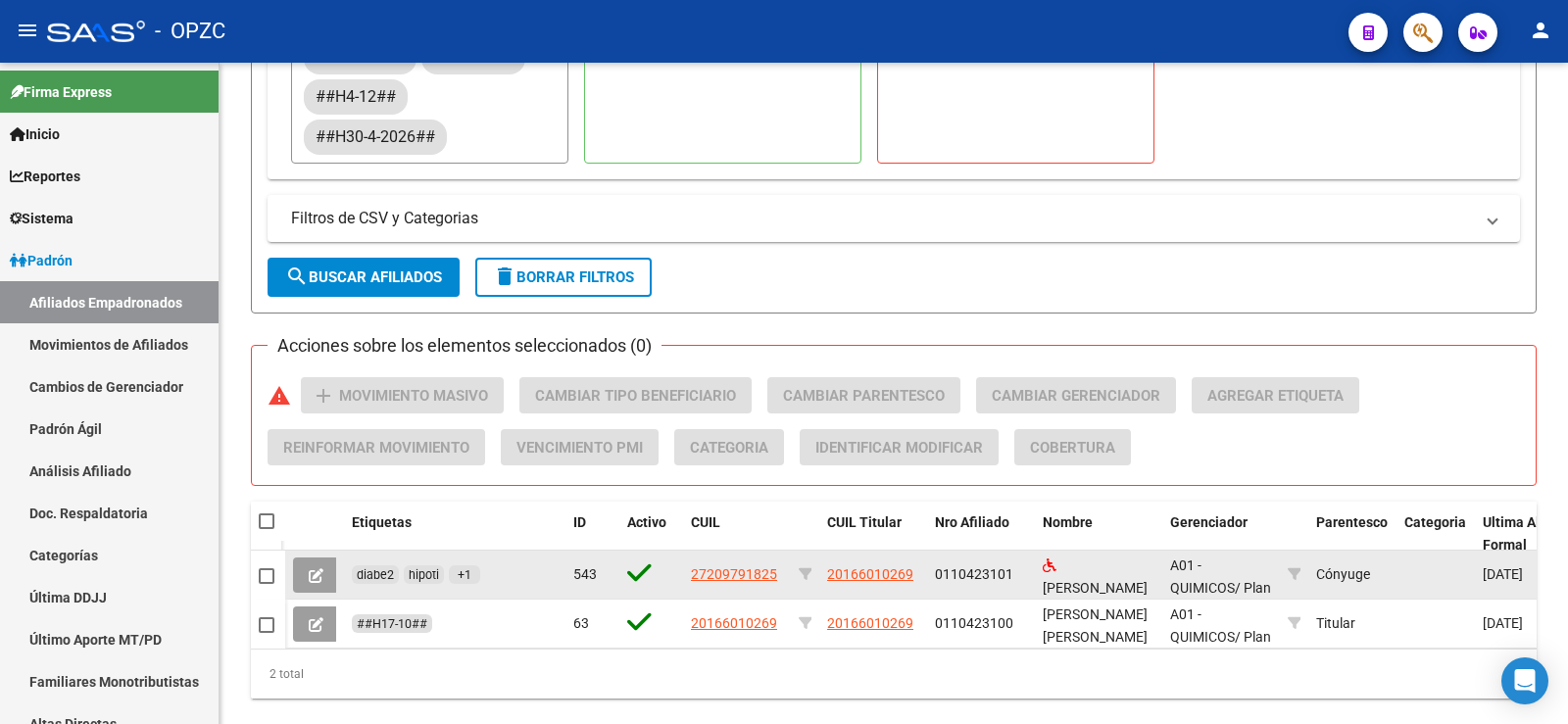
scroll to position [824, 0]
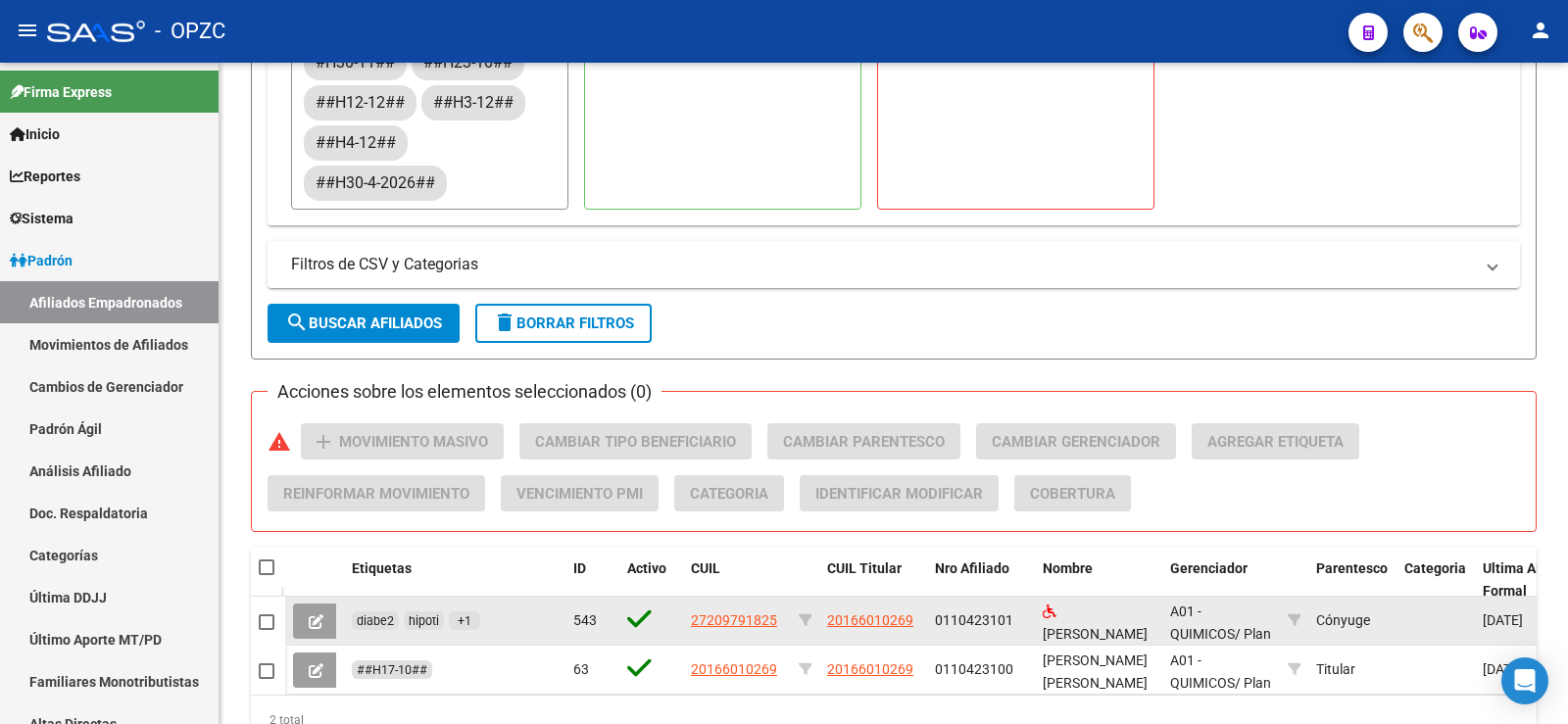
click at [267, 619] on span at bounding box center [267, 623] width 16 height 16
click at [267, 630] on input "checkbox" at bounding box center [266, 630] width 1 height 1
checkbox input "true"
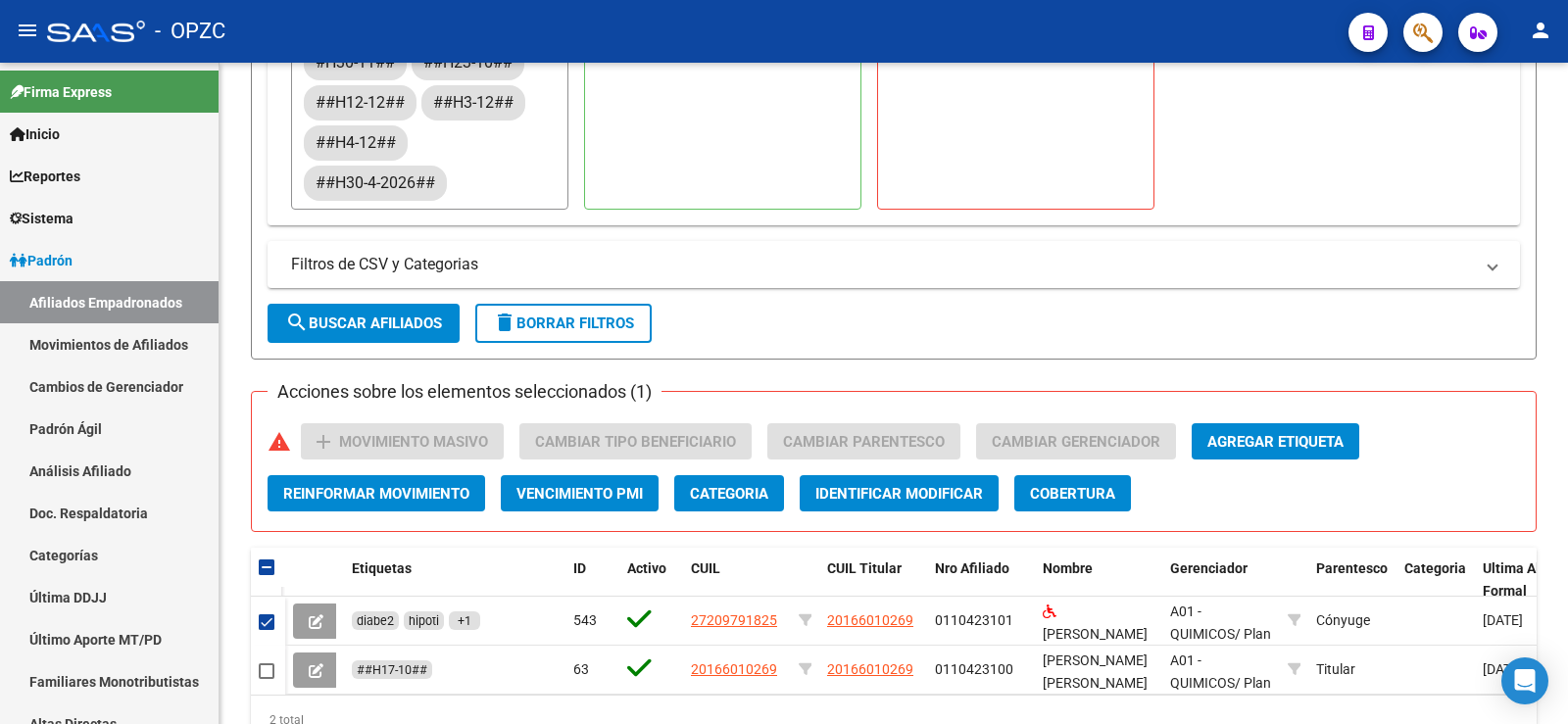
click at [1374, 363] on div "PADRON -> Afiliados Empadronados (alt+a) add Crear Afiliado file_download Expor…" at bounding box center [893, 6] width 1285 height 1475
click at [591, 310] on button "delete Borrar Filtros" at bounding box center [563, 322] width 176 height 39
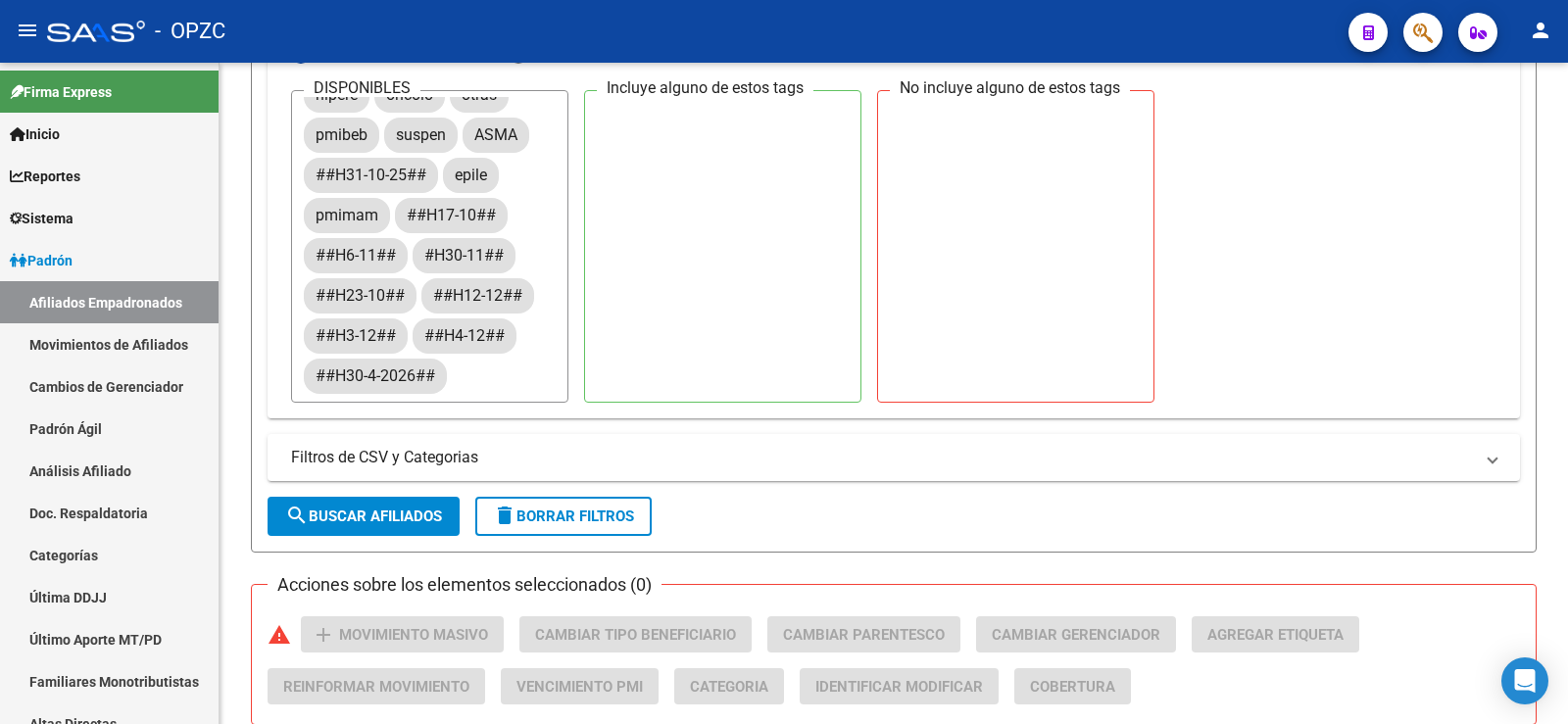
scroll to position [629, 0]
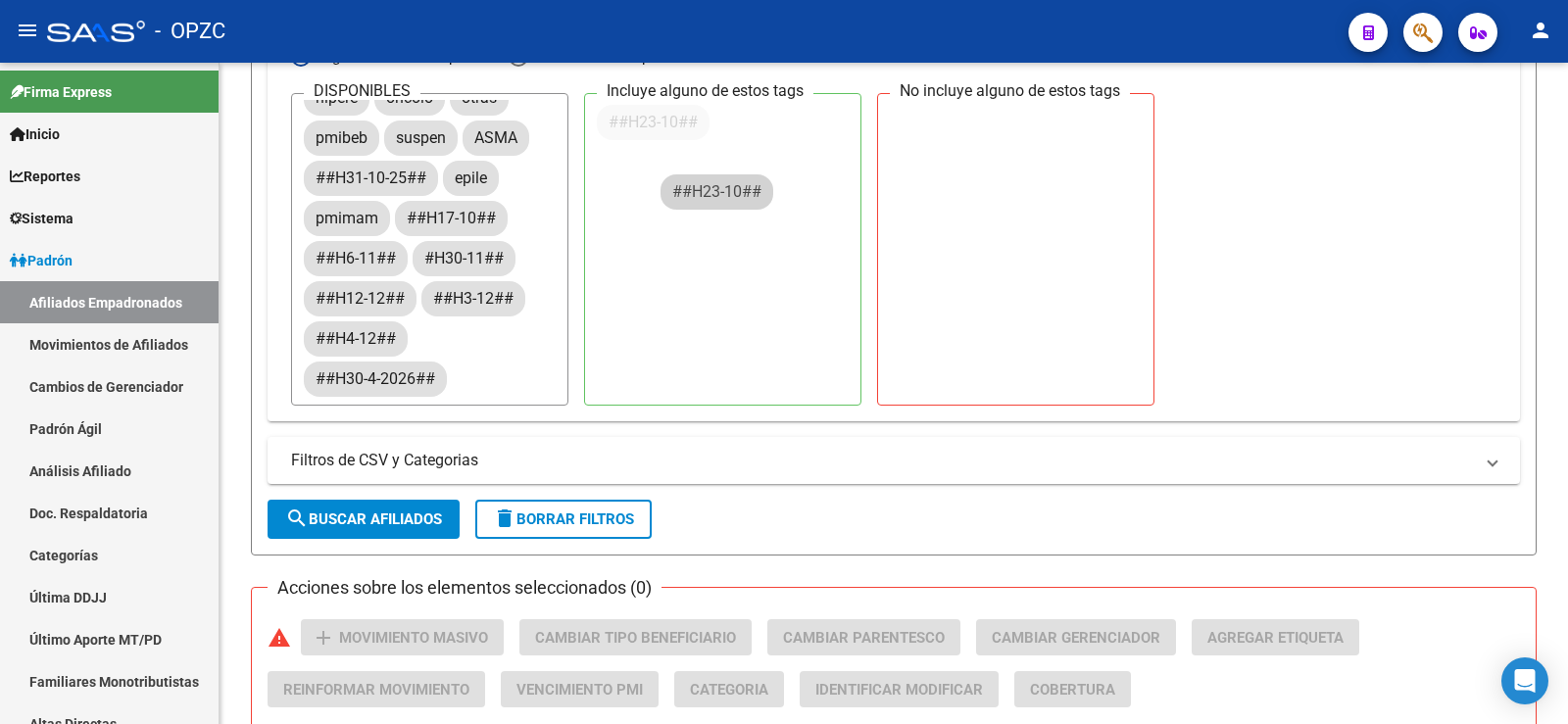
drag, startPoint x: 383, startPoint y: 299, endPoint x: 742, endPoint y: 193, distance: 374.3
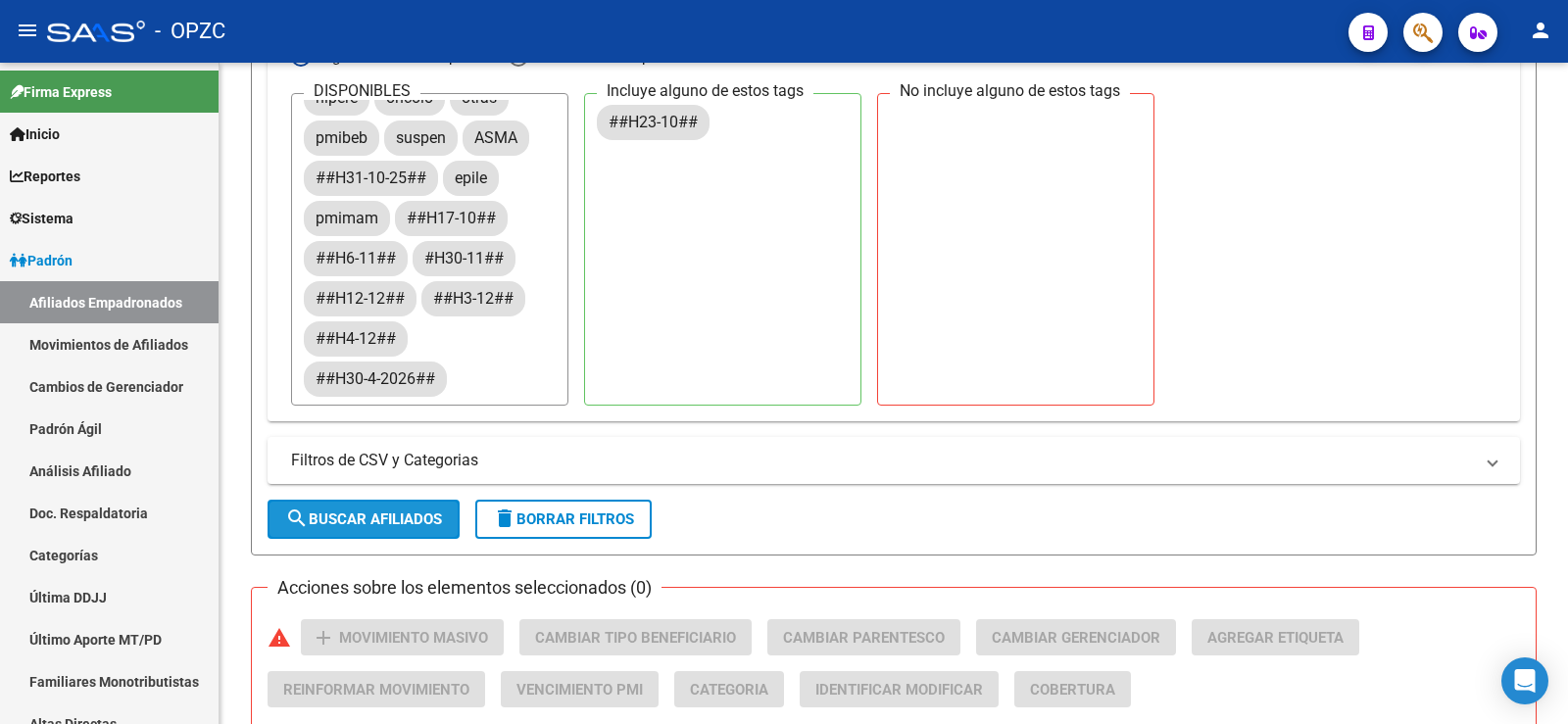
click at [427, 518] on span "search Buscar Afiliados" at bounding box center [364, 519] width 157 height 18
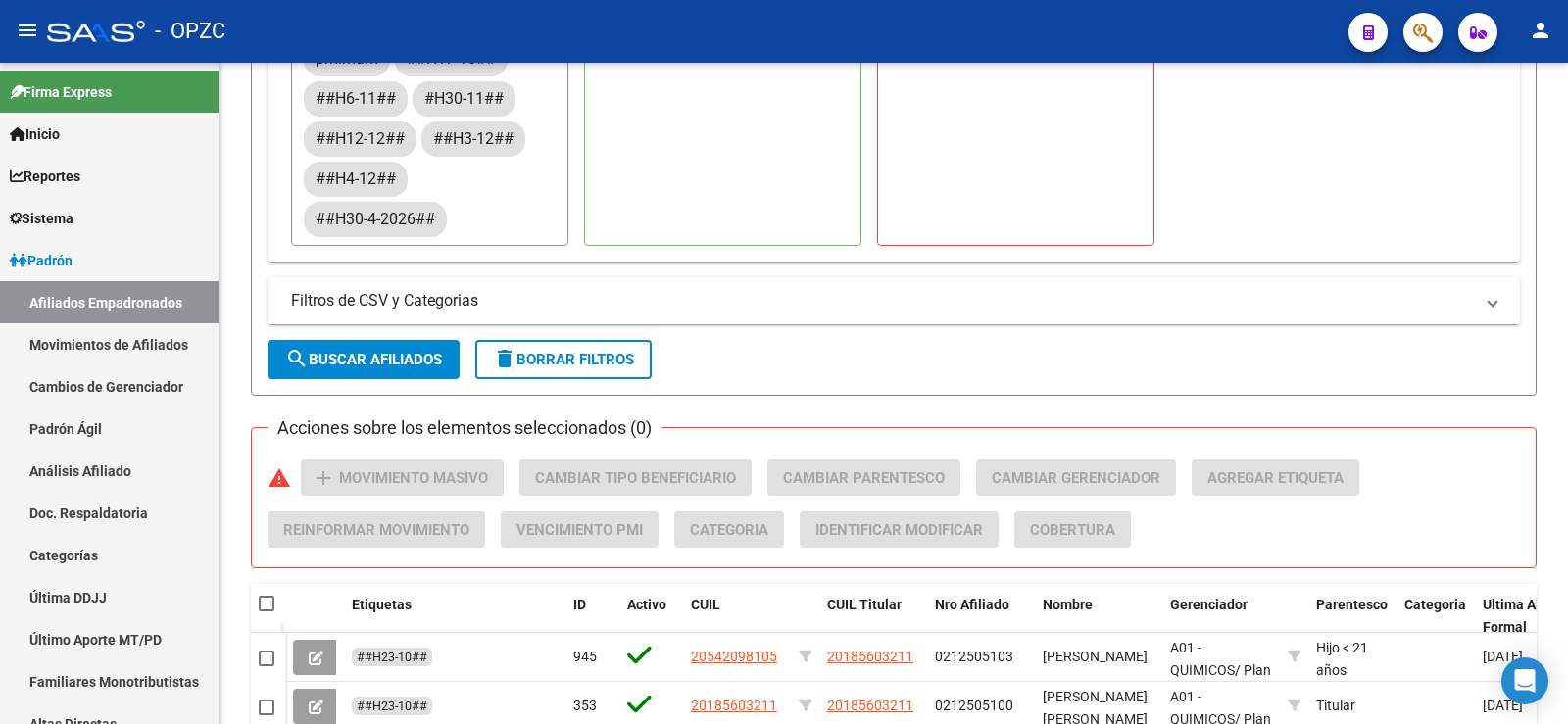
scroll to position [923, 0]
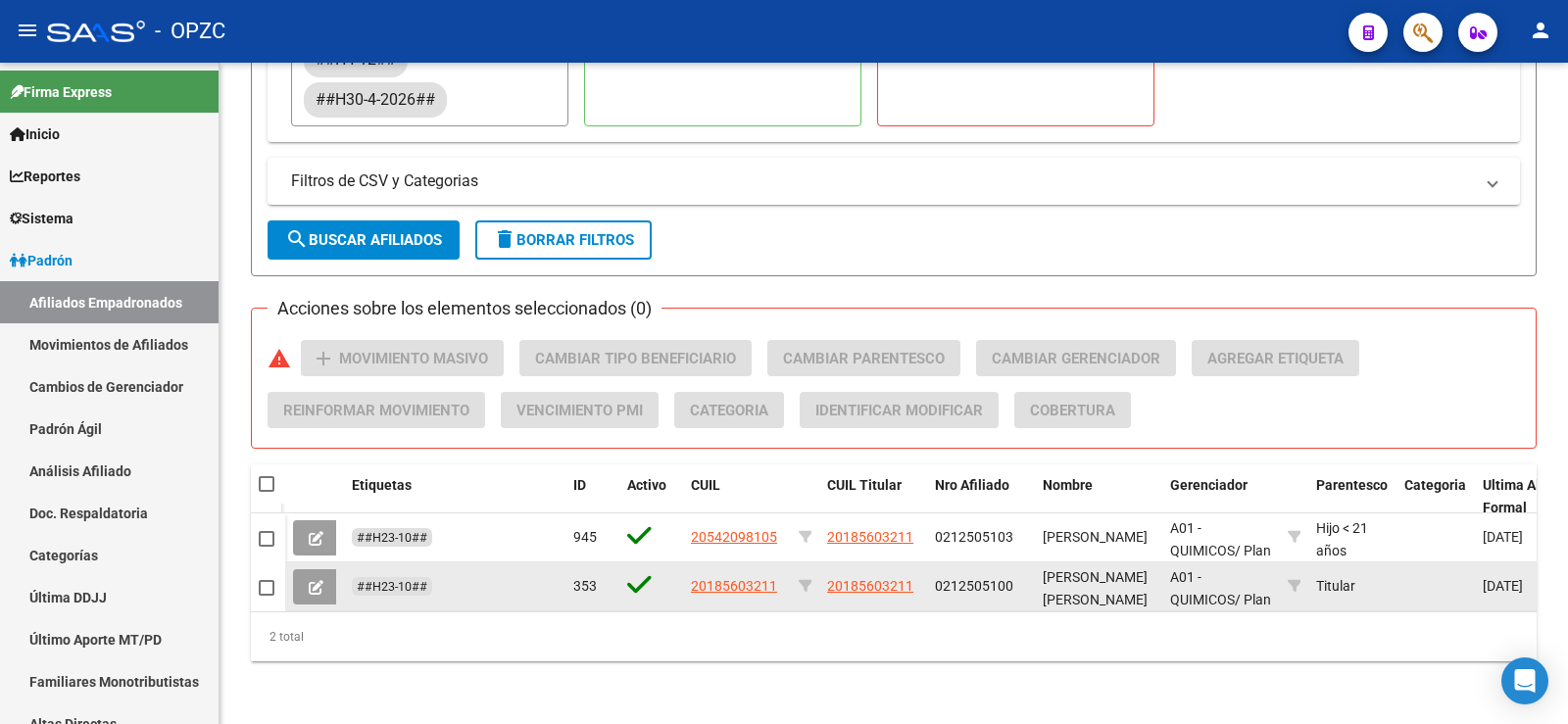
click at [322, 580] on icon at bounding box center [315, 587] width 15 height 15
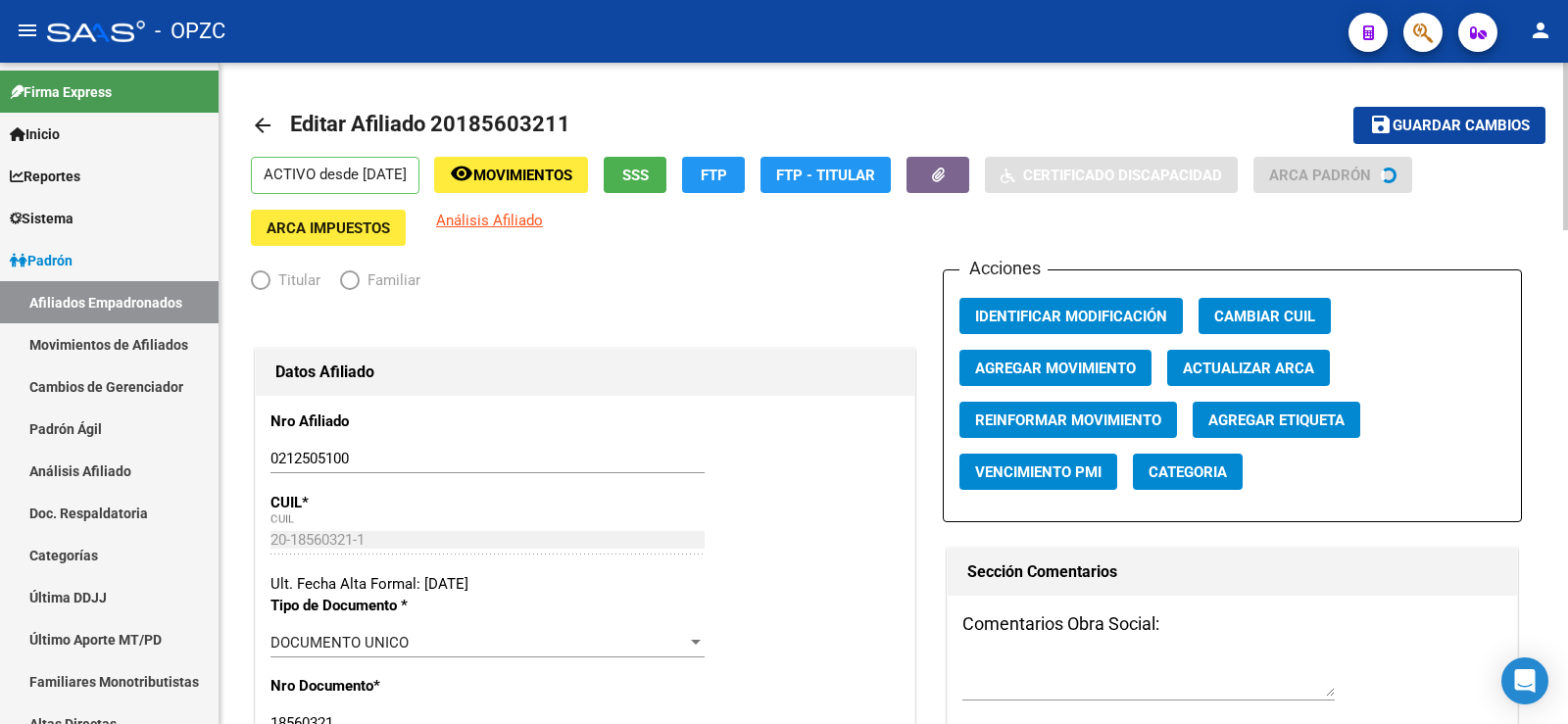
radio input "true"
type input "30-50350872-5"
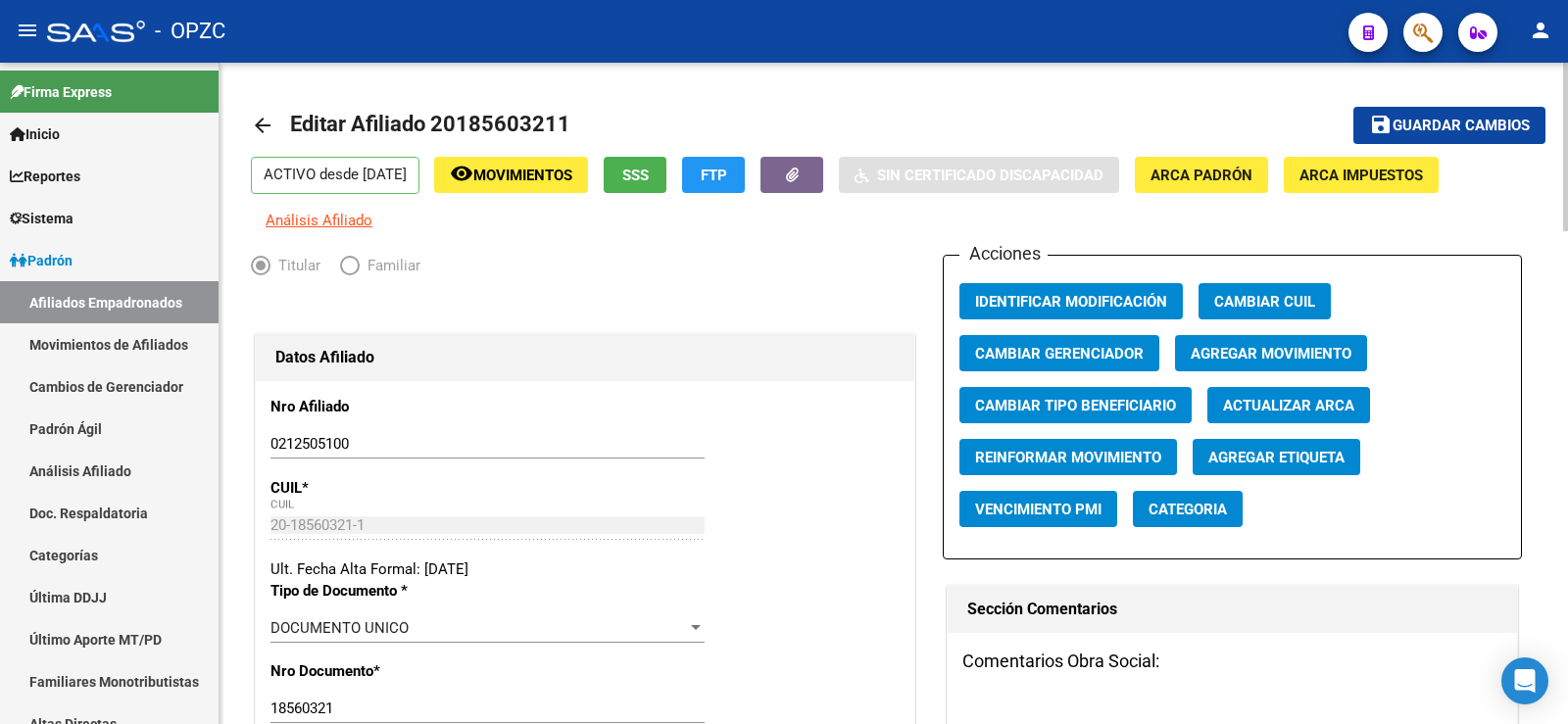
click at [1235, 346] on span "Agregar Movimiento" at bounding box center [1272, 354] width 161 height 18
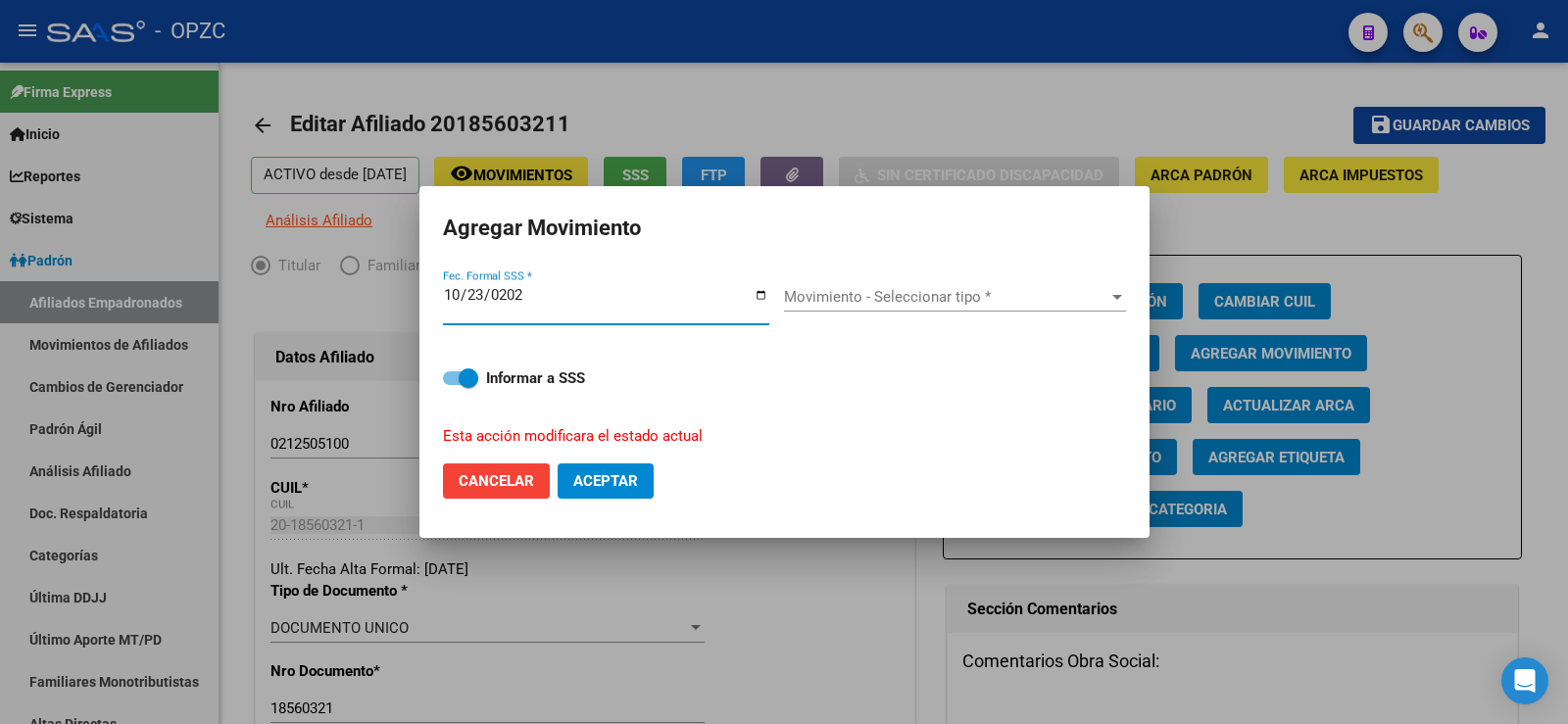
type input "[DATE]"
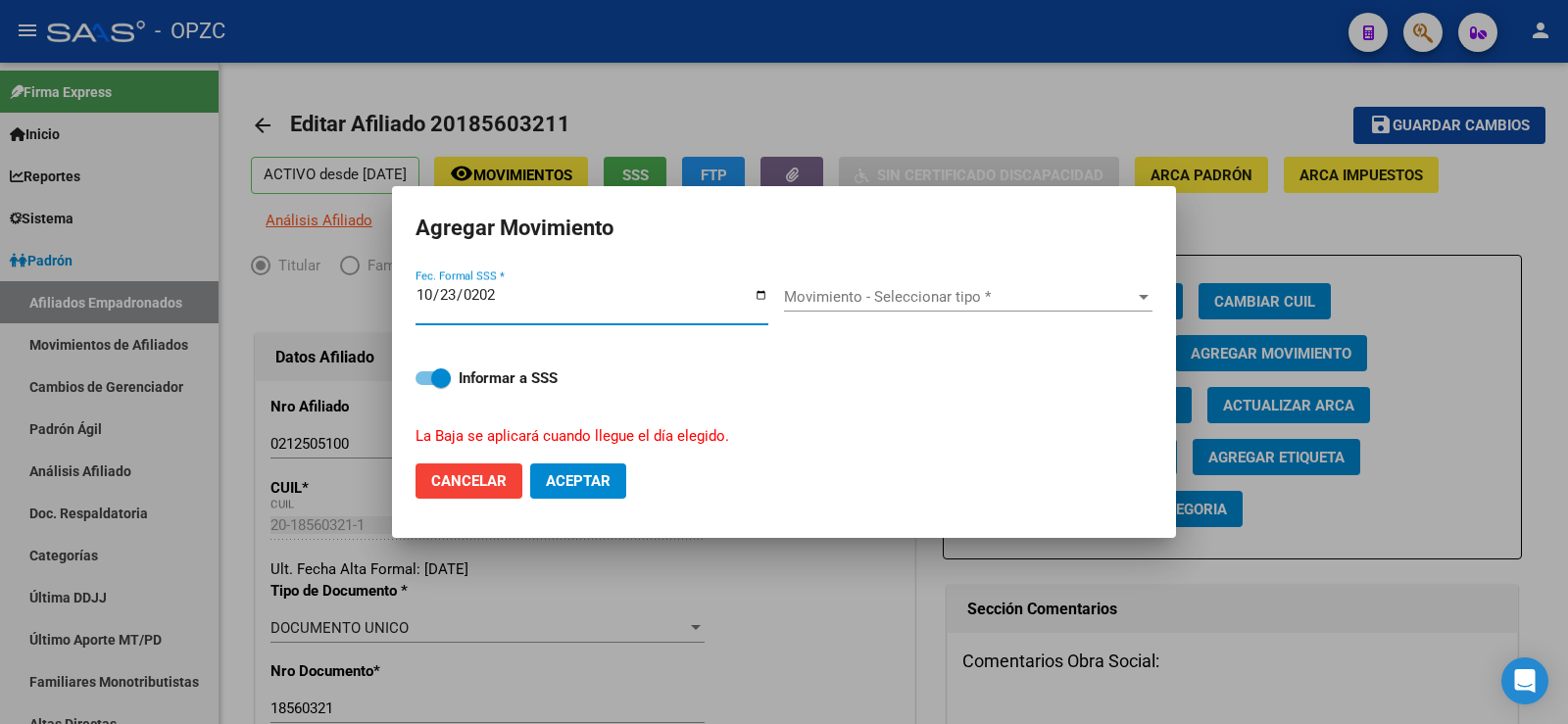
click at [875, 291] on span "Movimiento - Seleccionar tipo *" at bounding box center [959, 297] width 351 height 18
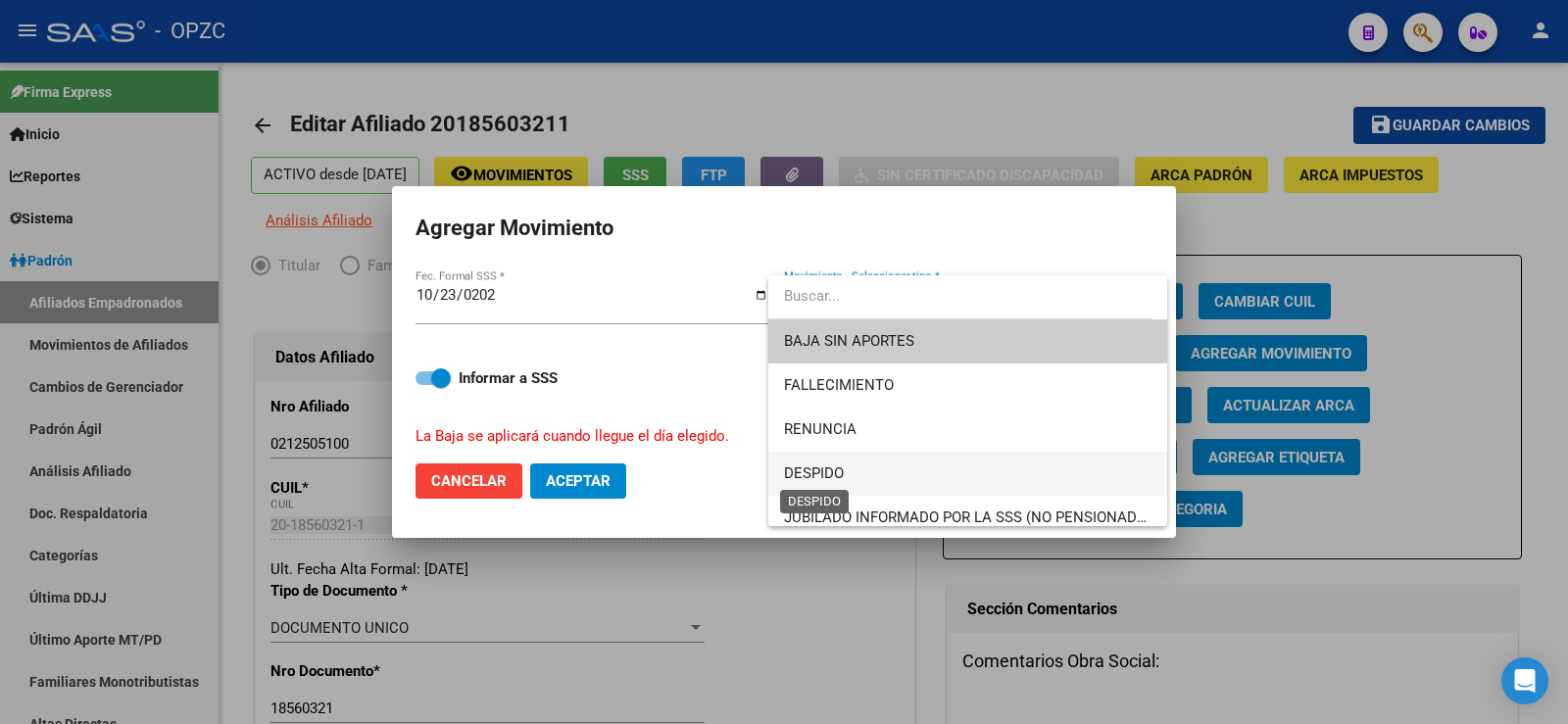
click at [827, 467] on span "DESPIDO" at bounding box center [814, 473] width 60 height 18
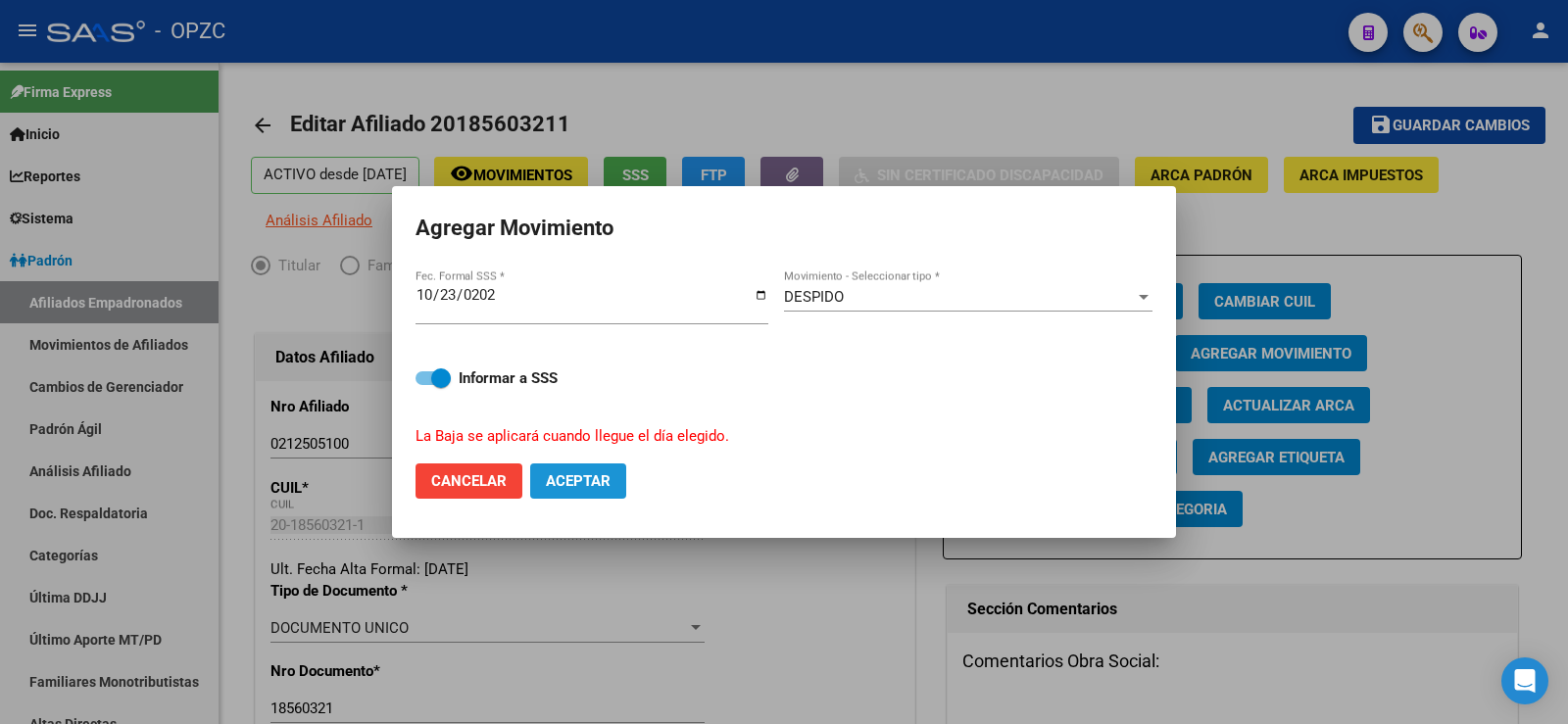
click at [583, 476] on span "Aceptar" at bounding box center [578, 481] width 65 height 18
checkbox input "false"
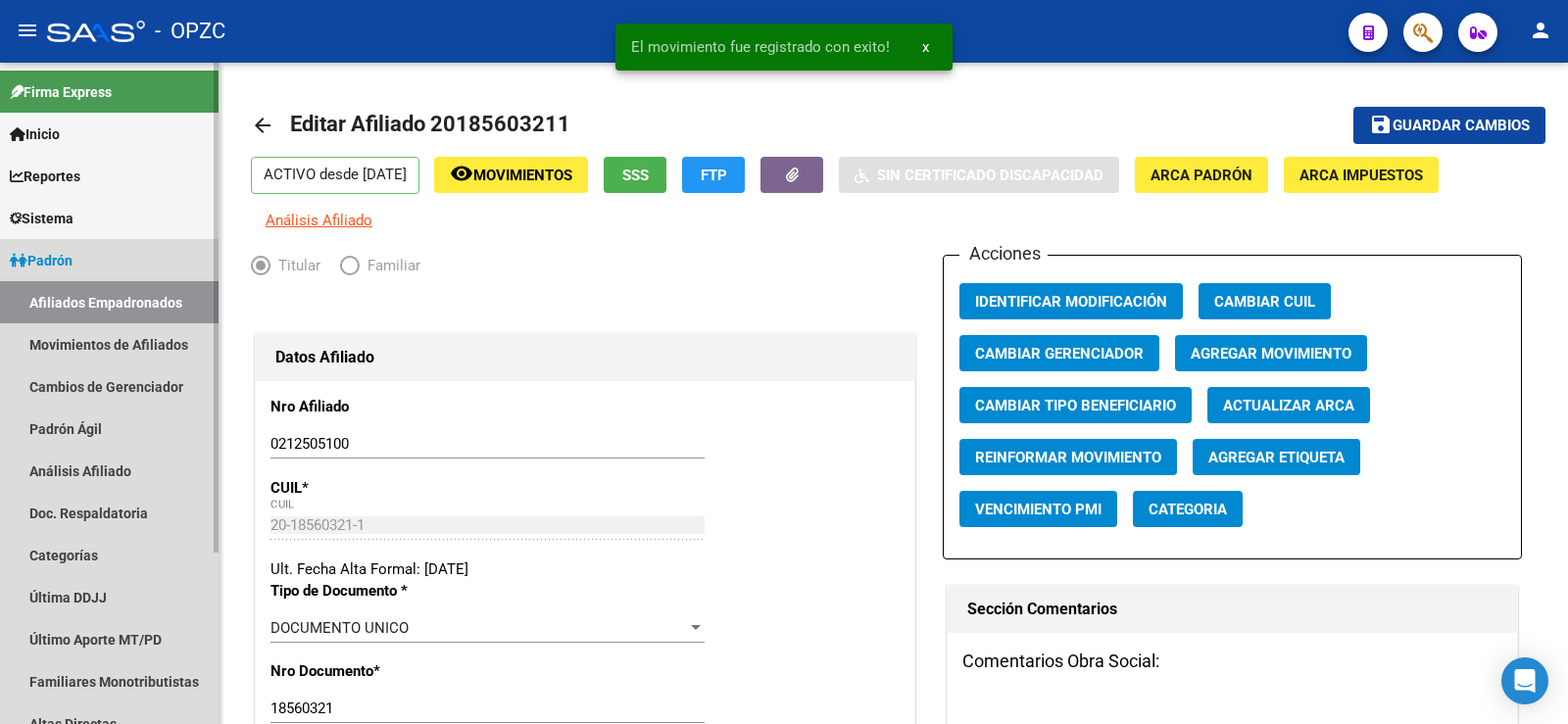
click at [135, 299] on link "Afiliados Empadronados" at bounding box center [109, 302] width 219 height 42
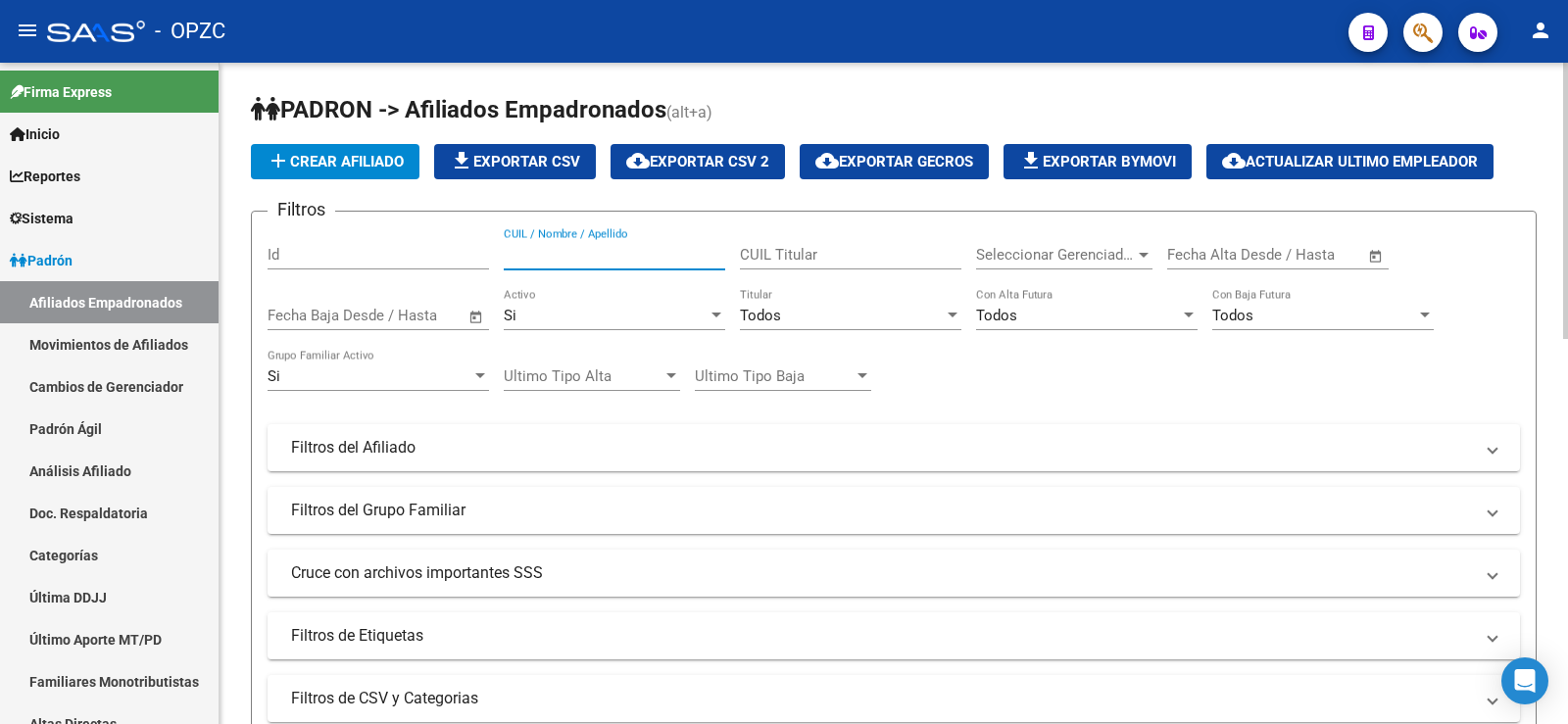
click at [630, 257] on input "CUIL / Nombre / Apellido" at bounding box center [614, 255] width 222 height 18
type input "[PERSON_NAME]"
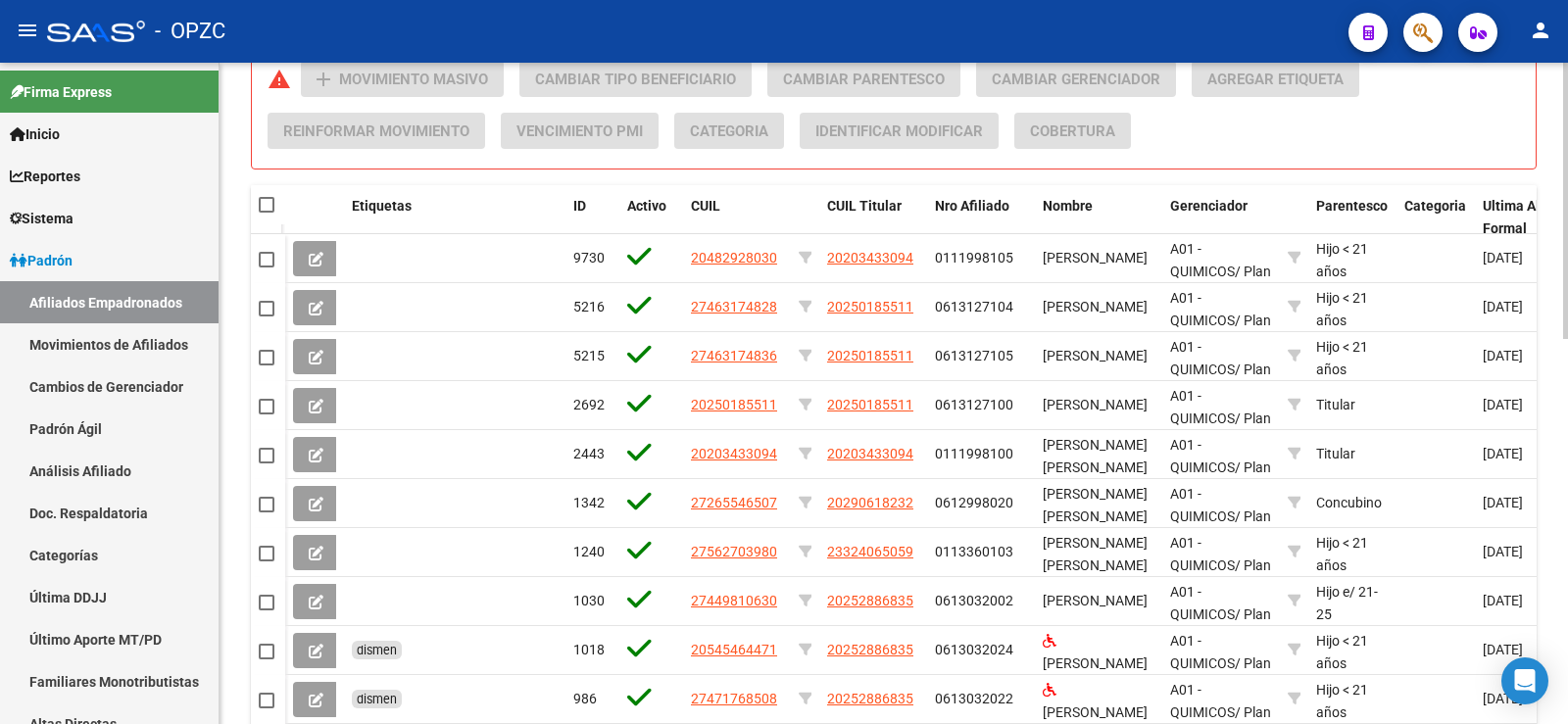
scroll to position [881, 0]
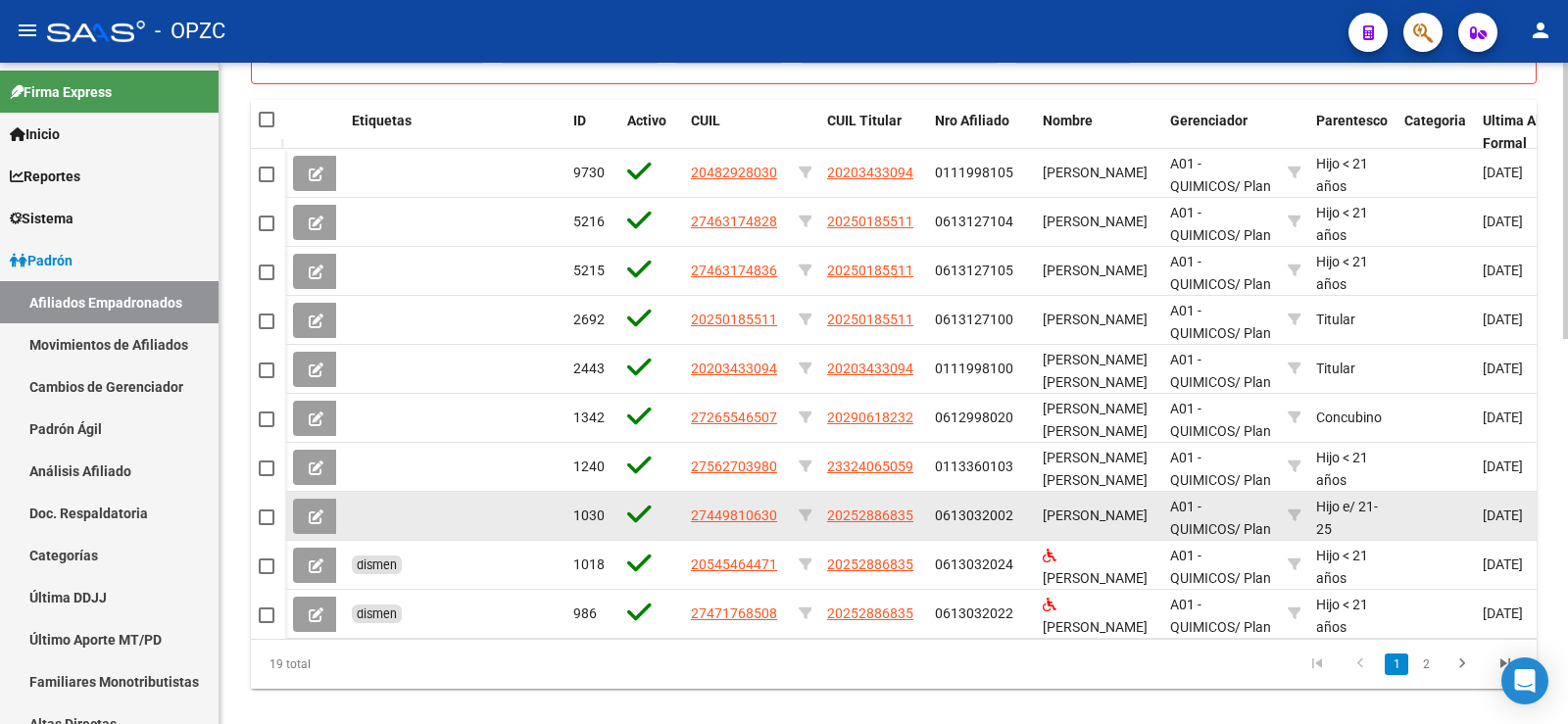
click at [321, 511] on icon at bounding box center [315, 516] width 15 height 15
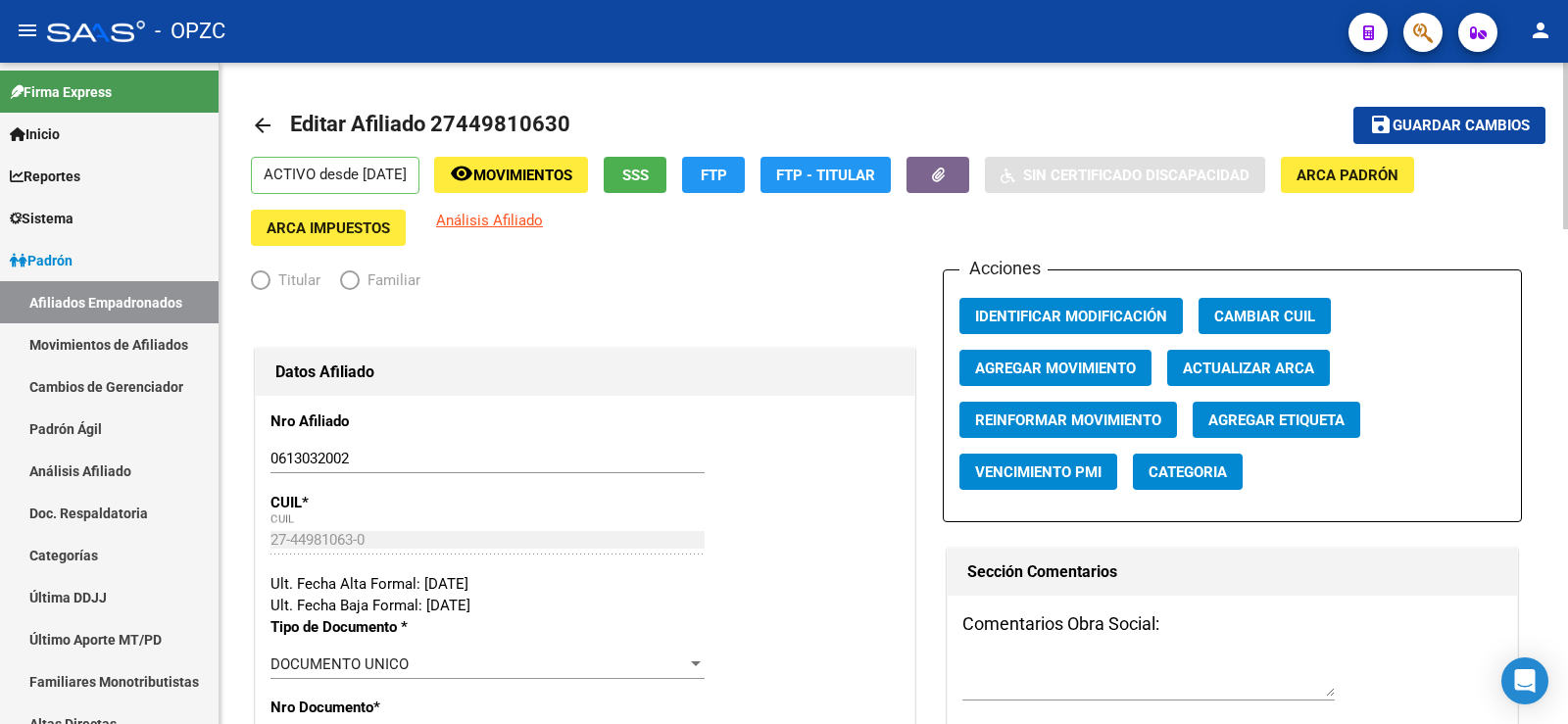
radio input "true"
type input "30-53620129-3"
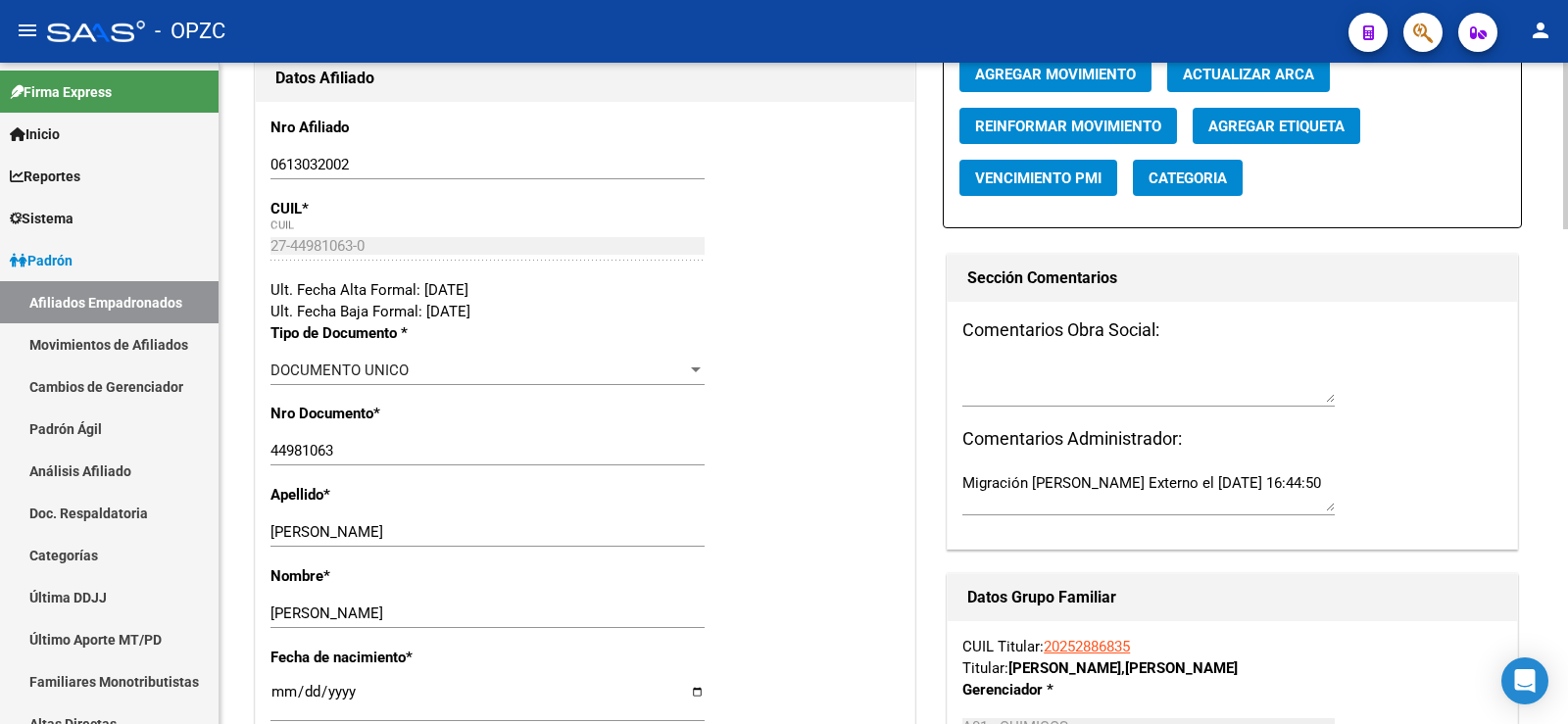
scroll to position [196, 0]
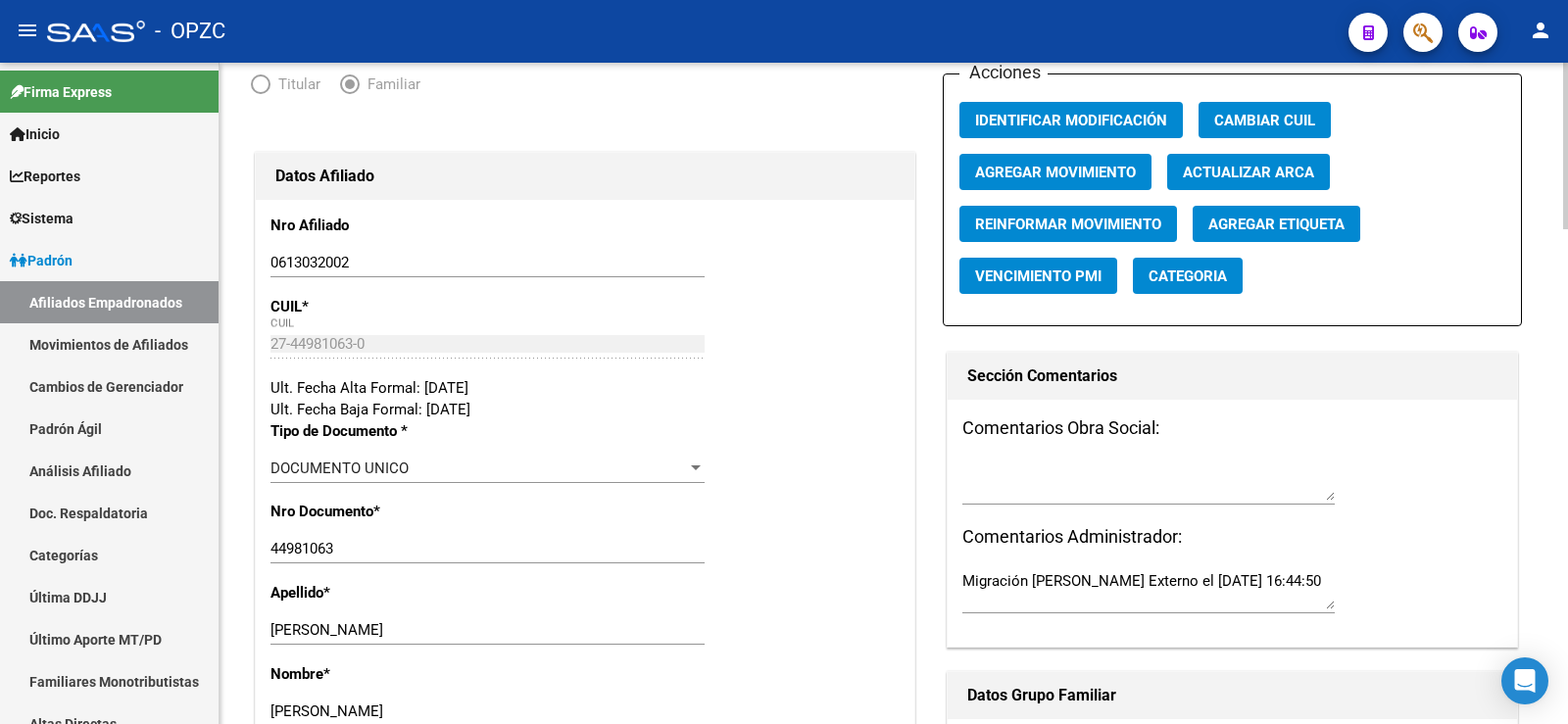
click at [1110, 167] on span "Agregar Movimiento" at bounding box center [1056, 172] width 161 height 18
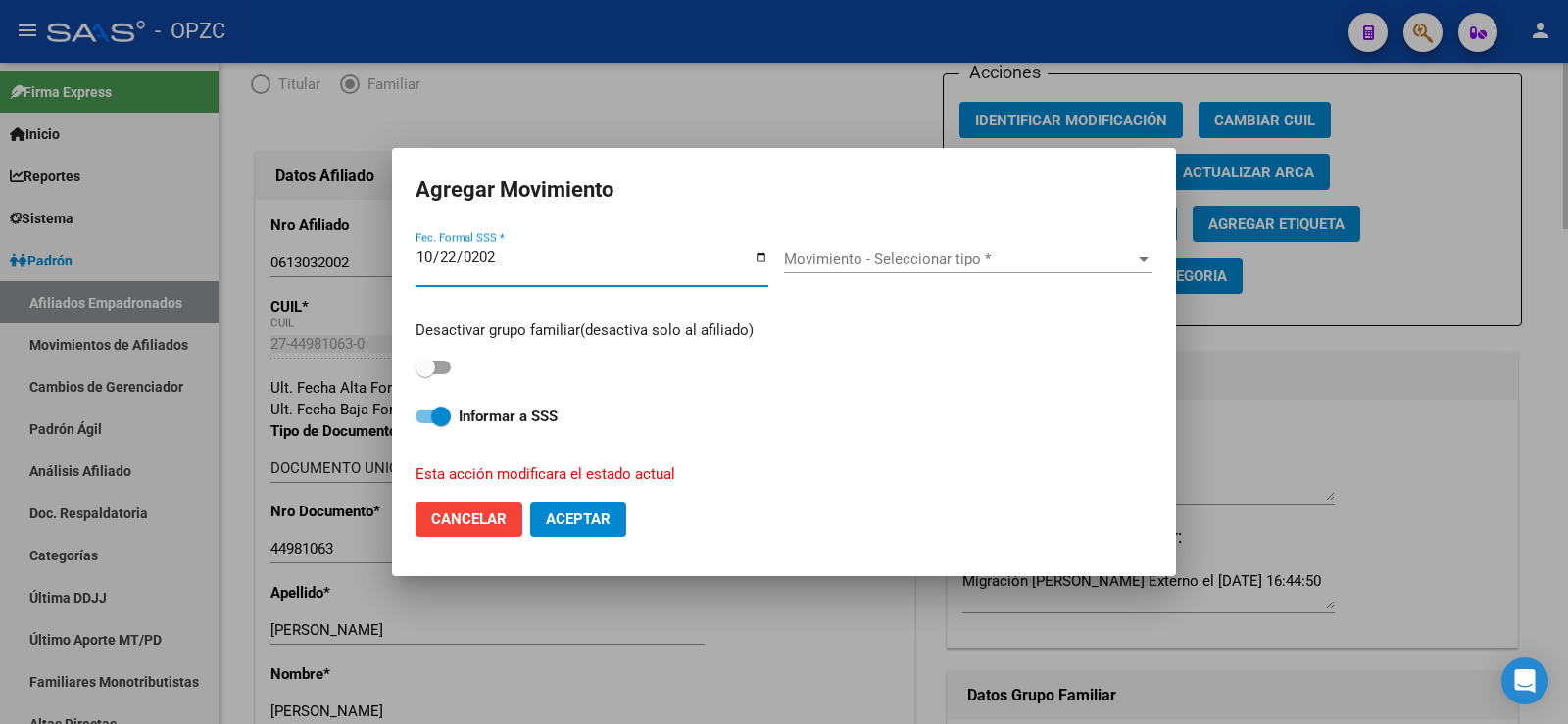
type input "[DATE]"
click at [966, 259] on span "Movimiento - Seleccionar tipo *" at bounding box center [959, 259] width 351 height 18
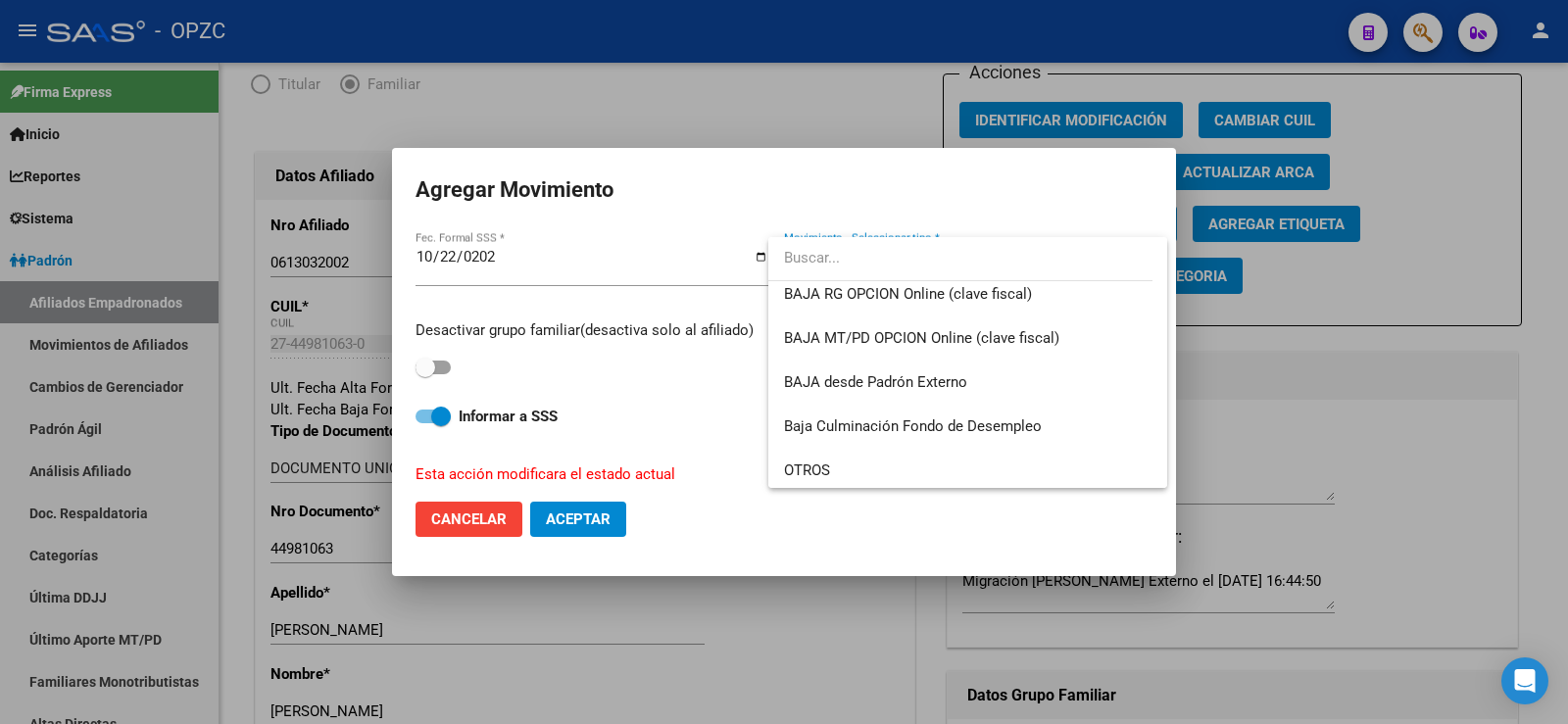
scroll to position [1424, 0]
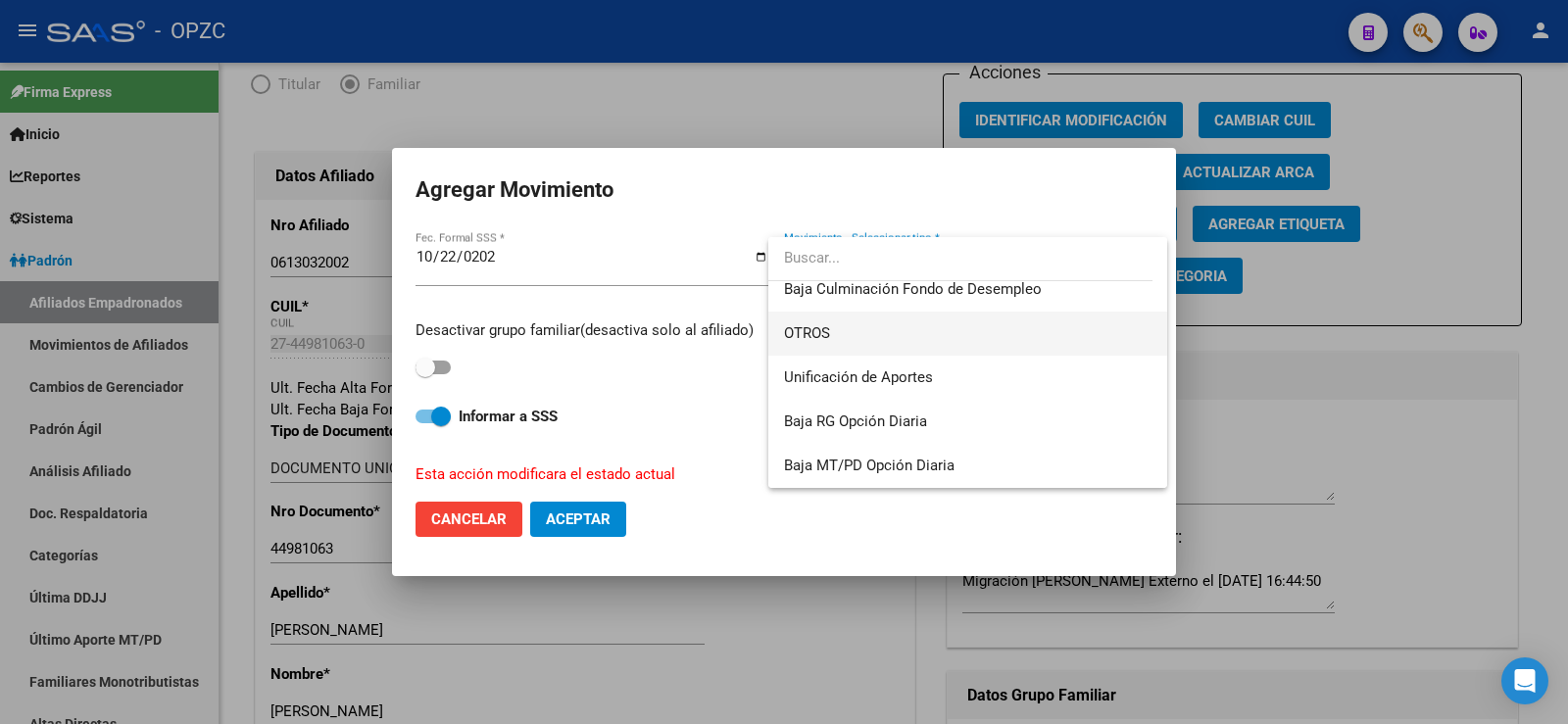
click at [845, 334] on span "OTROS" at bounding box center [967, 333] width 367 height 44
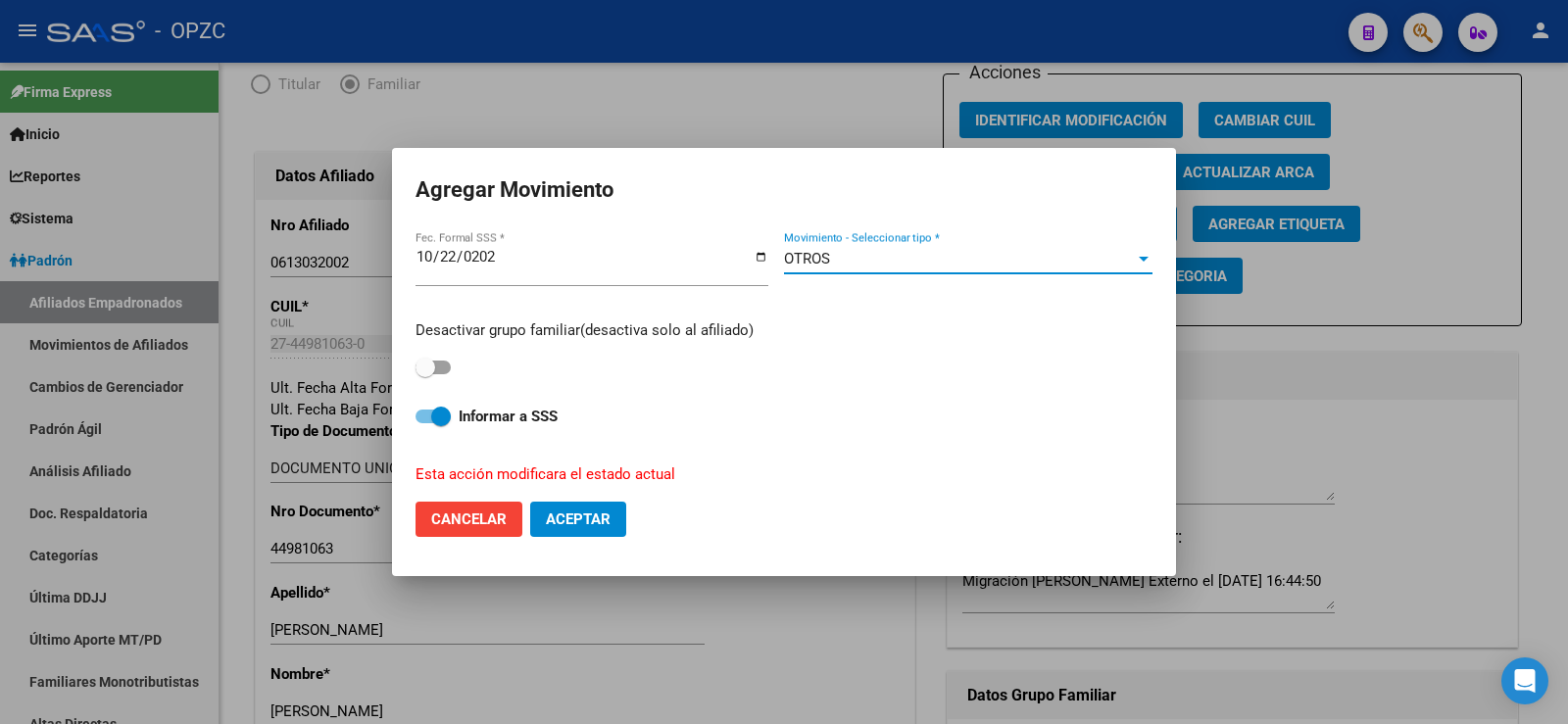
click at [452, 360] on div "Desactivar grupo familiar(desactiva solo al afiliado)" at bounding box center [784, 350] width 737 height 62
click at [452, 370] on div "Desactivar grupo familiar(desactiva solo al afiliado)" at bounding box center [784, 350] width 737 height 62
click at [448, 365] on span at bounding box center [433, 367] width 35 height 14
click at [425, 374] on input "checkbox" at bounding box center [424, 374] width 1 height 1
checkbox input "true"
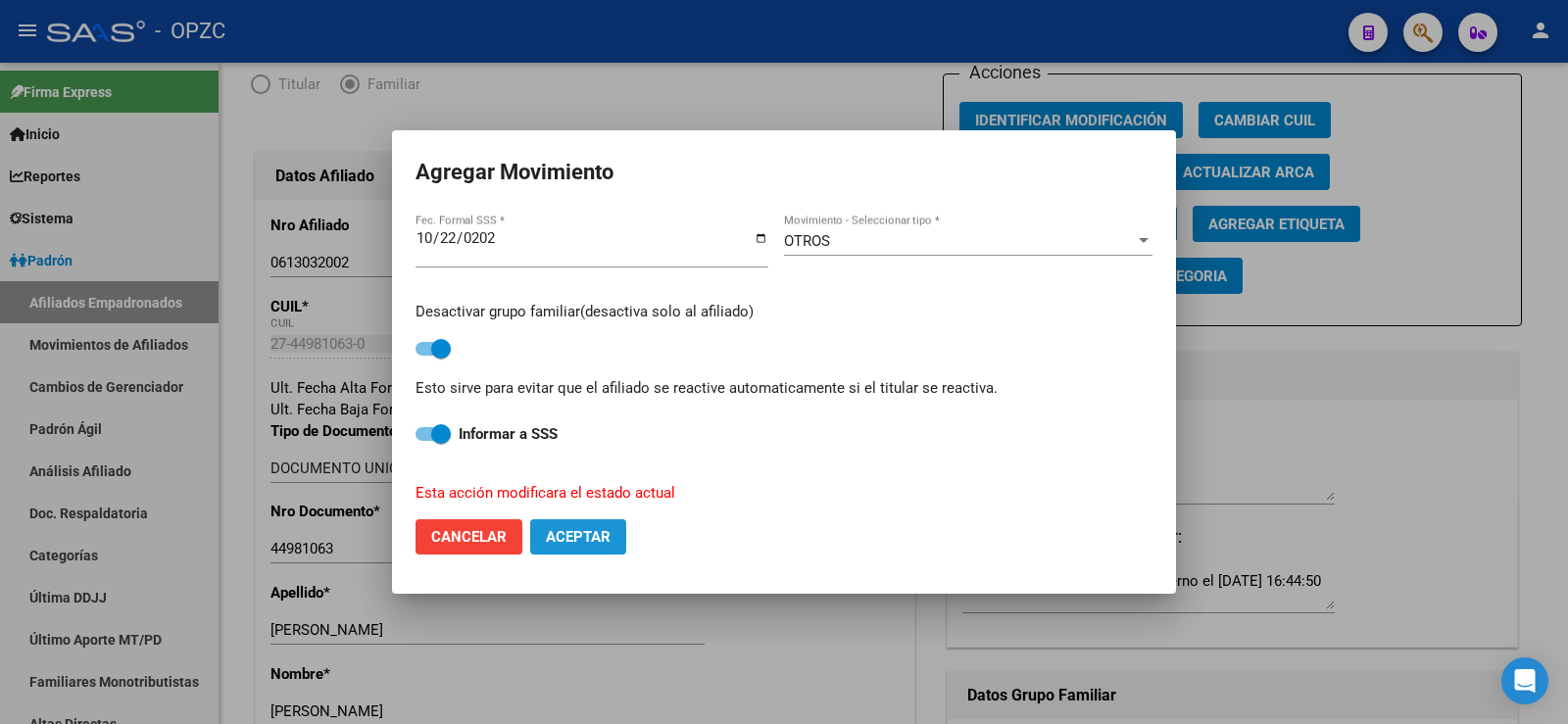
click at [576, 535] on span "Aceptar" at bounding box center [578, 537] width 65 height 18
checkbox input "false"
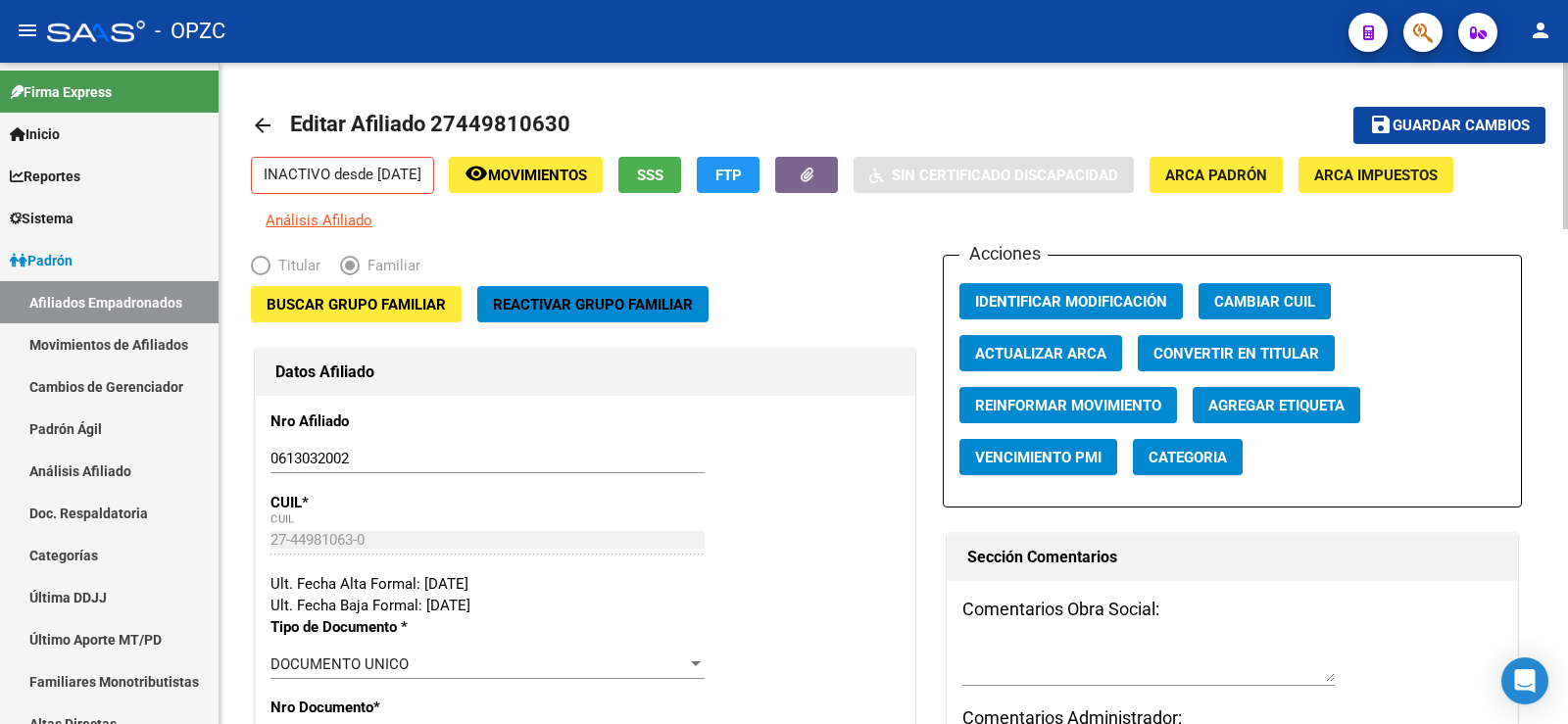
scroll to position [97, 0]
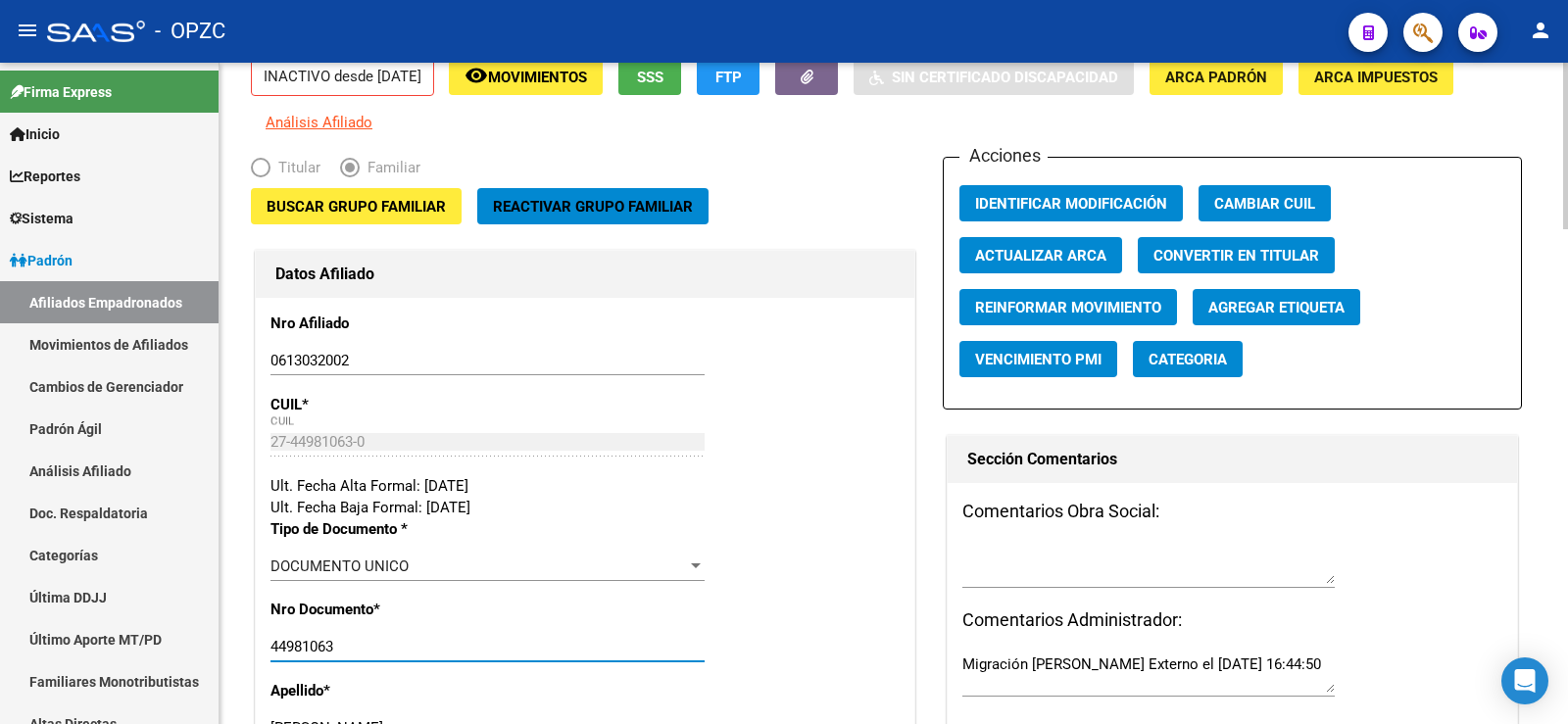
drag, startPoint x: 348, startPoint y: 644, endPoint x: 269, endPoint y: 643, distance: 79.0
click at [154, 295] on link "Afiliados Empadronados" at bounding box center [109, 302] width 219 height 42
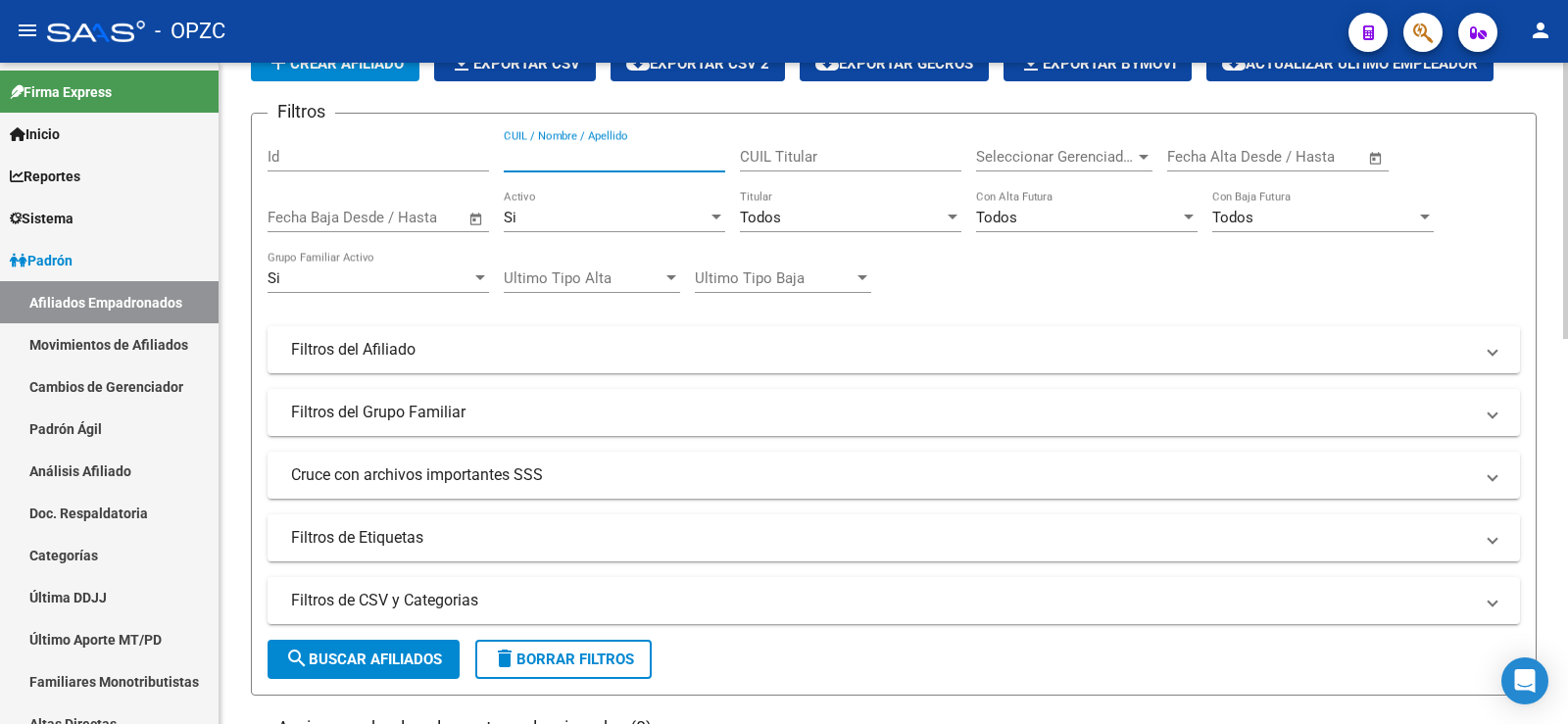
paste input "44981063"
type input "44981063"
click at [371, 653] on span "search Buscar Afiliados" at bounding box center [364, 659] width 157 height 18
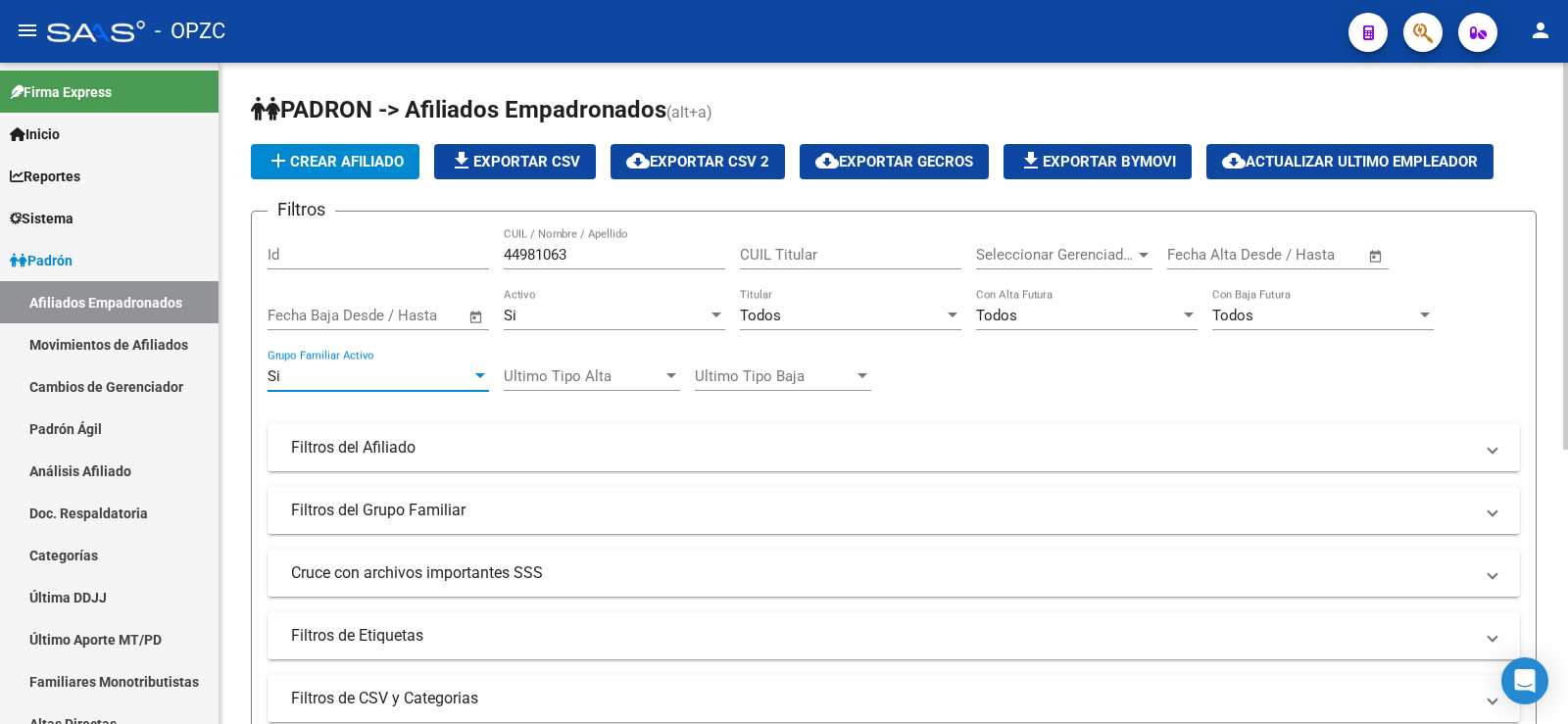
click at [457, 375] on div "Si" at bounding box center [369, 376] width 204 height 18
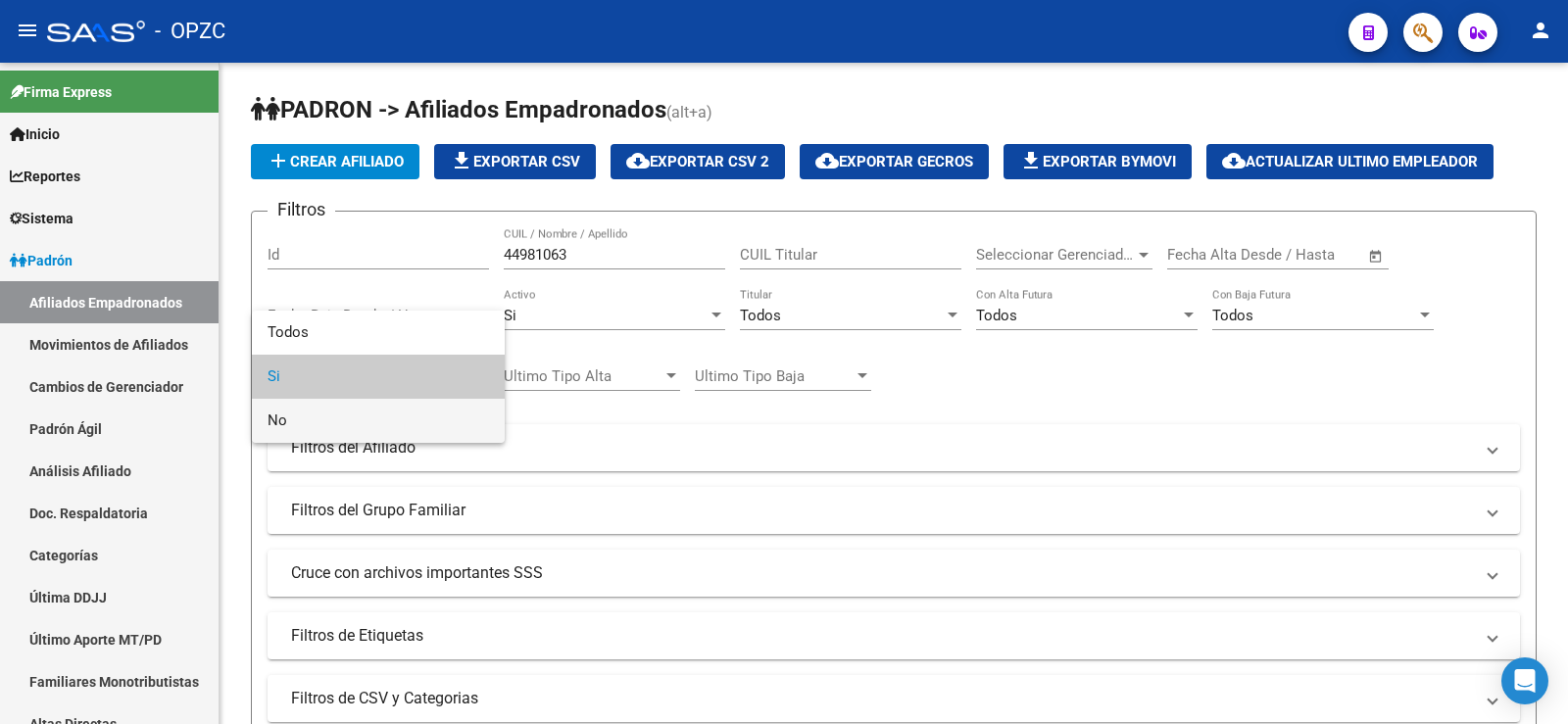
click at [398, 415] on span "No" at bounding box center [378, 421] width 222 height 44
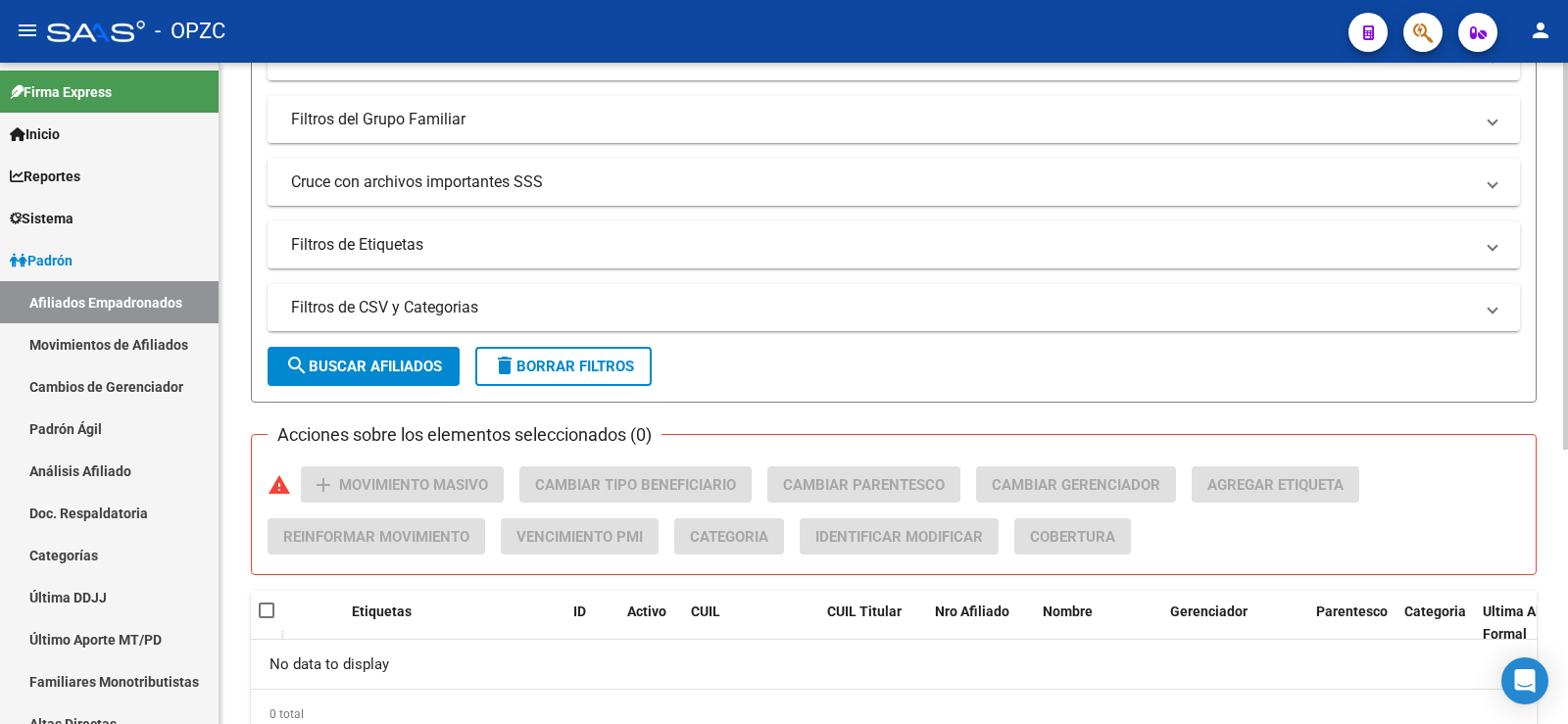
scroll to position [392, 0]
click at [405, 365] on span "search Buscar Afiliados" at bounding box center [364, 366] width 157 height 18
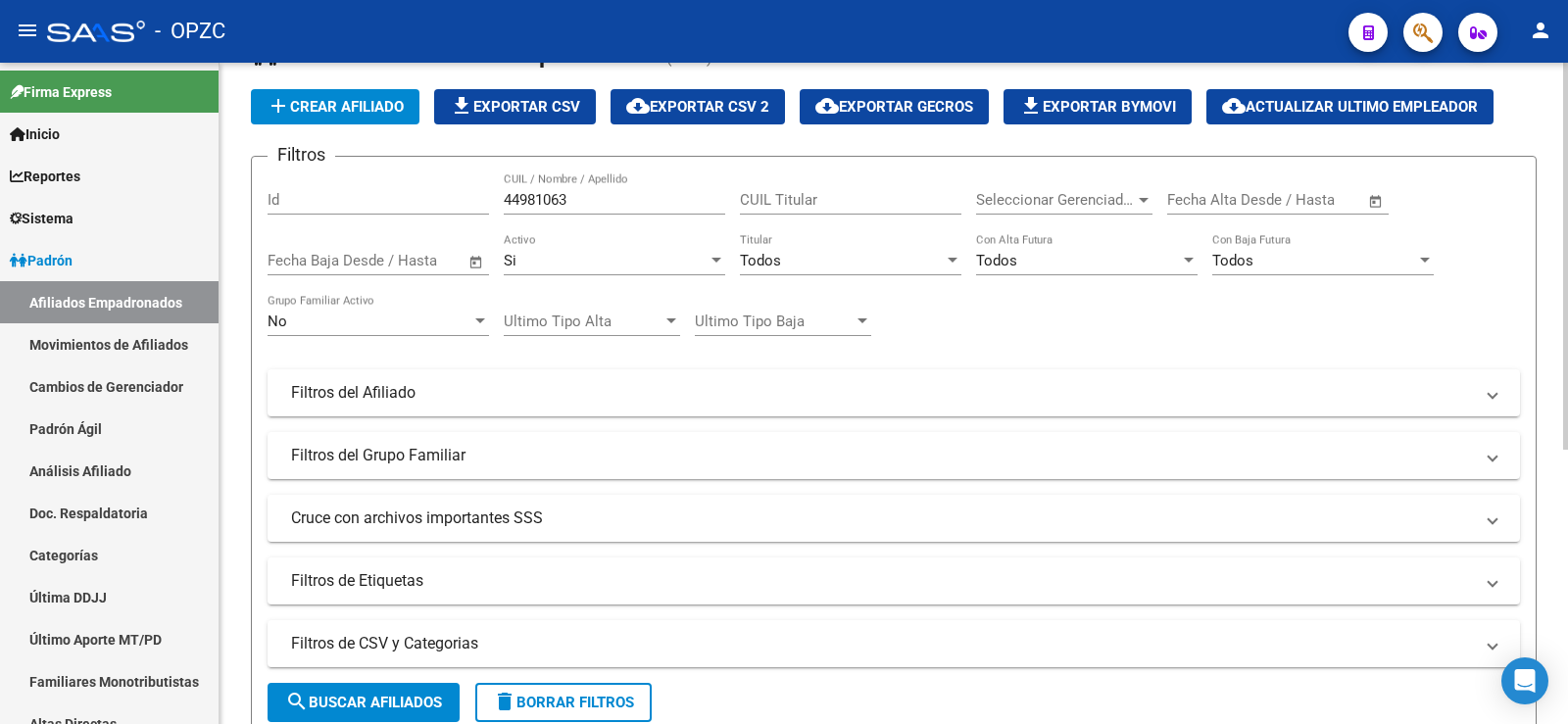
scroll to position [0, 0]
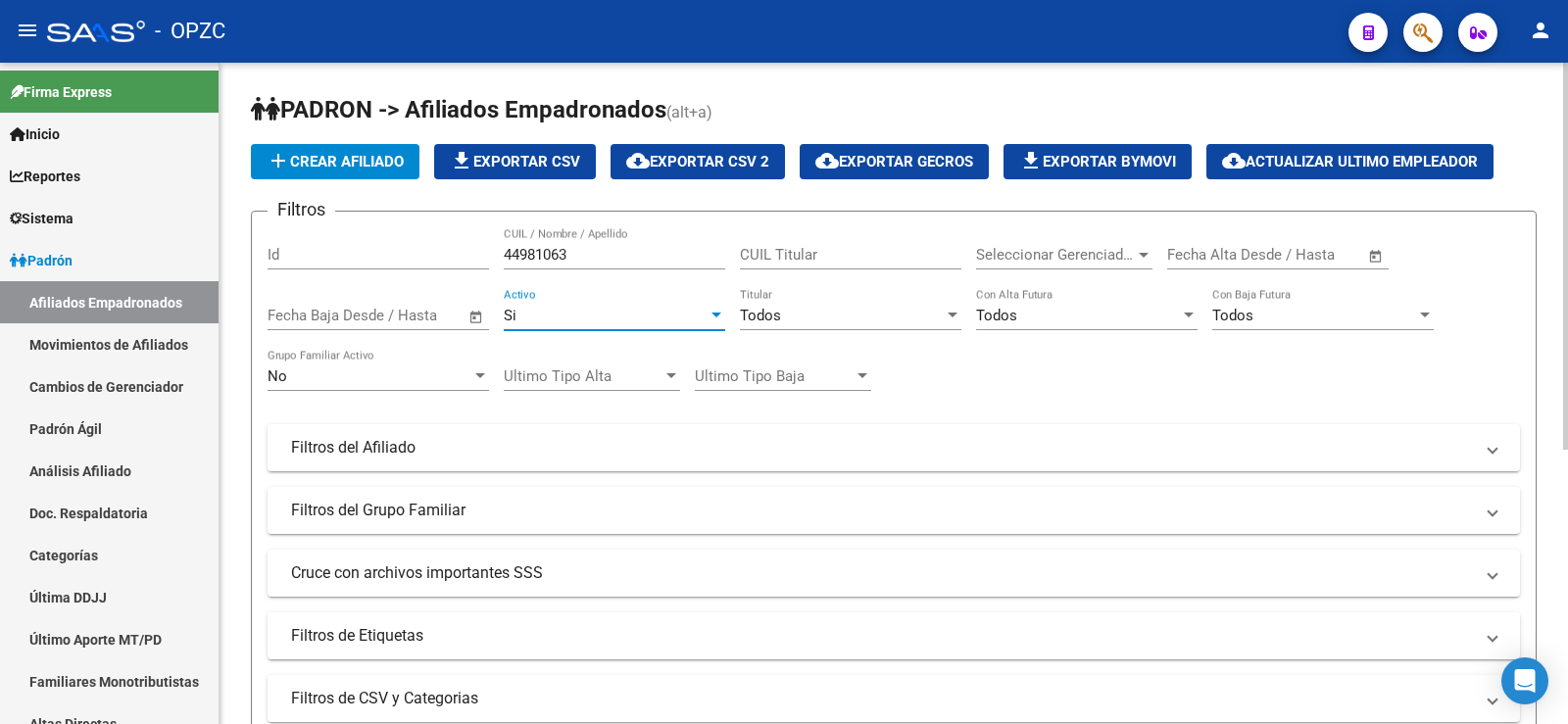
click at [601, 316] on div "Si" at bounding box center [605, 315] width 204 height 18
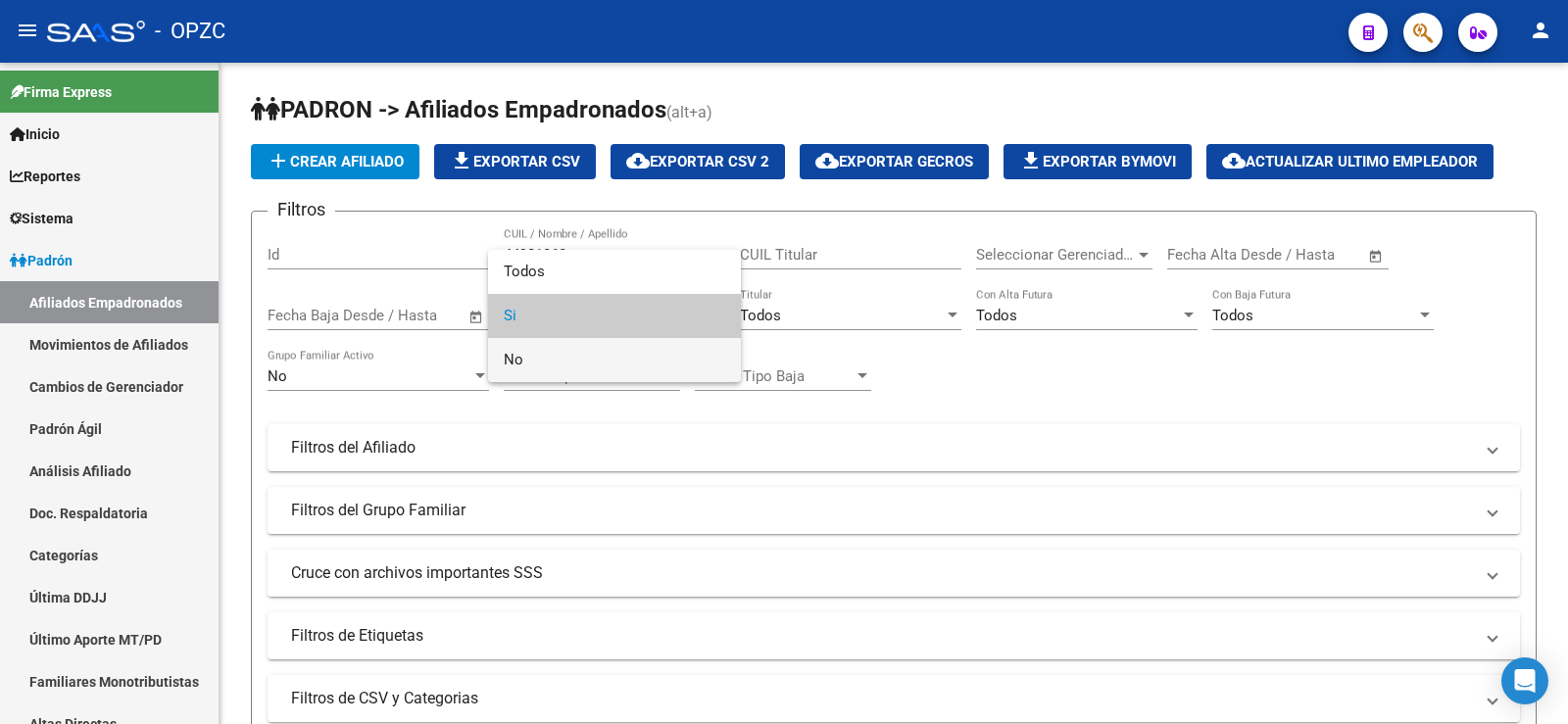
click at [565, 354] on span "No" at bounding box center [614, 360] width 222 height 44
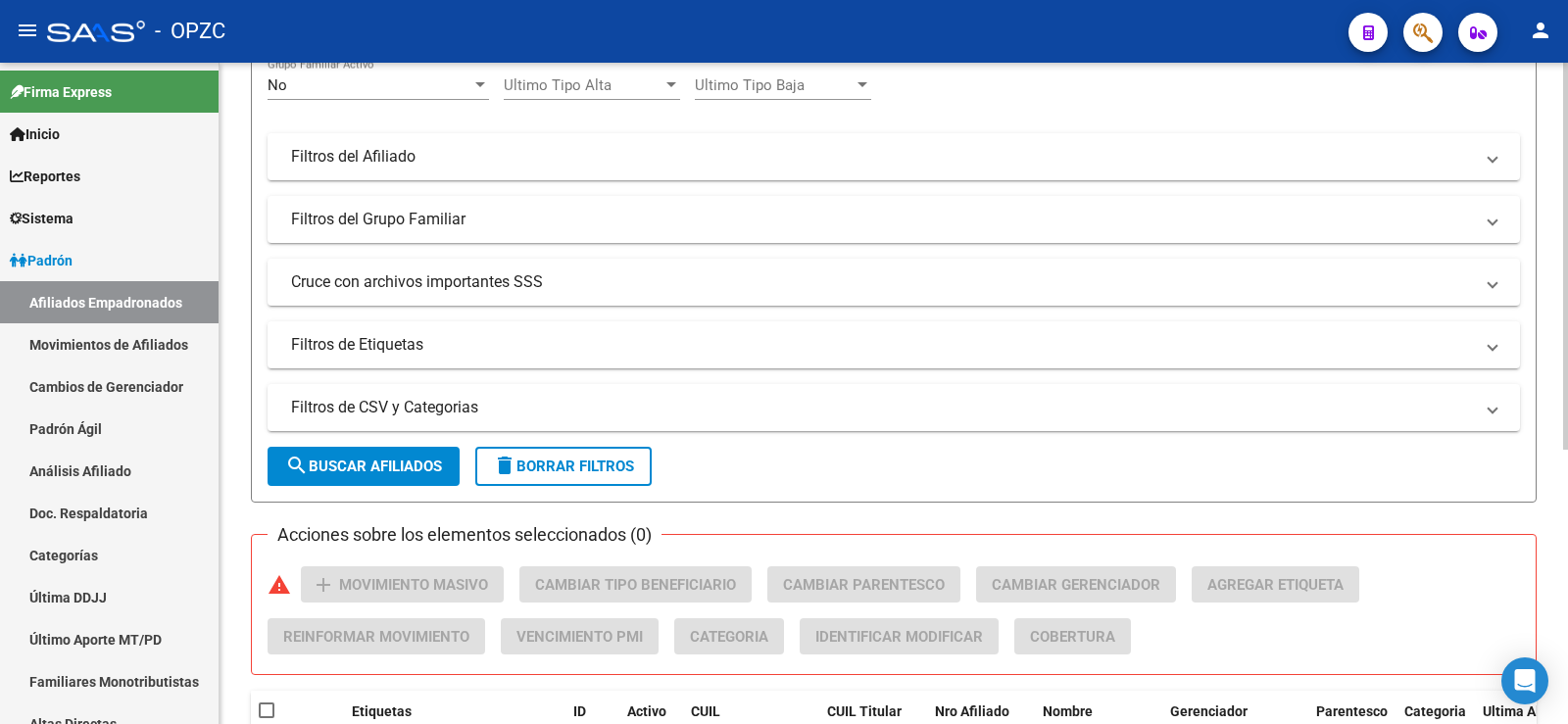
scroll to position [293, 0]
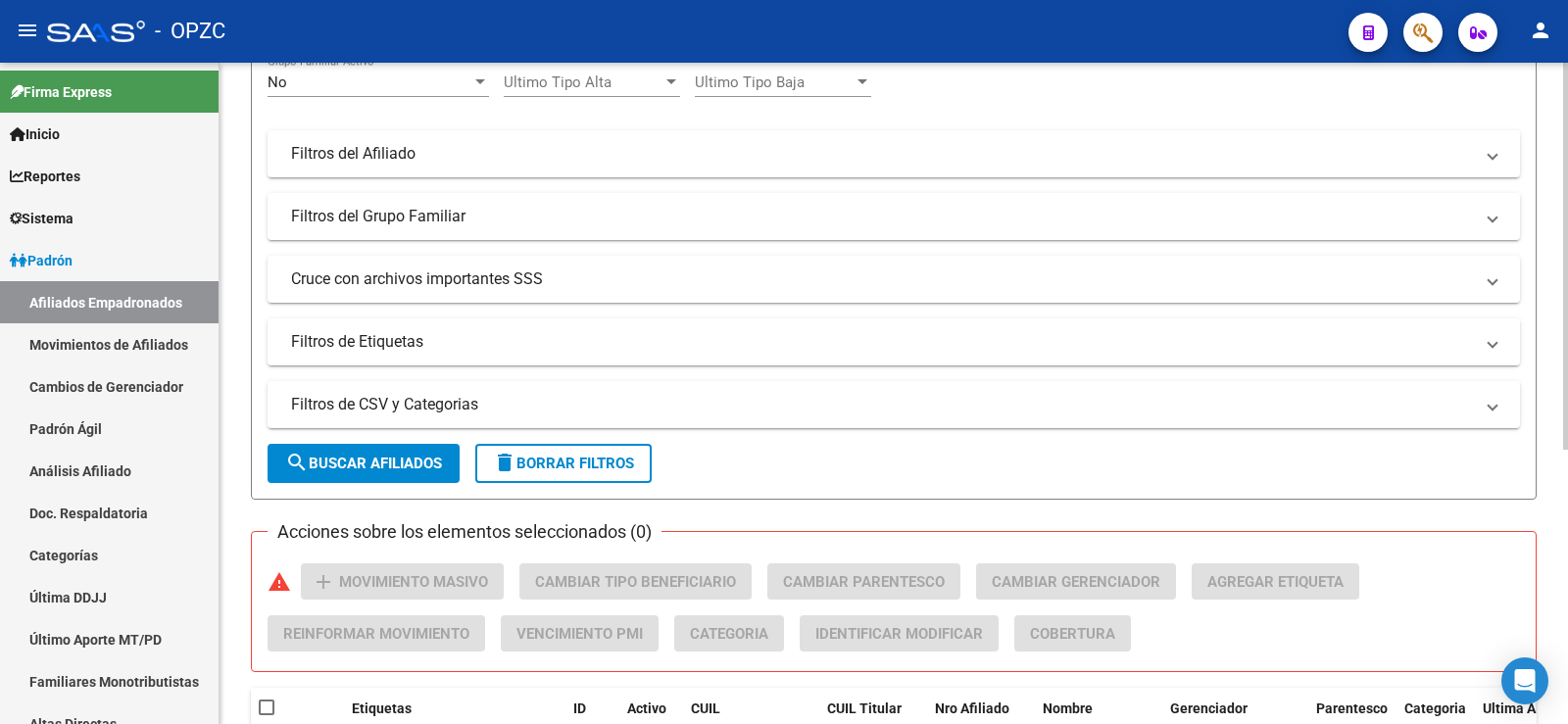
click at [417, 454] on span "search Buscar Afiliados" at bounding box center [364, 463] width 157 height 18
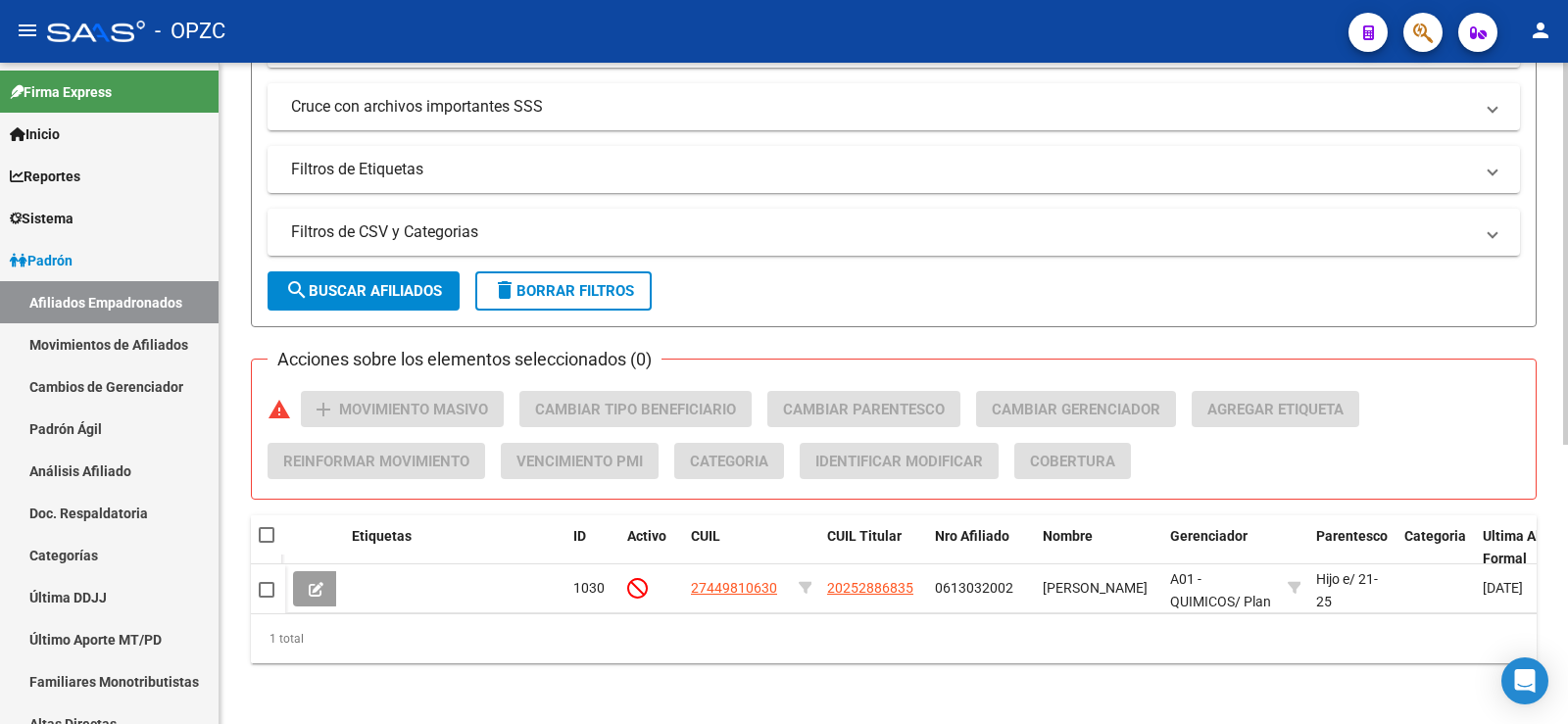
scroll to position [483, 0]
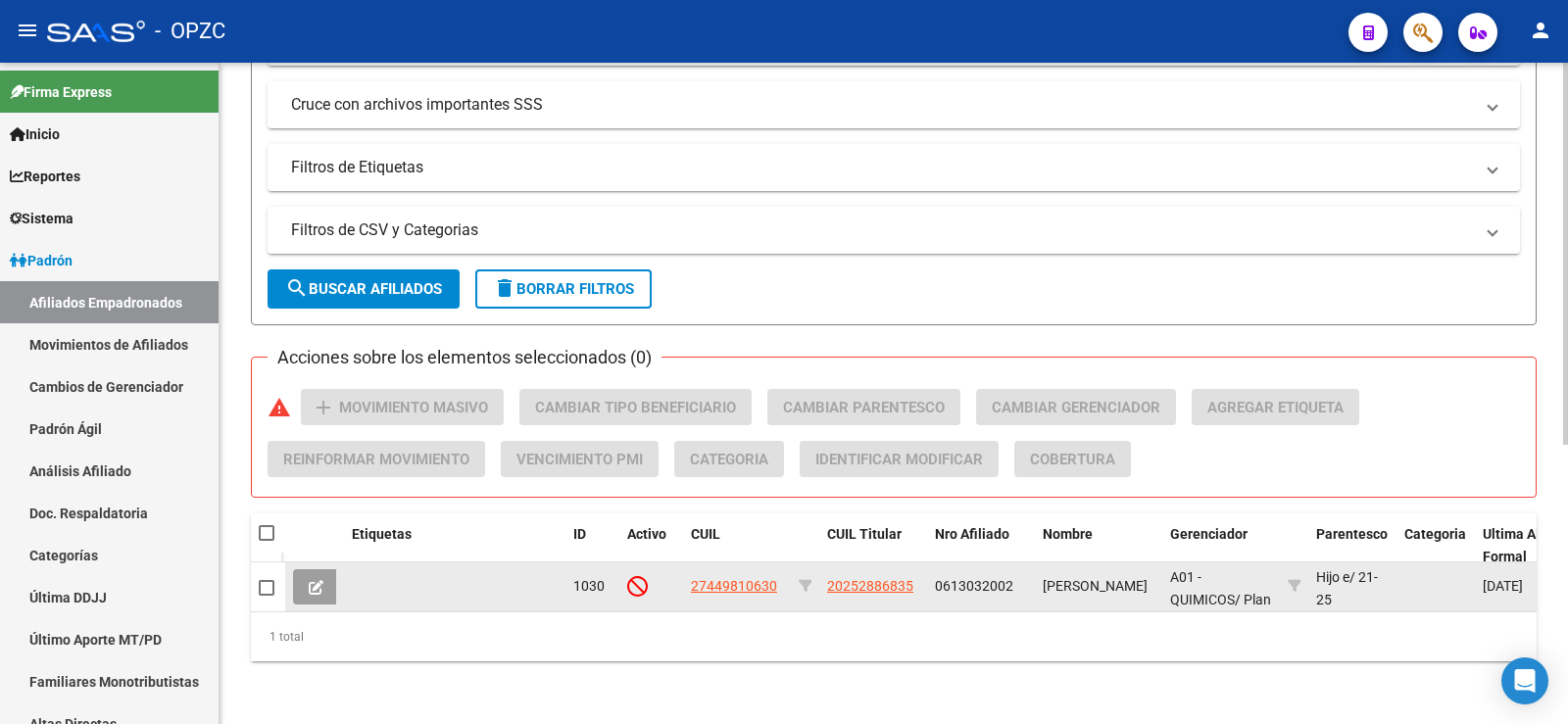
click at [314, 580] on icon at bounding box center [315, 587] width 15 height 15
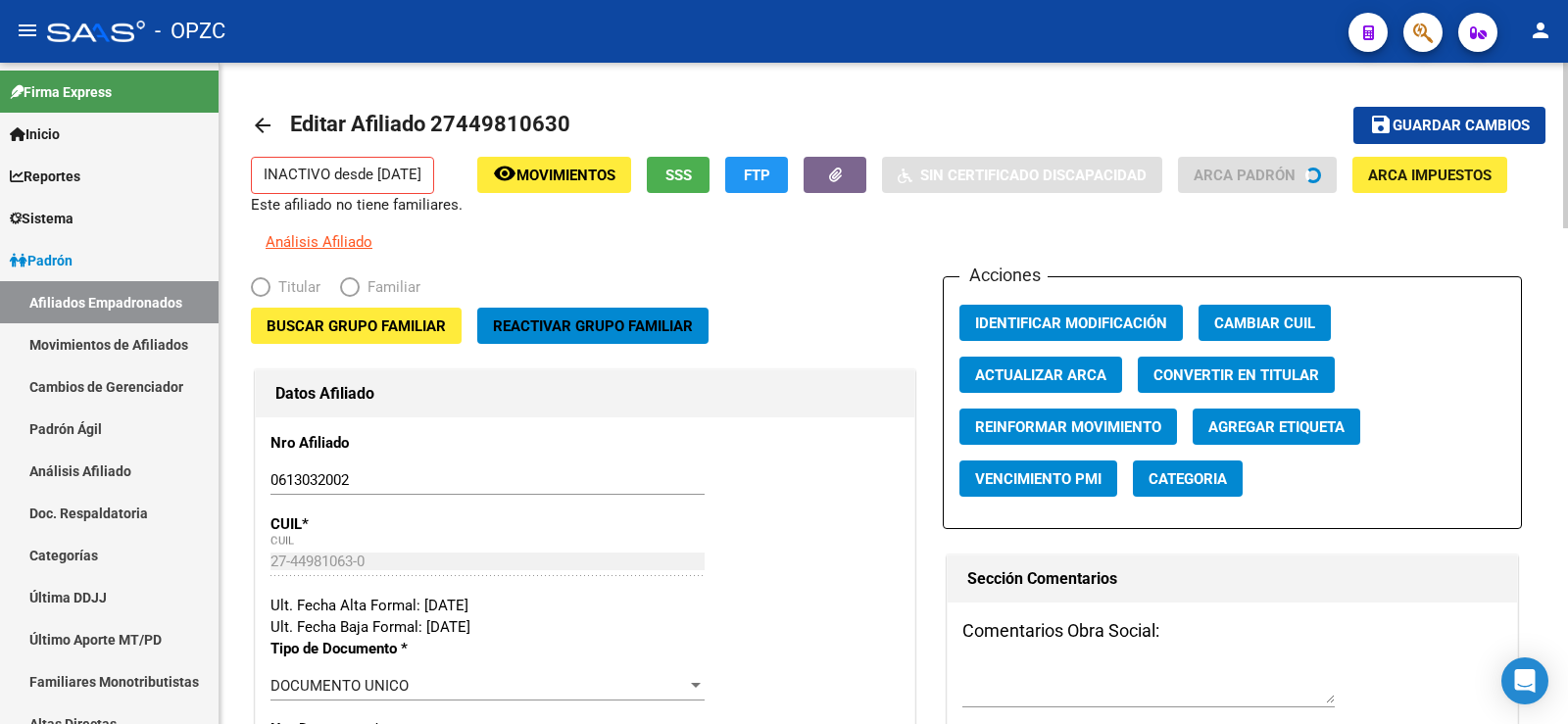
radio input "true"
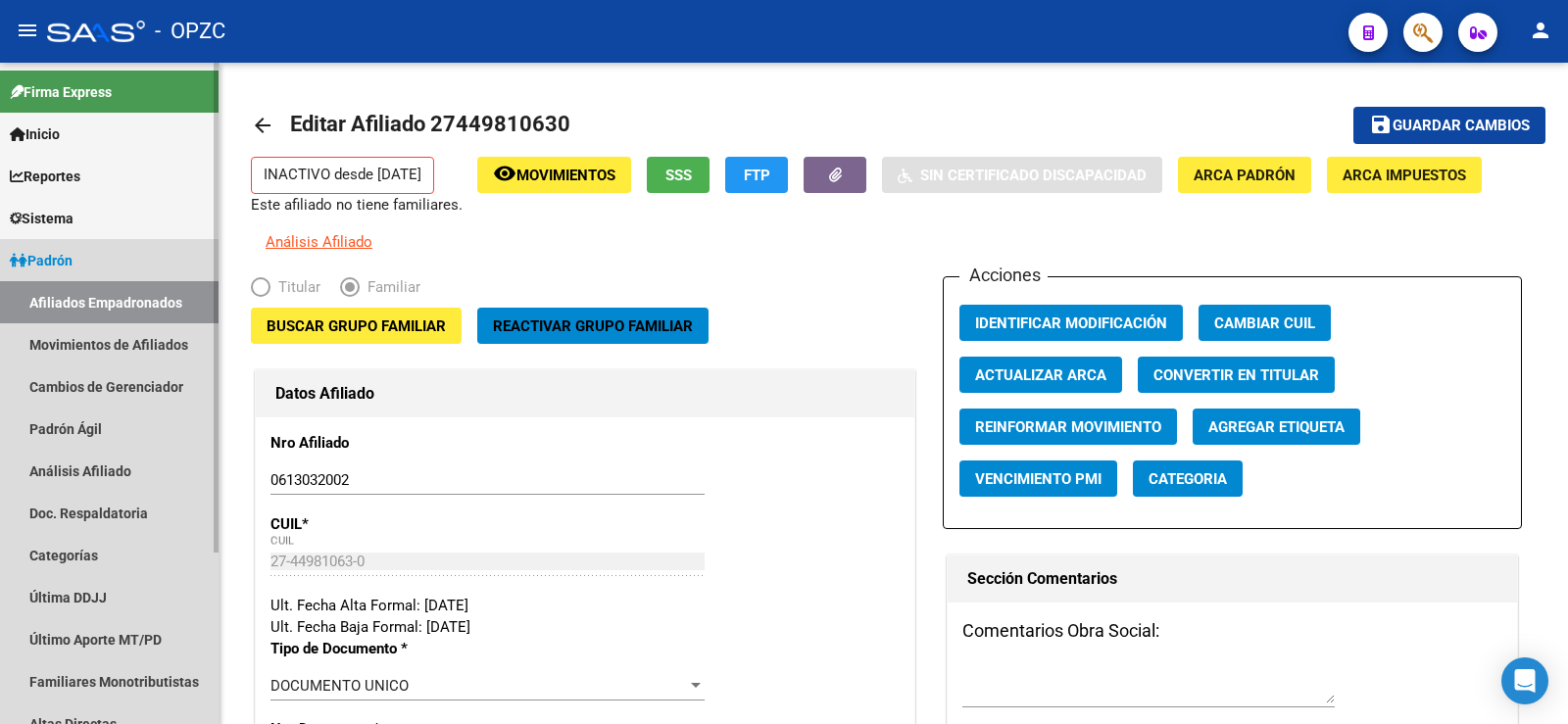
click at [156, 298] on link "Afiliados Empadronados" at bounding box center [109, 302] width 219 height 42
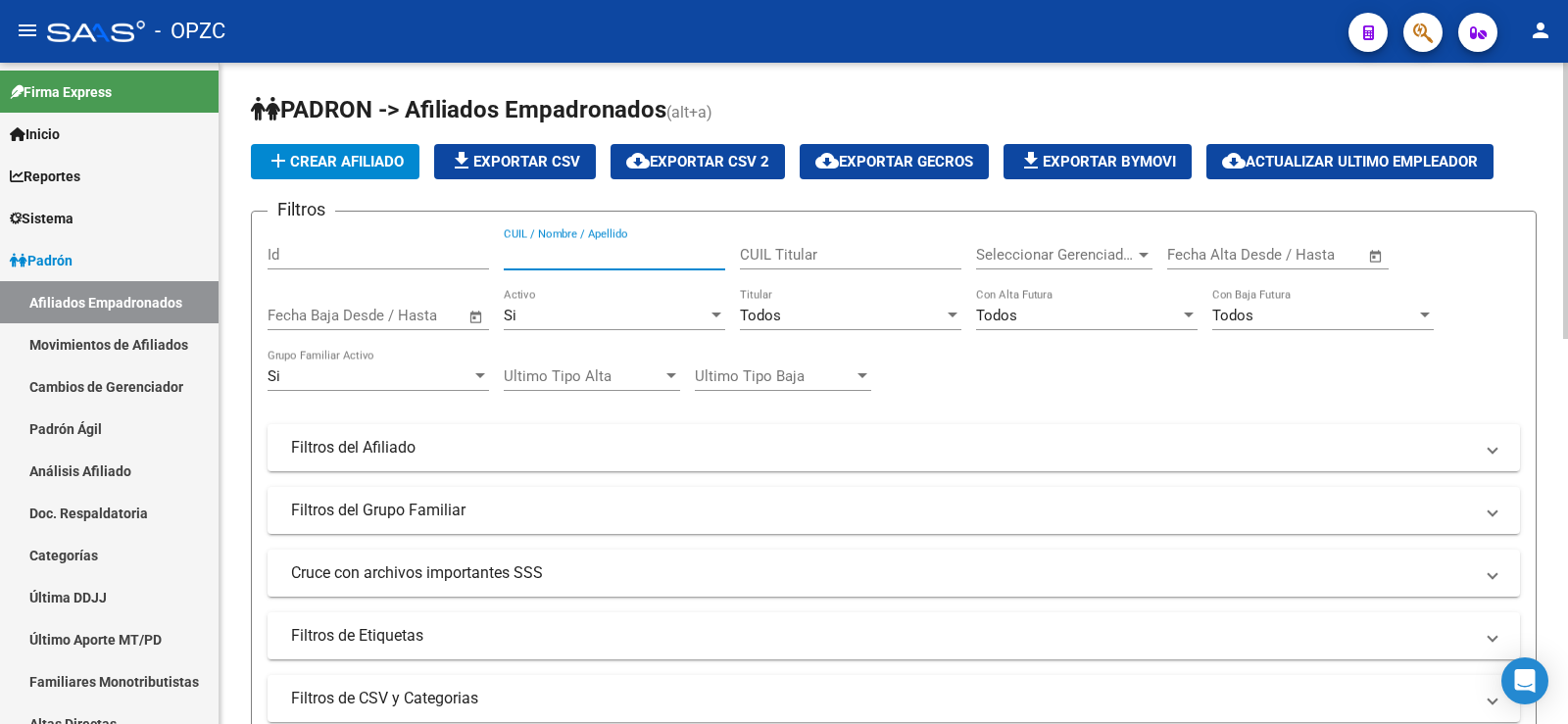
click at [561, 254] on input "CUIL / Nombre / Apellido" at bounding box center [614, 255] width 222 height 18
type input "merli"
drag, startPoint x: 550, startPoint y: 261, endPoint x: 478, endPoint y: 265, distance: 72.1
click at [478, 265] on div "Filtros Id merli CUIL / Nombre / Apellido CUIL Titular Seleccionar Gerenciador …" at bounding box center [893, 444] width 1253 height 432
drag, startPoint x: 559, startPoint y: 253, endPoint x: 363, endPoint y: 240, distance: 196.4
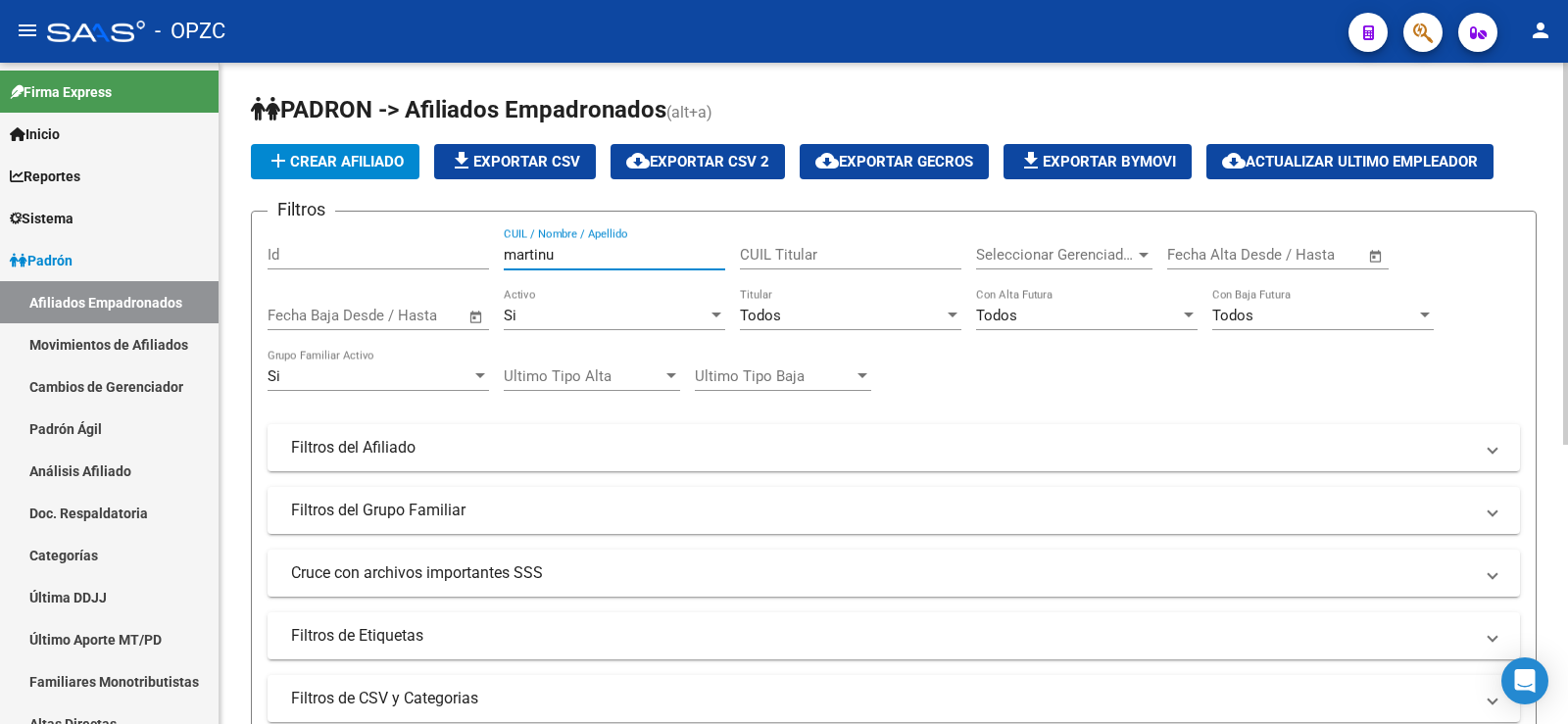
click at [363, 240] on div "Filtros Id martinu CUIL / Nombre / Apellido CUIL Titular Seleccionar Gerenciado…" at bounding box center [893, 444] width 1253 height 432
type input "carriz"
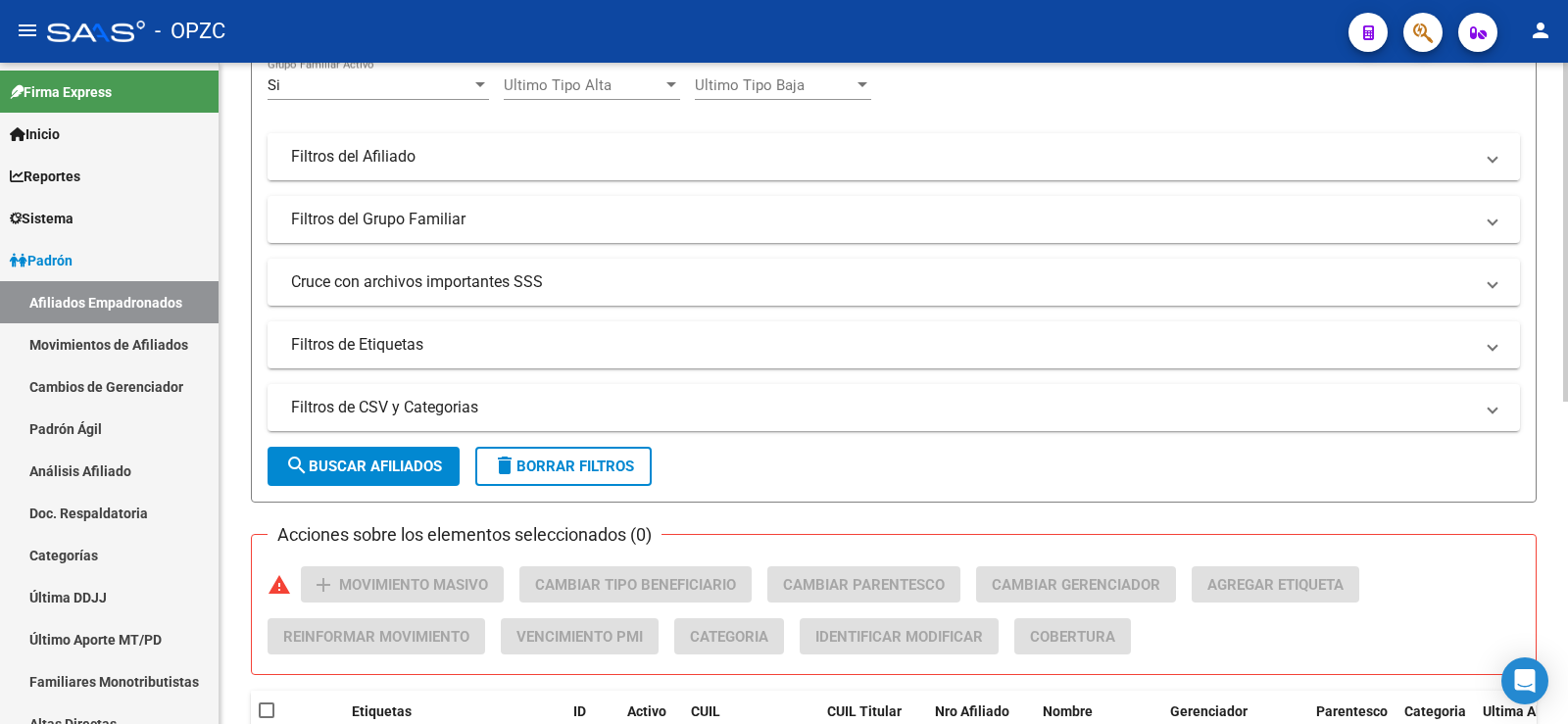
scroll to position [588, 0]
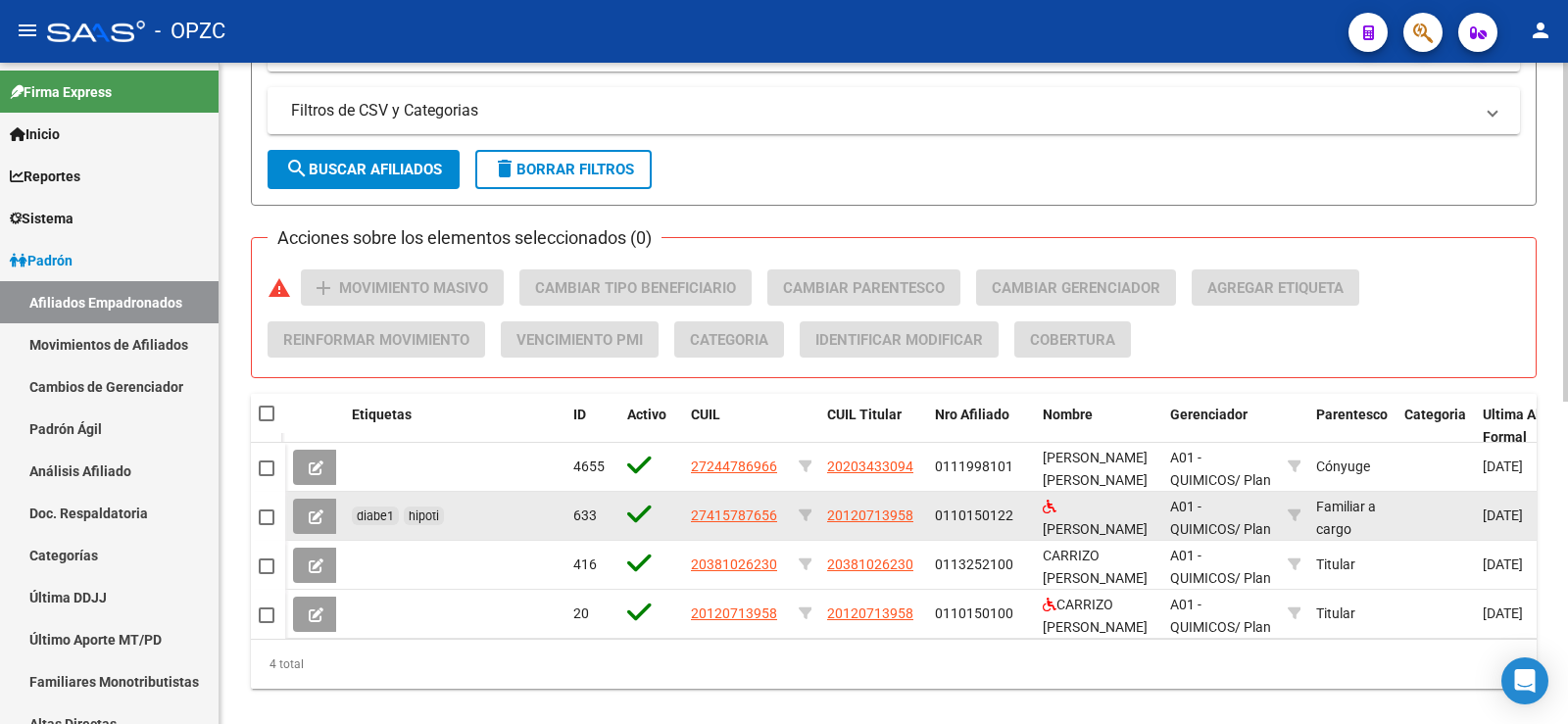
drag, startPoint x: 781, startPoint y: 514, endPoint x: 678, endPoint y: 514, distance: 103.0
click at [678, 514] on div "diabe1 hipoti 633 27415787656 20120713958 0110150122 [PERSON_NAME] DEL CIELO A0…" at bounding box center [1400, 515] width 2229 height 49
copy div "27415787656"
